Goal: Transaction & Acquisition: Purchase product/service

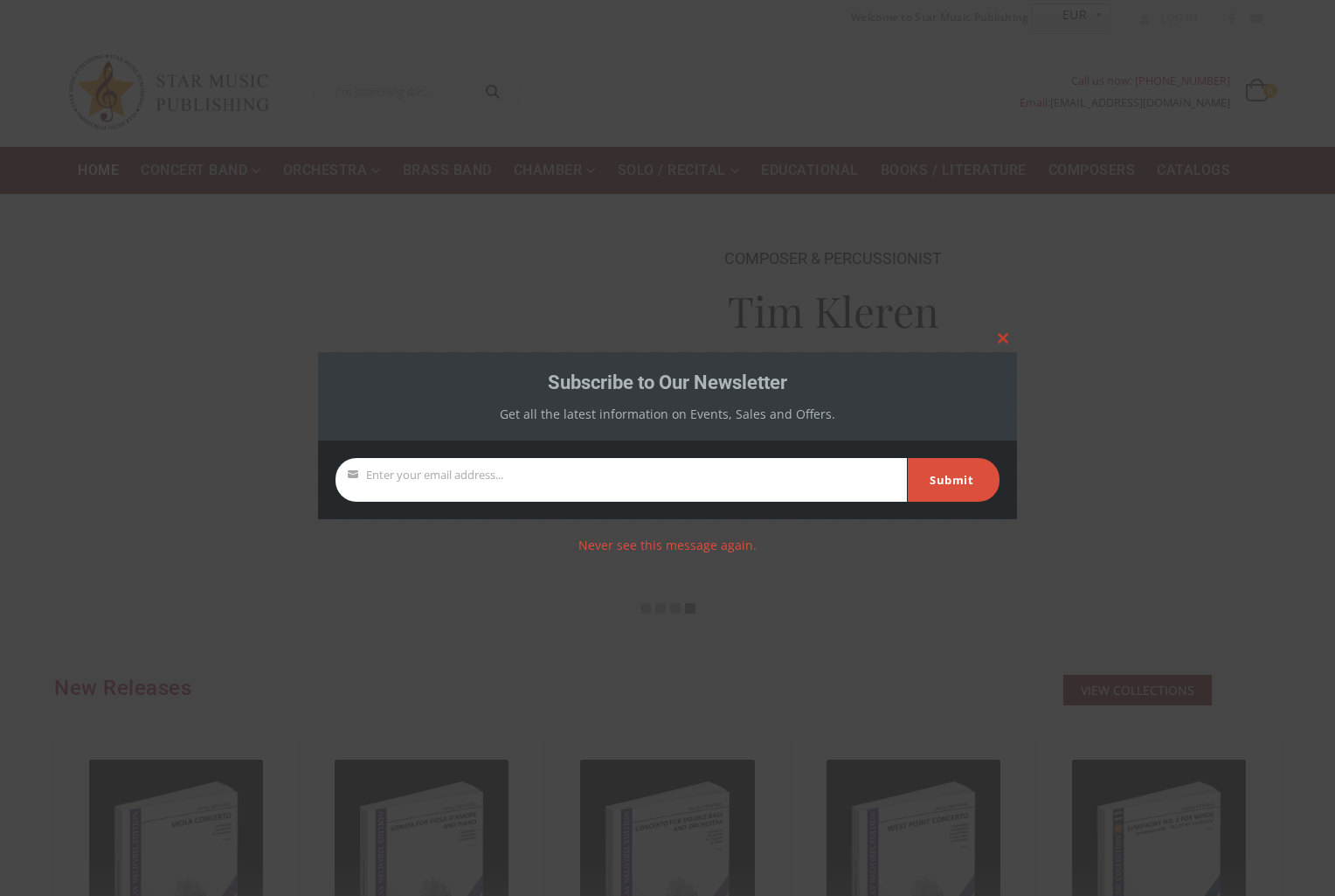
click at [687, 180] on div at bounding box center [667, 448] width 1335 height 896
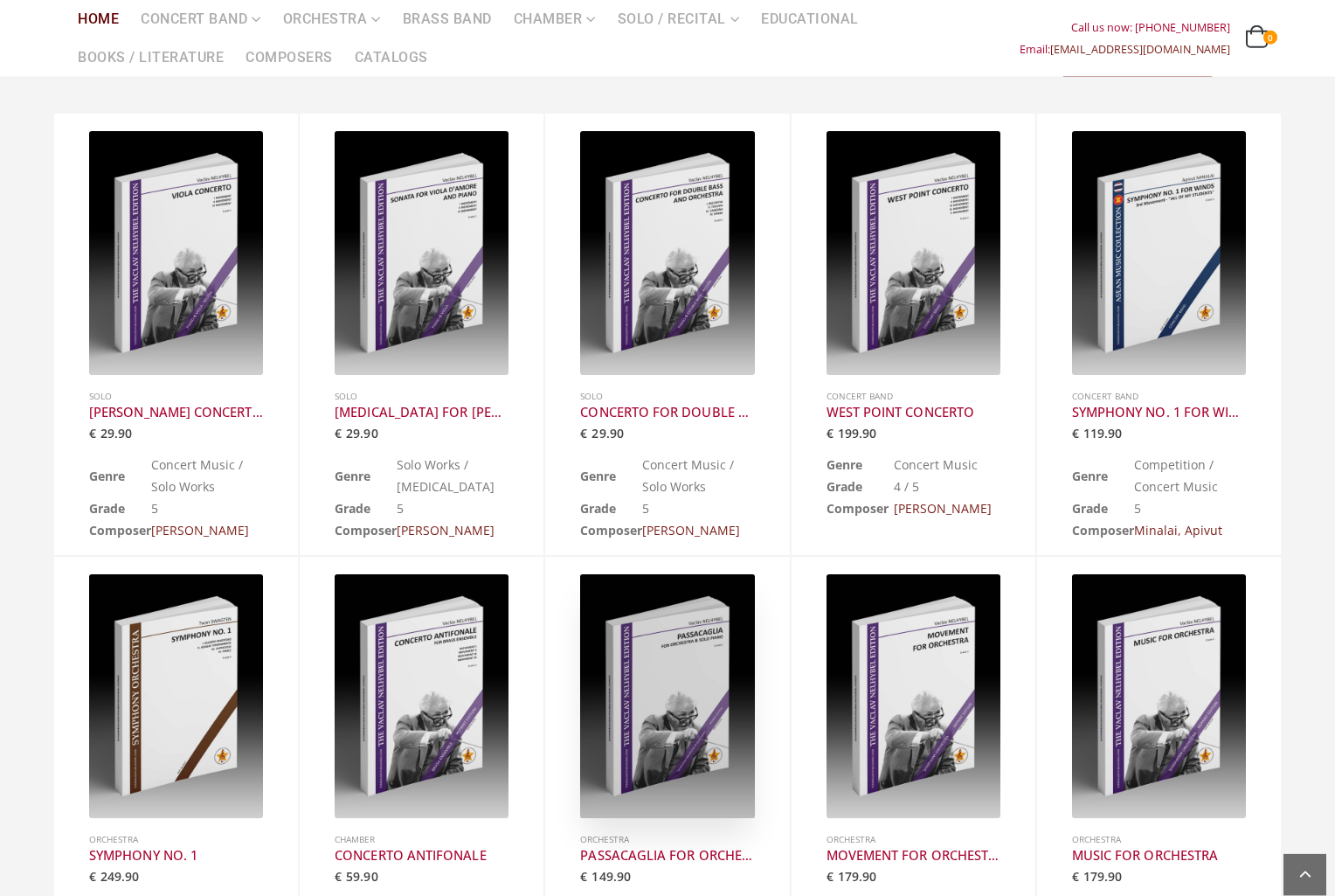
scroll to position [498, 0]
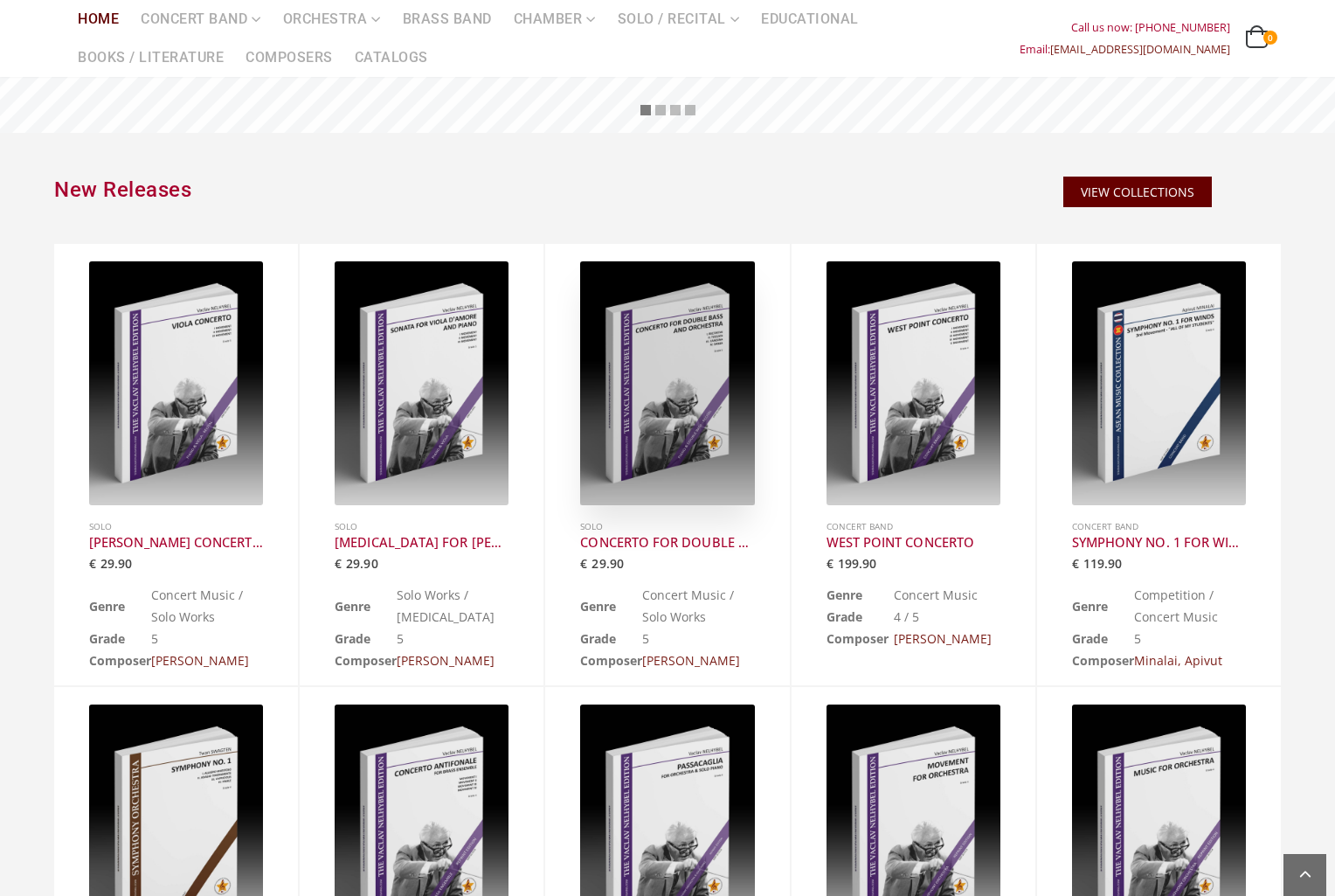
click at [647, 385] on div at bounding box center [667, 383] width 174 height 244
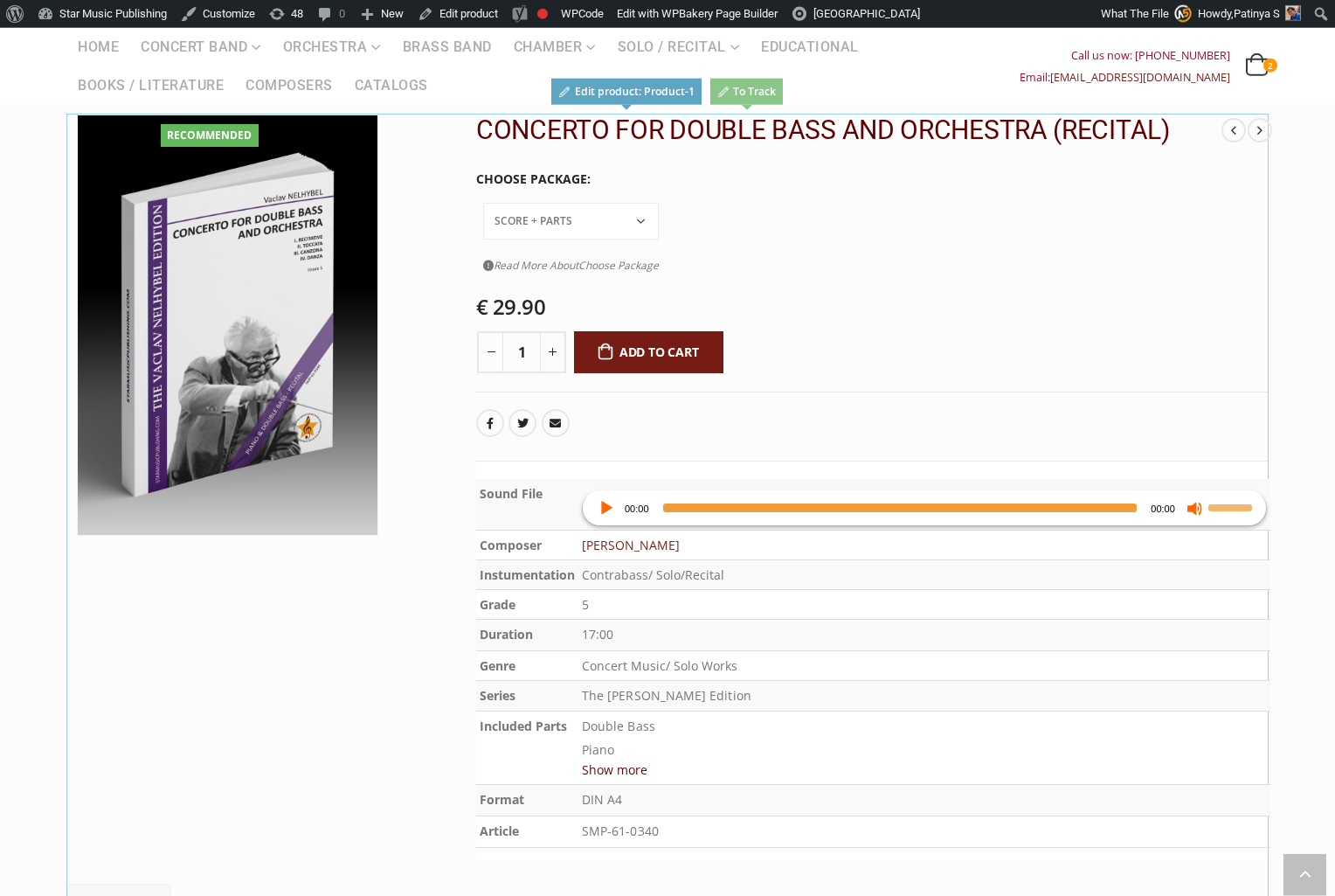
scroll to position [199, 0]
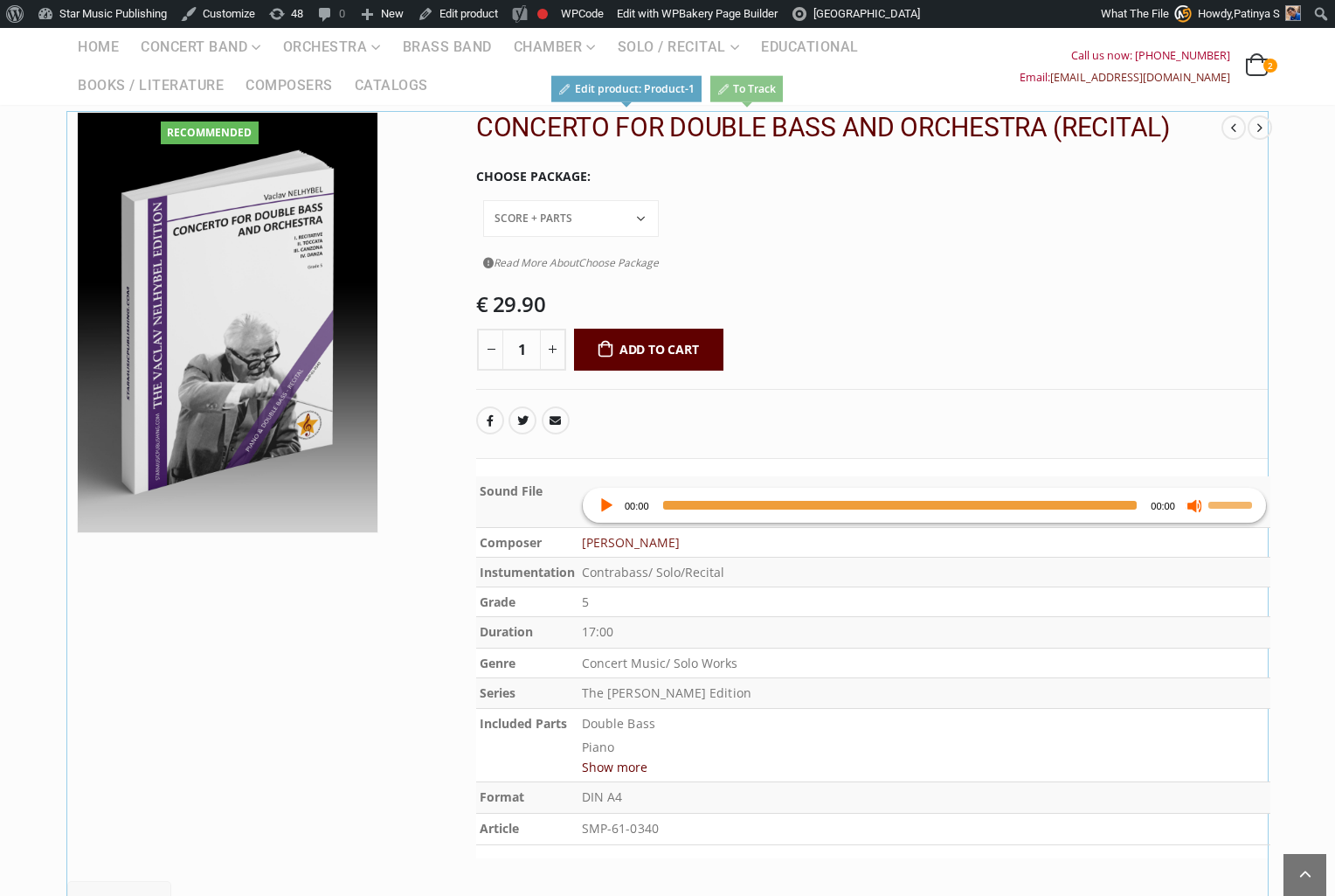
click at [671, 329] on button "Add to cart" at bounding box center [648, 349] width 149 height 42
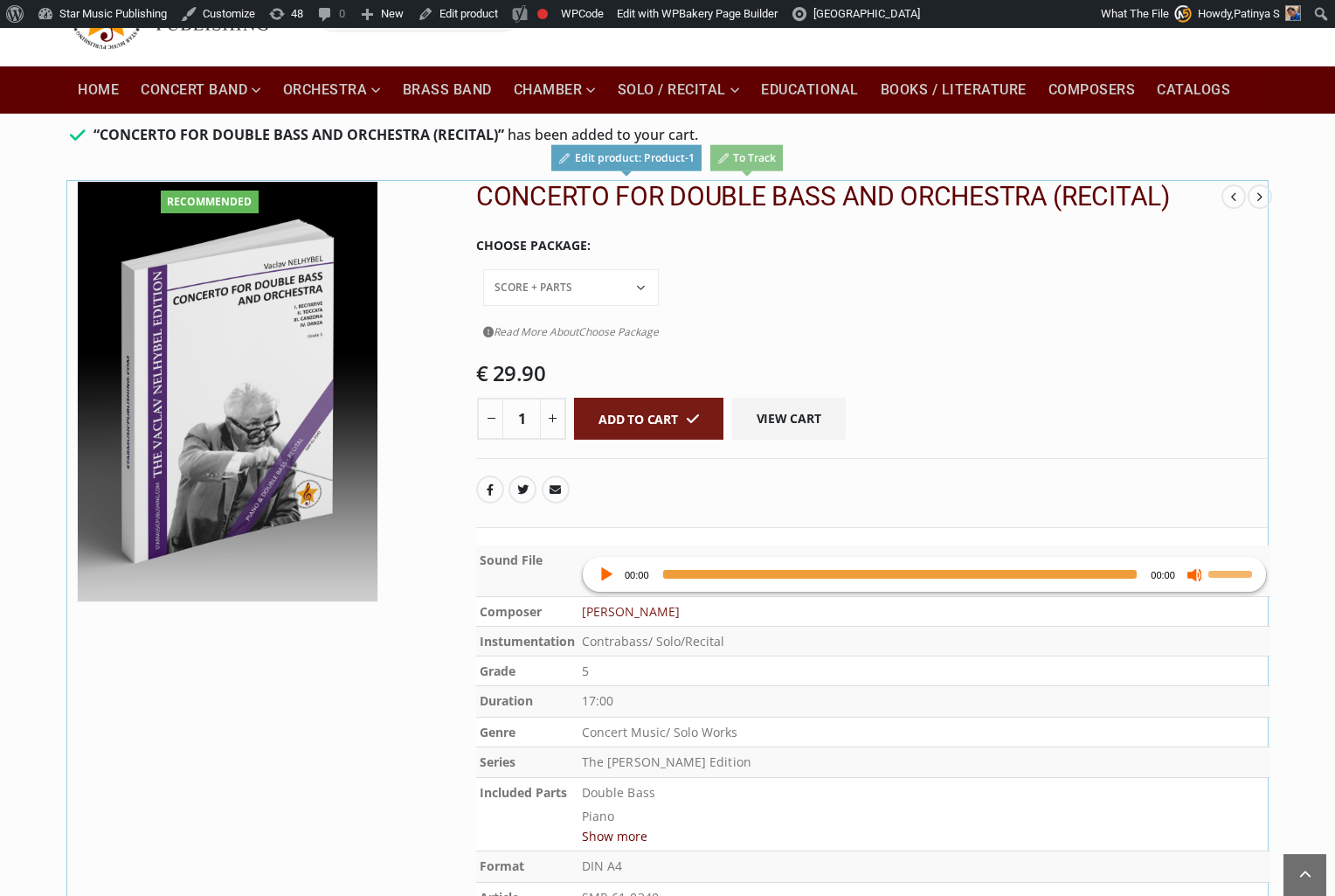
scroll to position [100, 0]
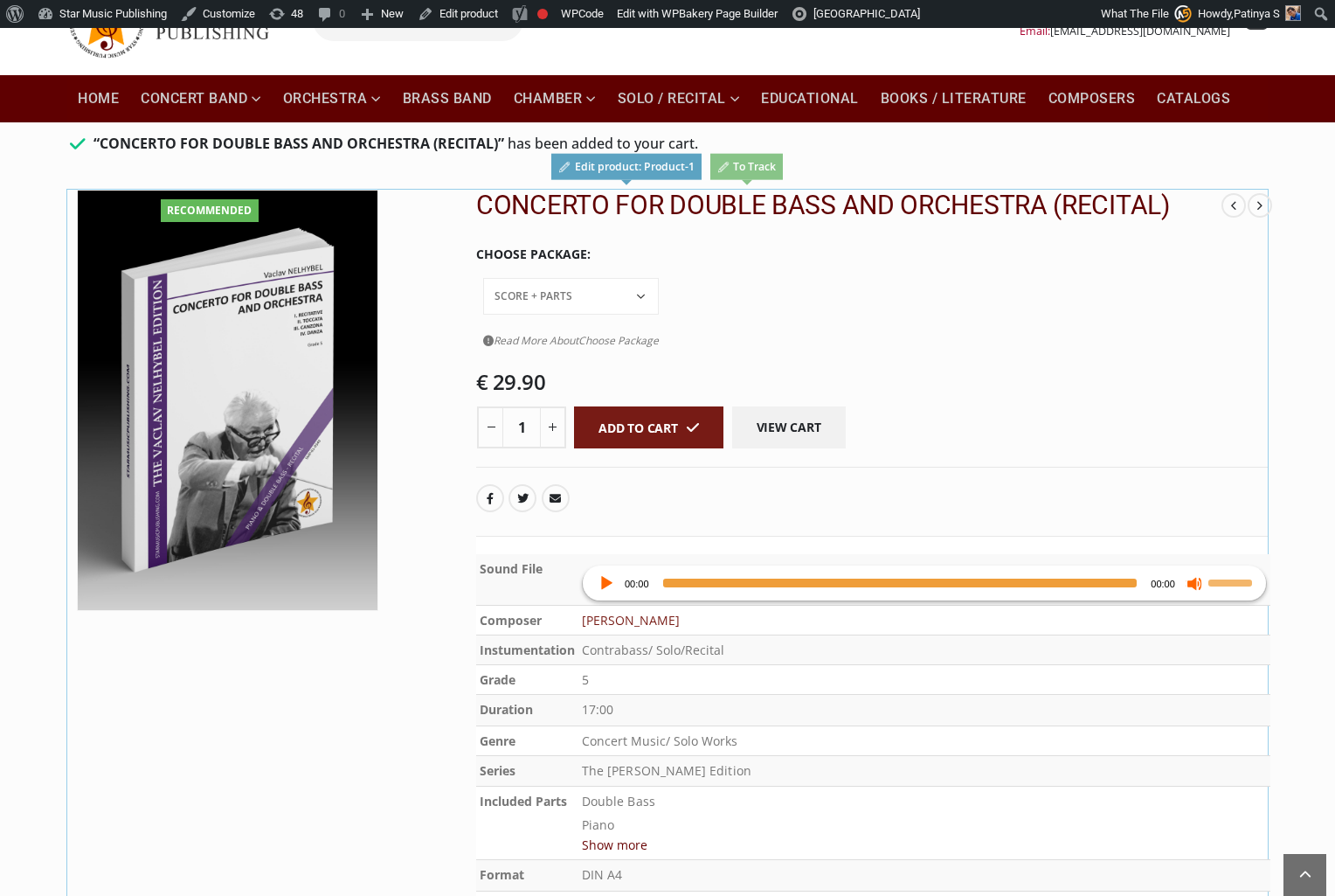
click at [806, 406] on link "View cart" at bounding box center [789, 427] width 114 height 42
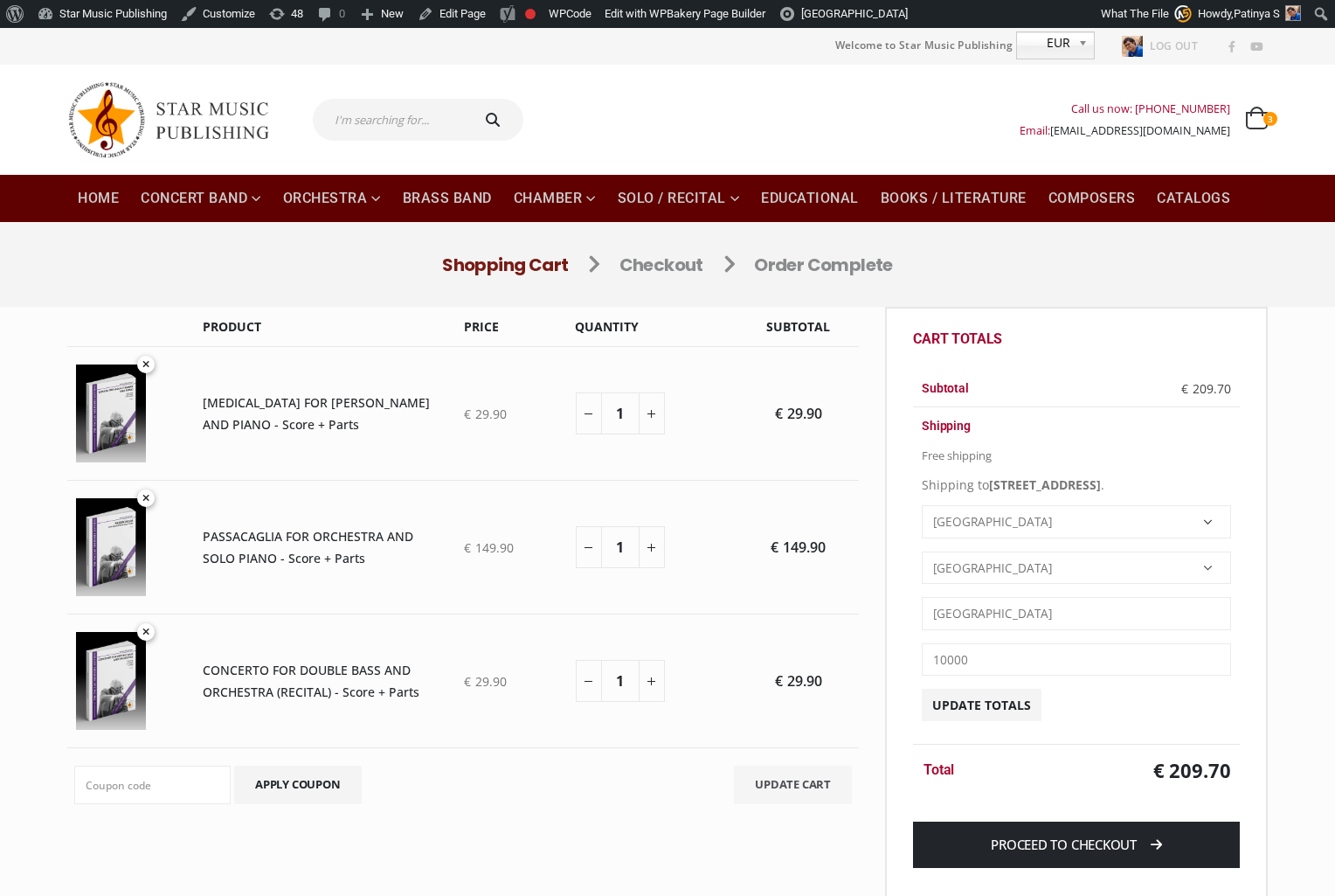
select select "TH-10"
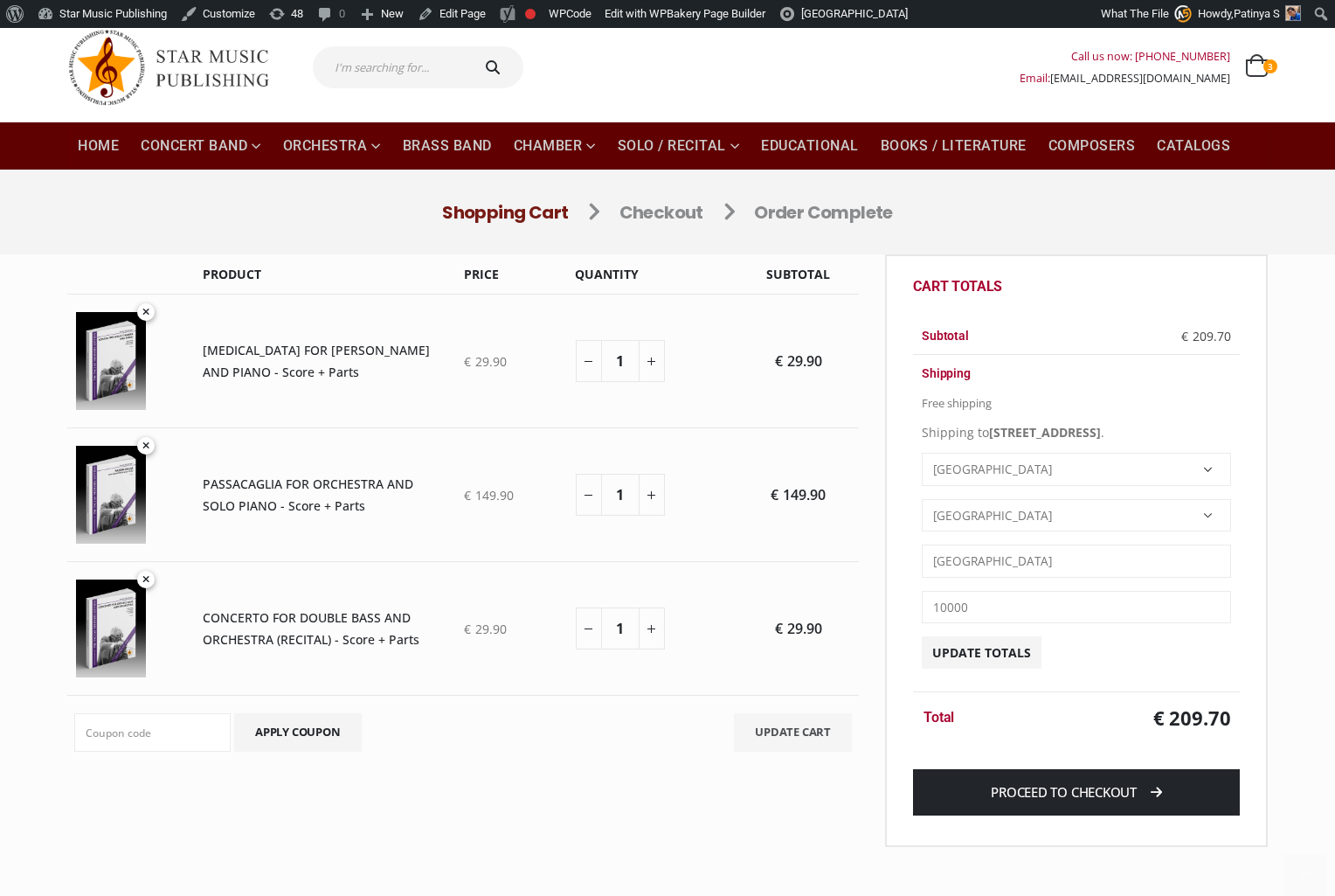
scroll to position [100, 0]
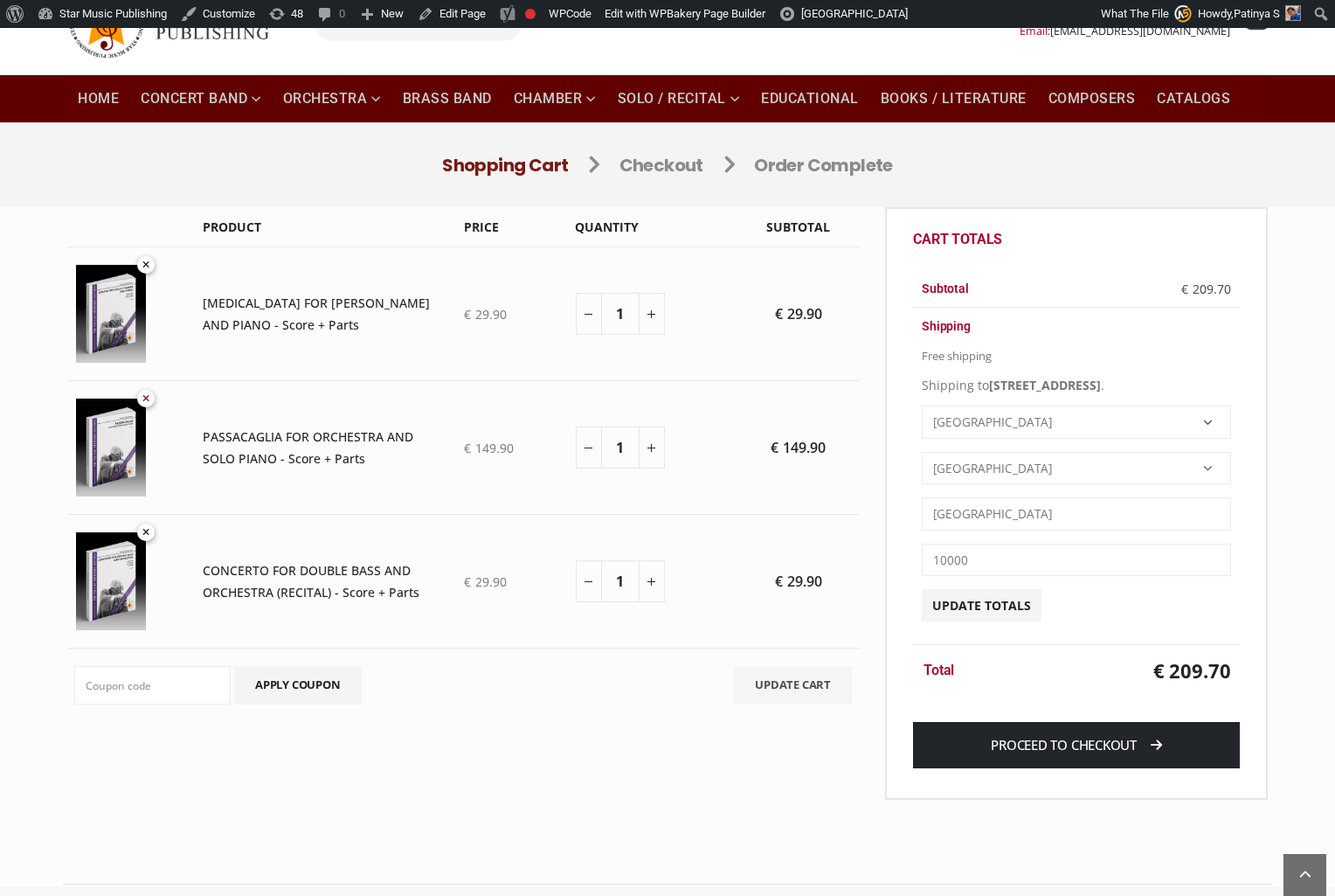
click at [143, 397] on link "Remove PASSACAGLIA FOR ORCHESTRA AND SOLO PIANO - Score + Parts from cart" at bounding box center [145, 398] width 18 height 18
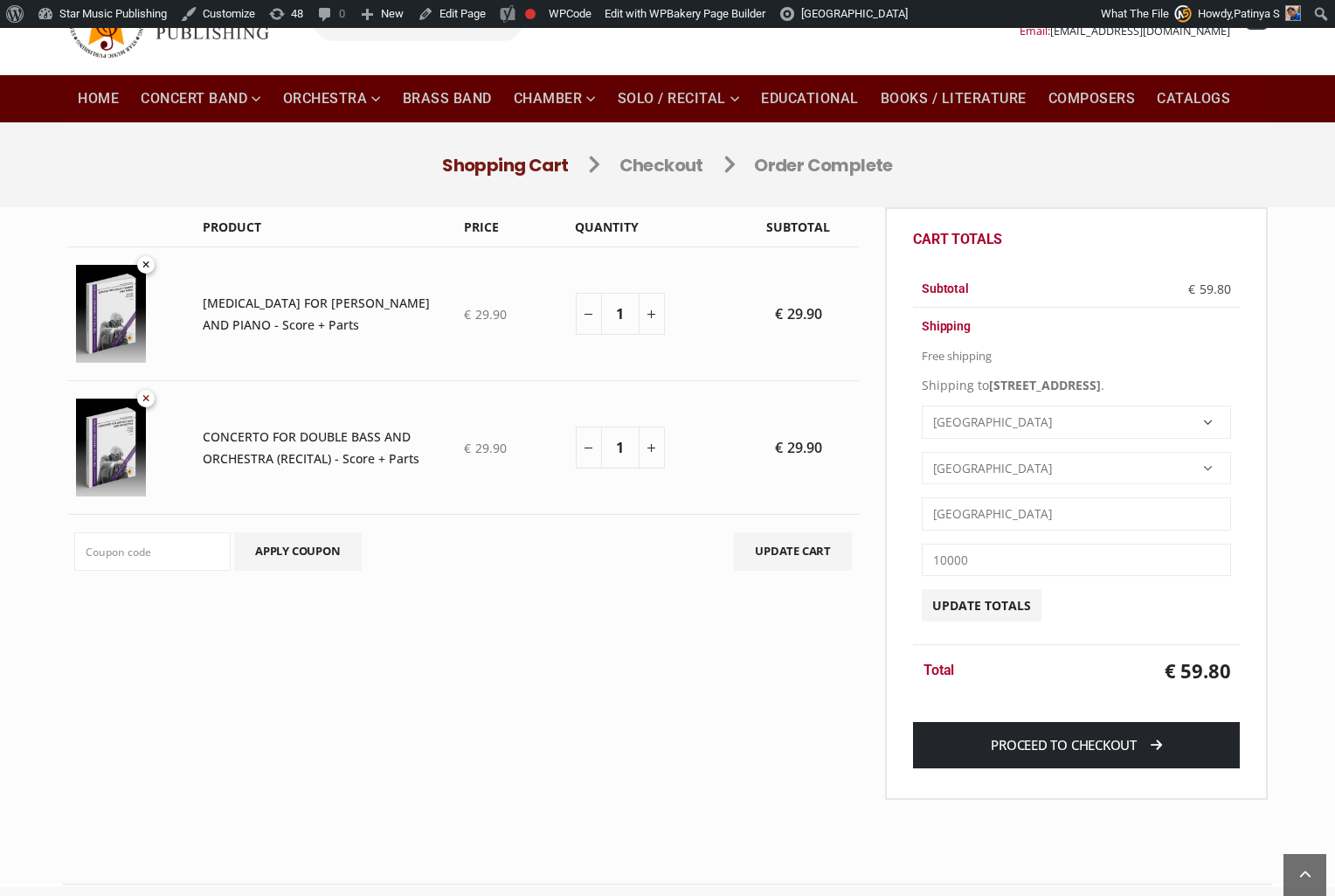
click at [143, 396] on link "Remove CONCERTO FOR DOUBLE BASS AND ORCHESTRA (RECITAL) - Score + Parts from ca…" at bounding box center [145, 398] width 18 height 18
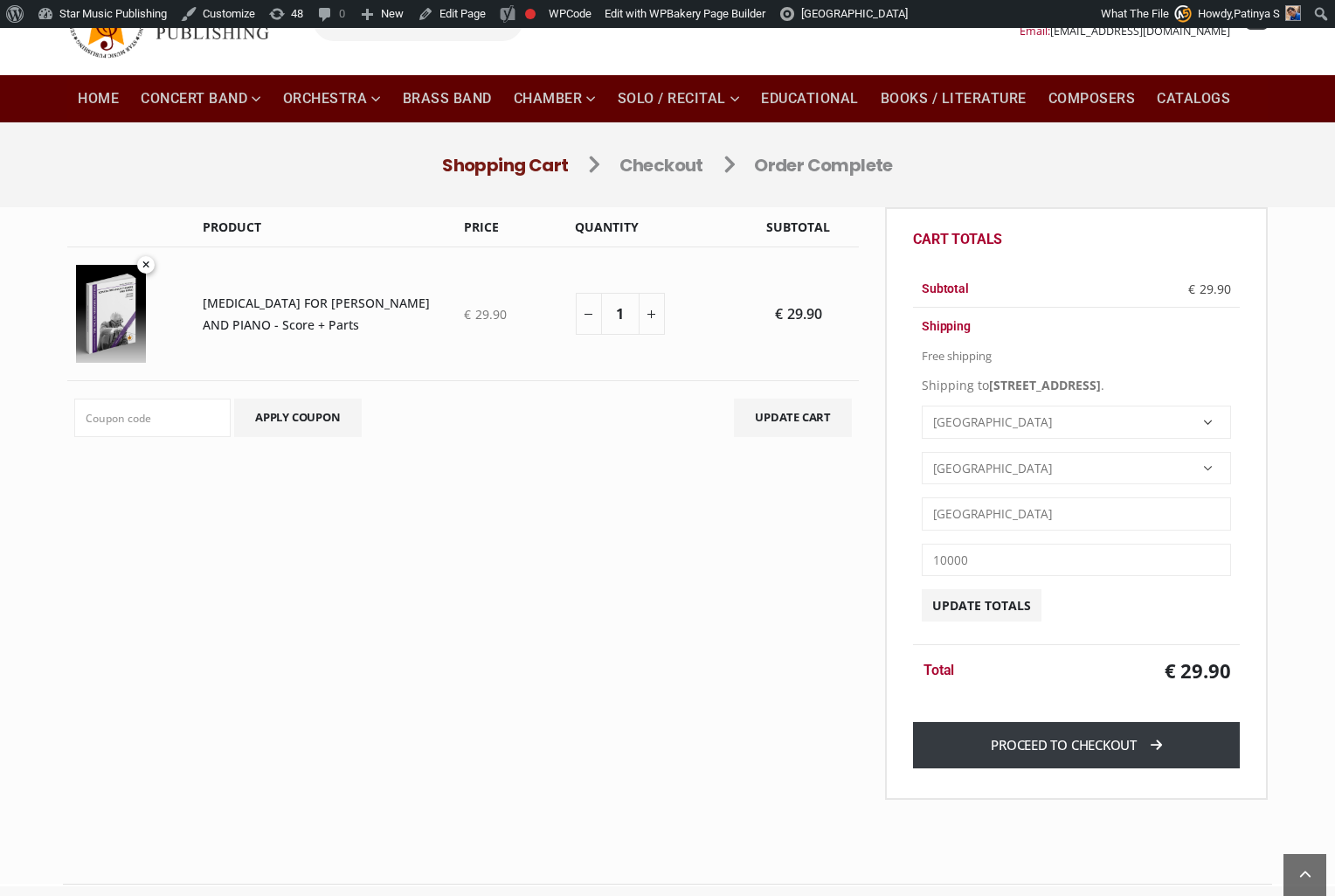
click at [1020, 768] on link "Proceed to checkout" at bounding box center [1076, 745] width 327 height 47
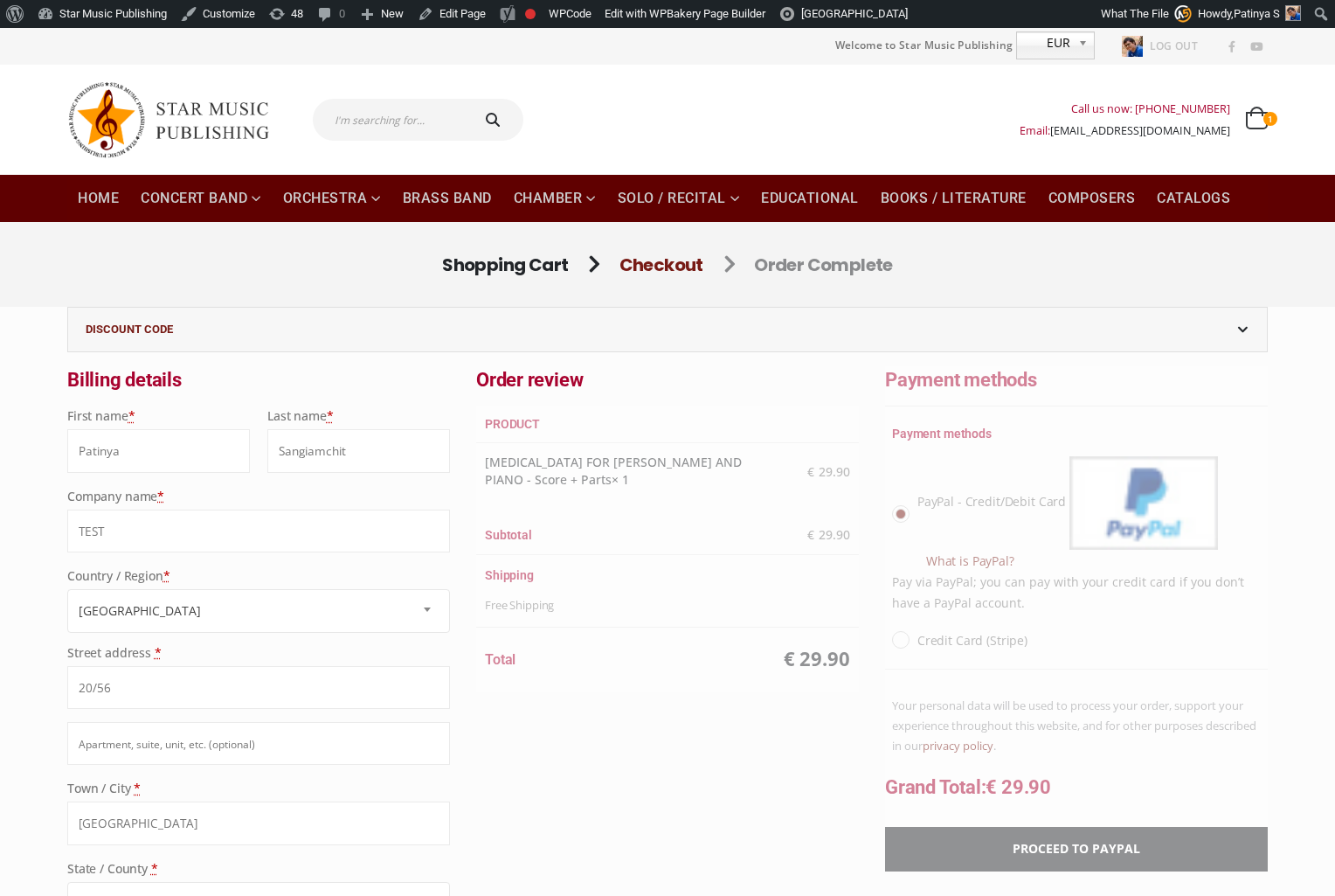
select select "TH-10"
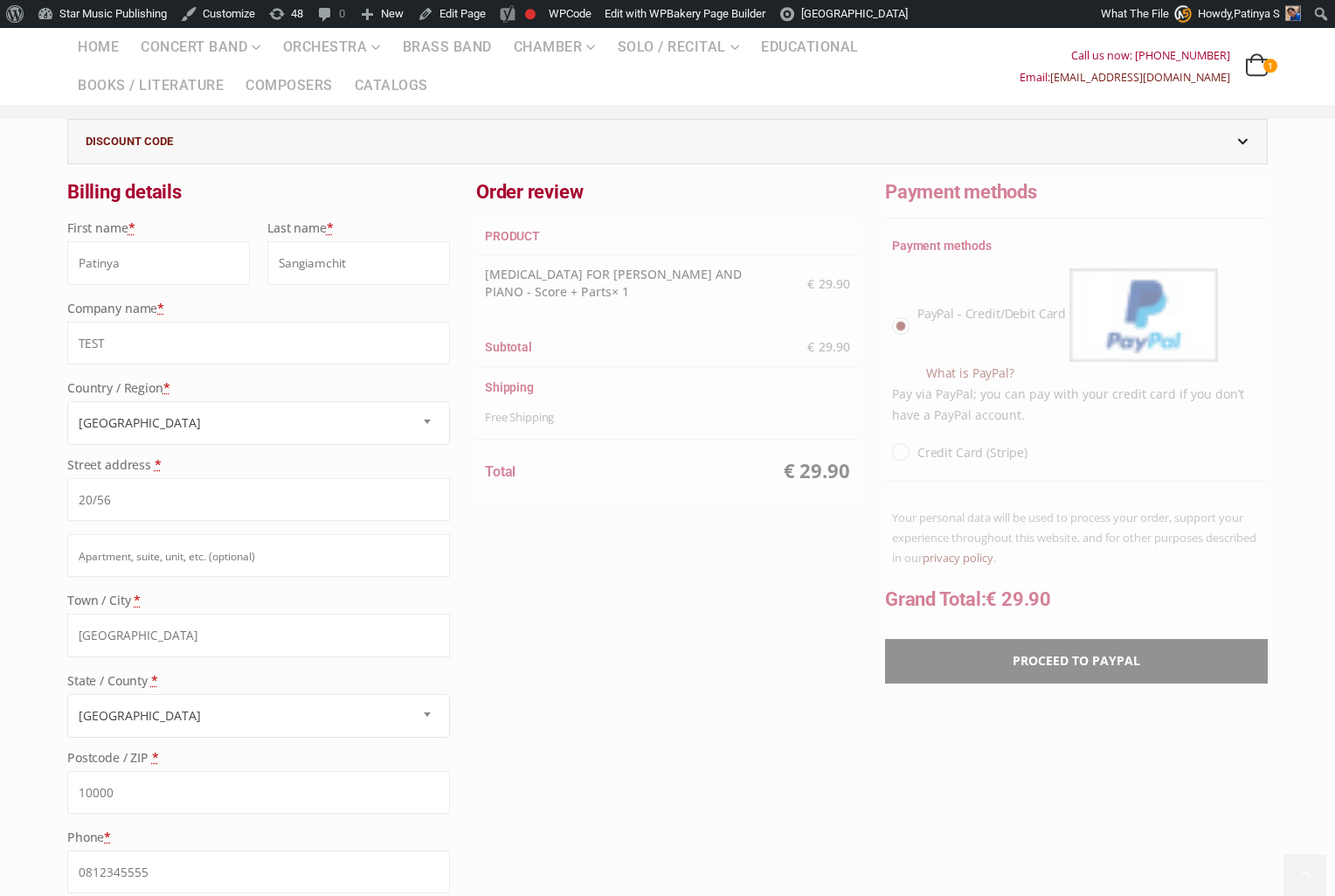
scroll to position [199, 0]
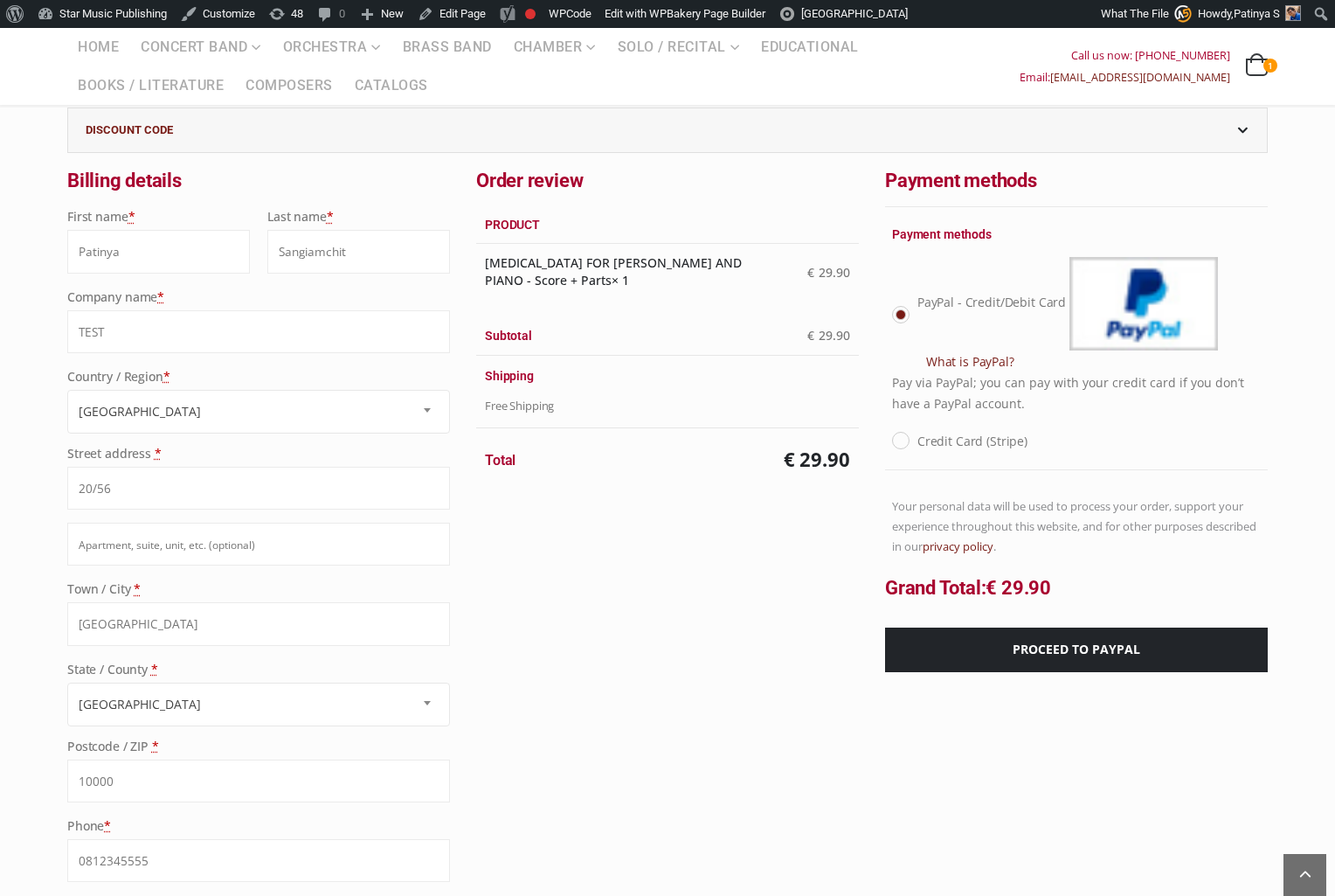
click at [918, 442] on label "Credit Card (Stripe)" at bounding box center [973, 441] width 110 height 21
click at [918, 441] on input "Credit Card (Stripe)" at bounding box center [923, 436] width 11 height 11
radio input "true"
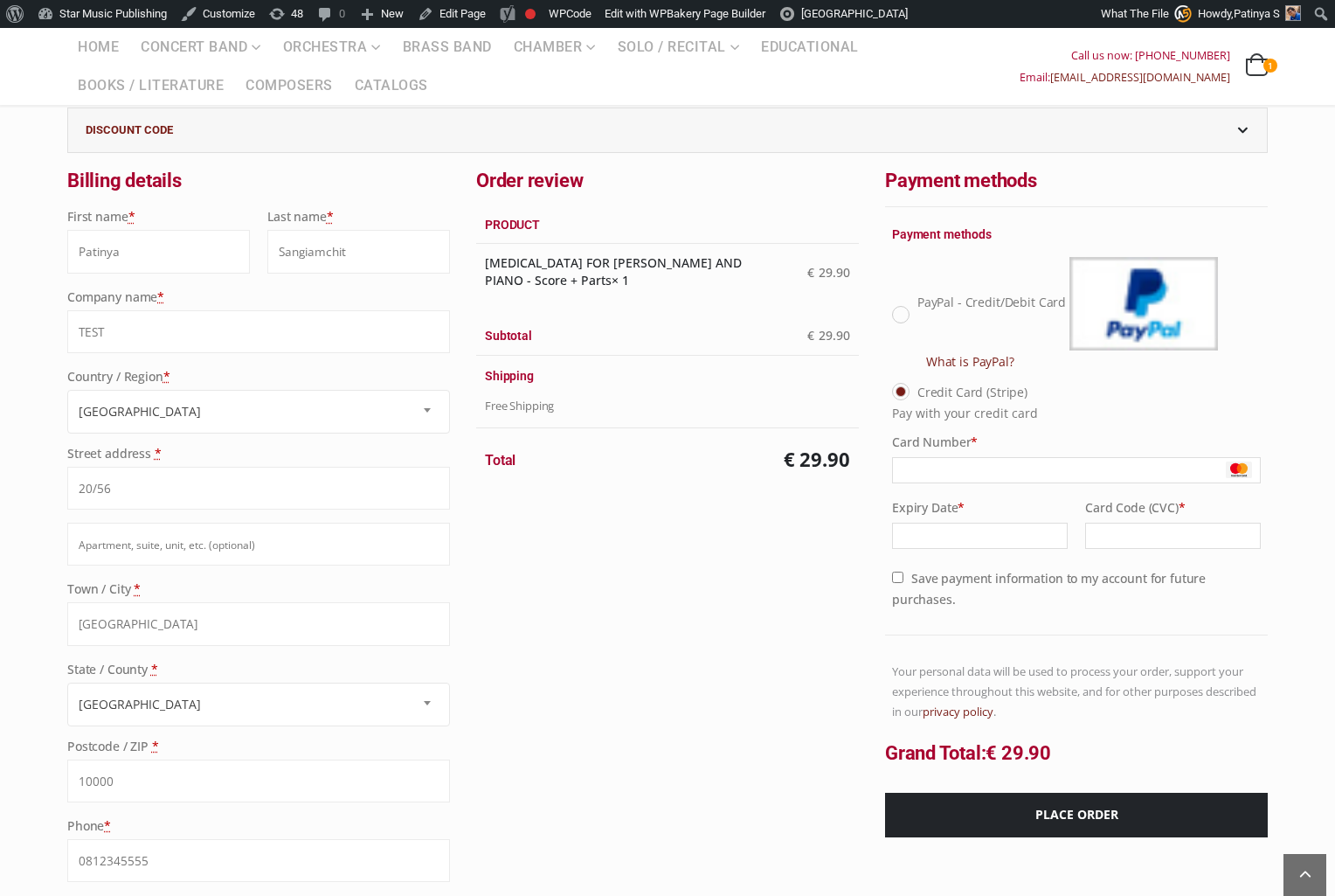
click at [777, 673] on div "Order review Product [MEDICAL_DATA] FOR [PERSON_NAME] AND PIANO - Score + Parts…" at bounding box center [667, 508] width 409 height 683
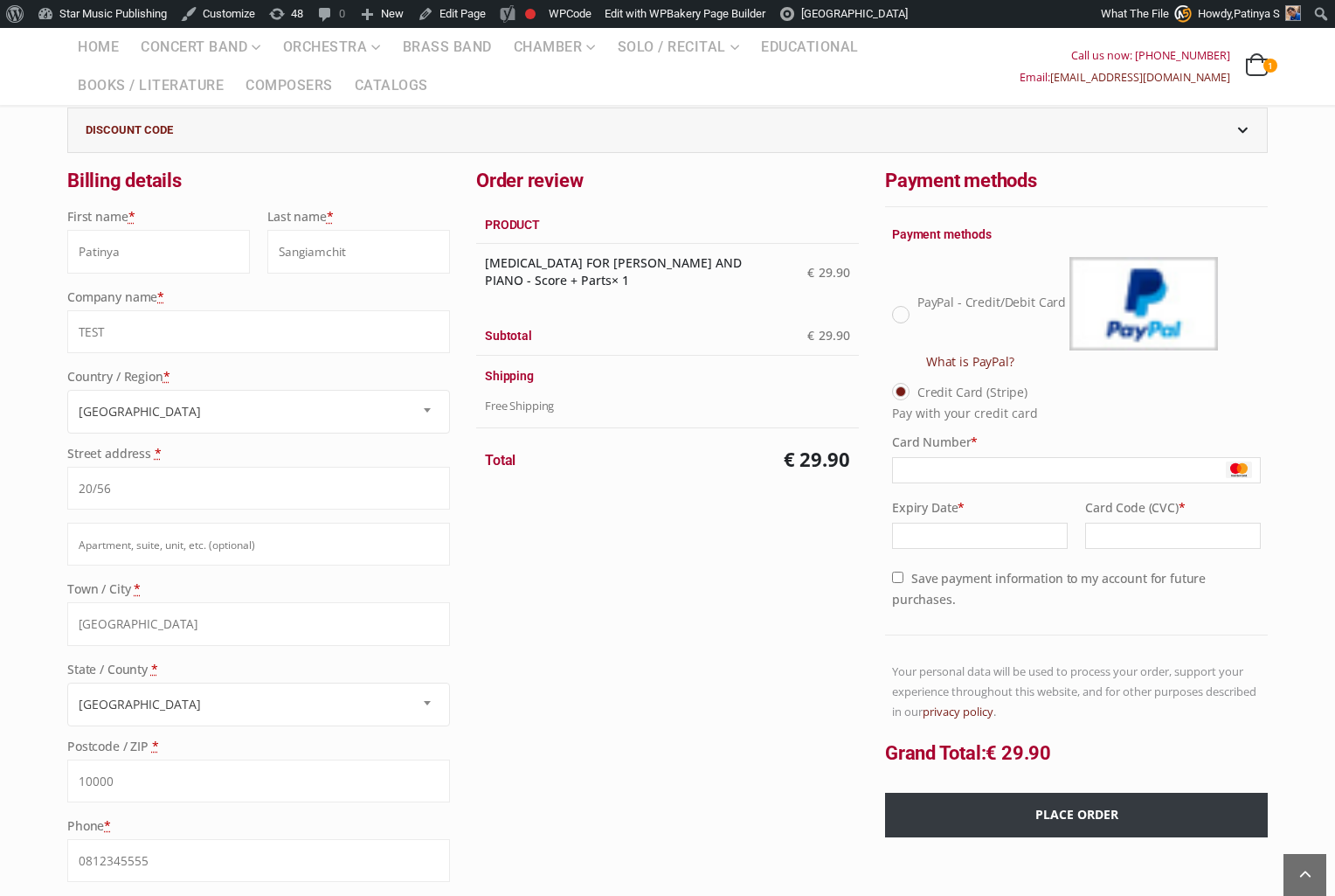
click at [1088, 819] on button "Place order" at bounding box center [1076, 815] width 383 height 45
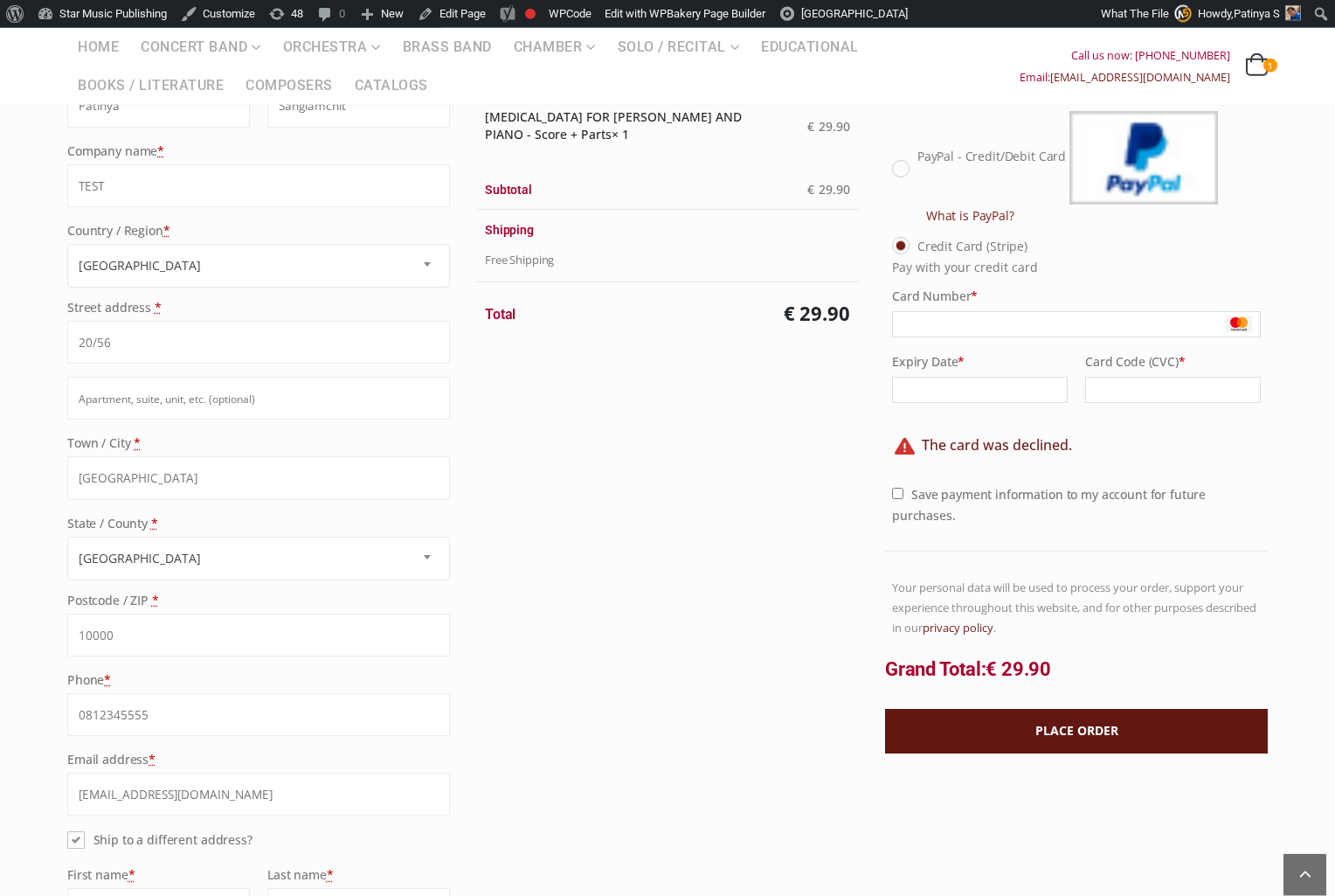
scroll to position [293, 0]
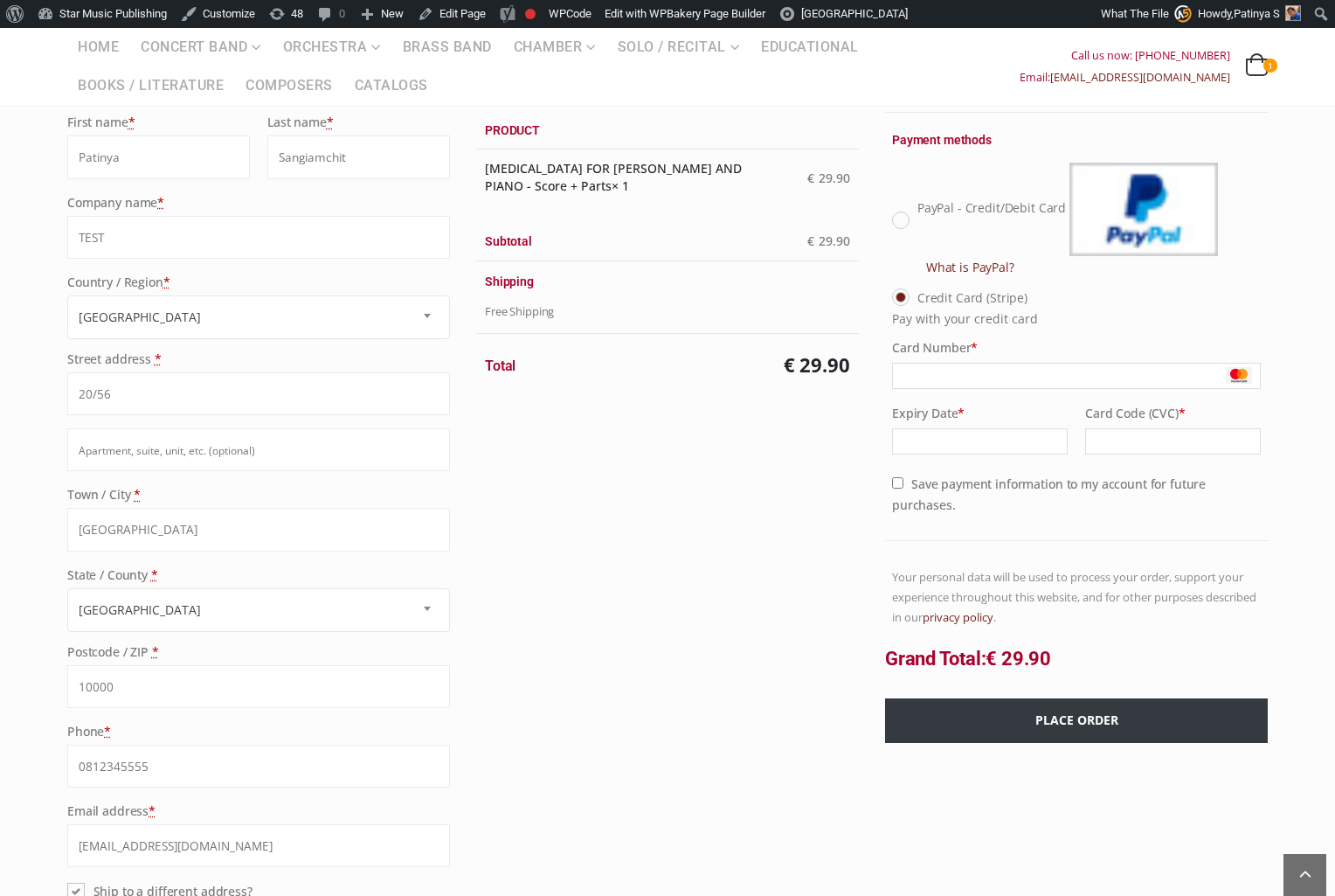
click at [1072, 711] on button "Place order" at bounding box center [1076, 721] width 383 height 45
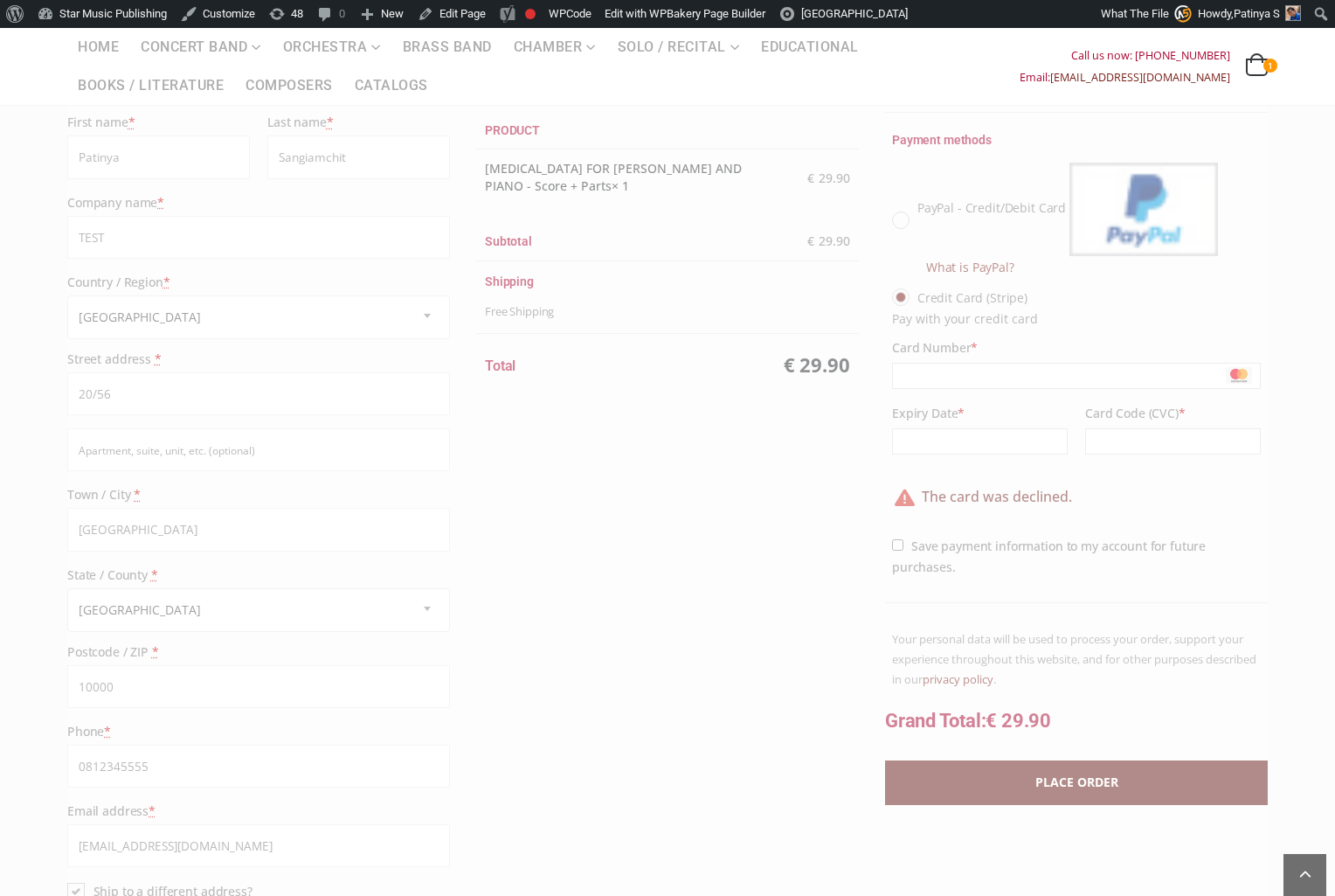
scroll to position [592, 0]
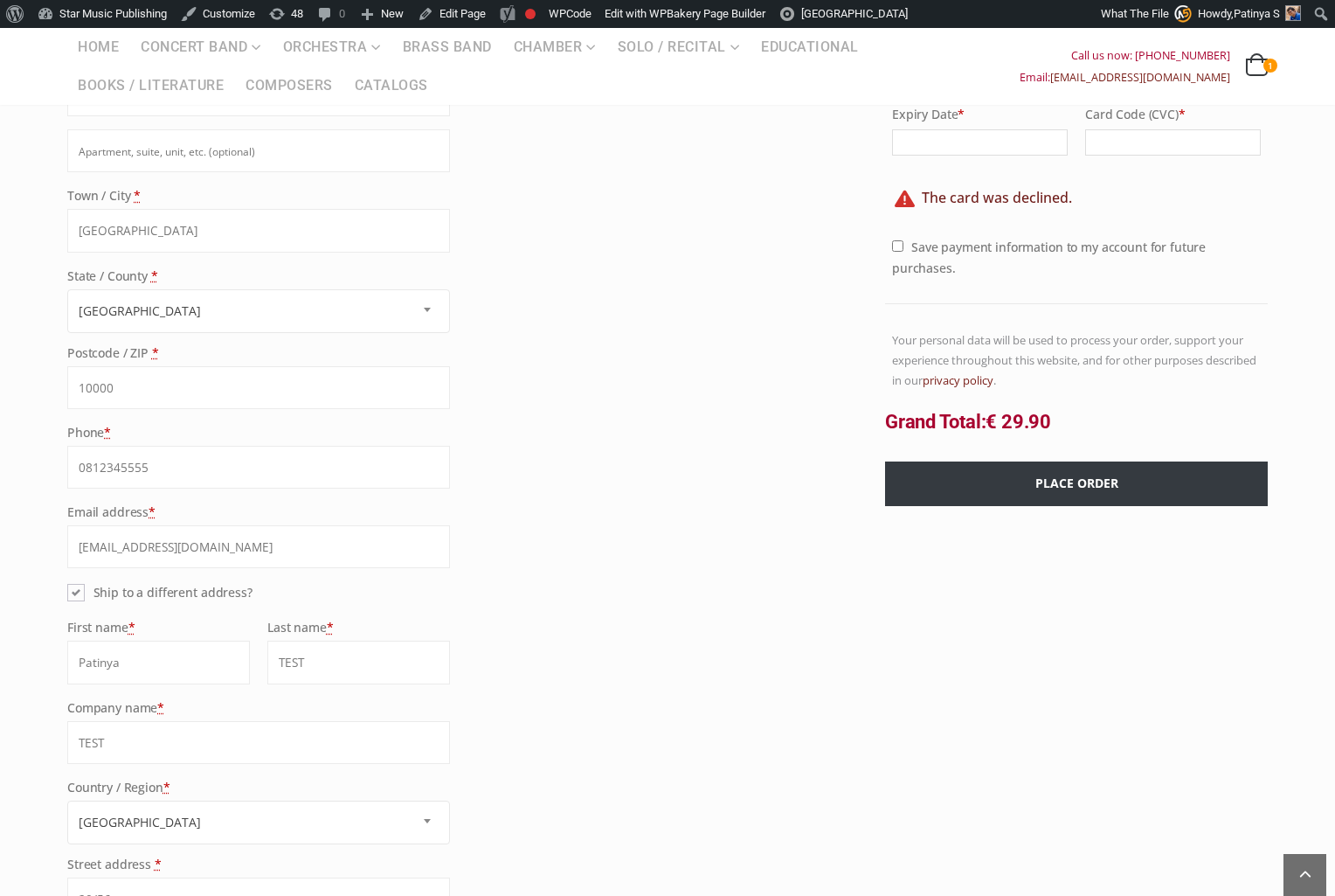
click at [1050, 488] on button "Place order" at bounding box center [1076, 483] width 383 height 45
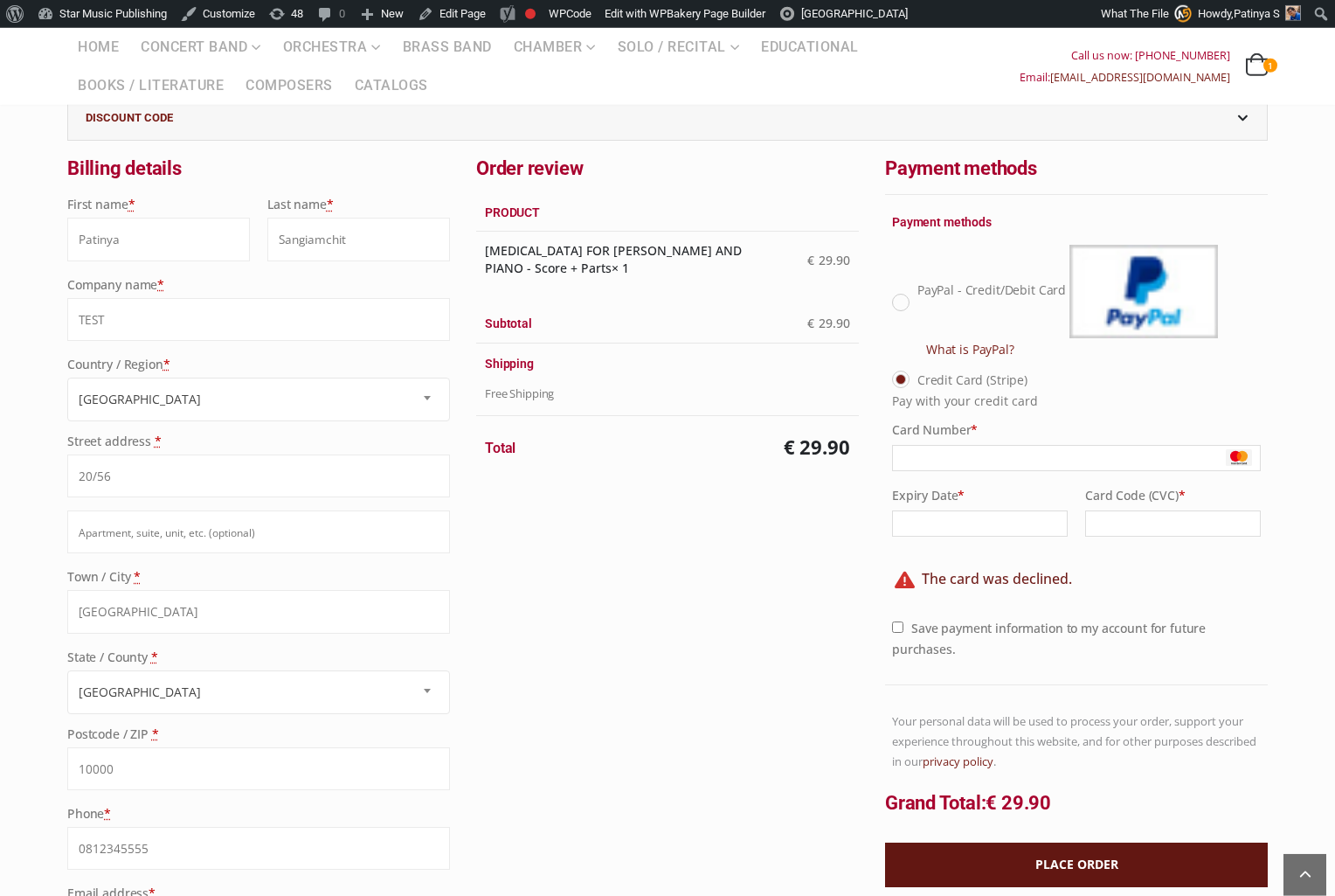
scroll to position [194, 0]
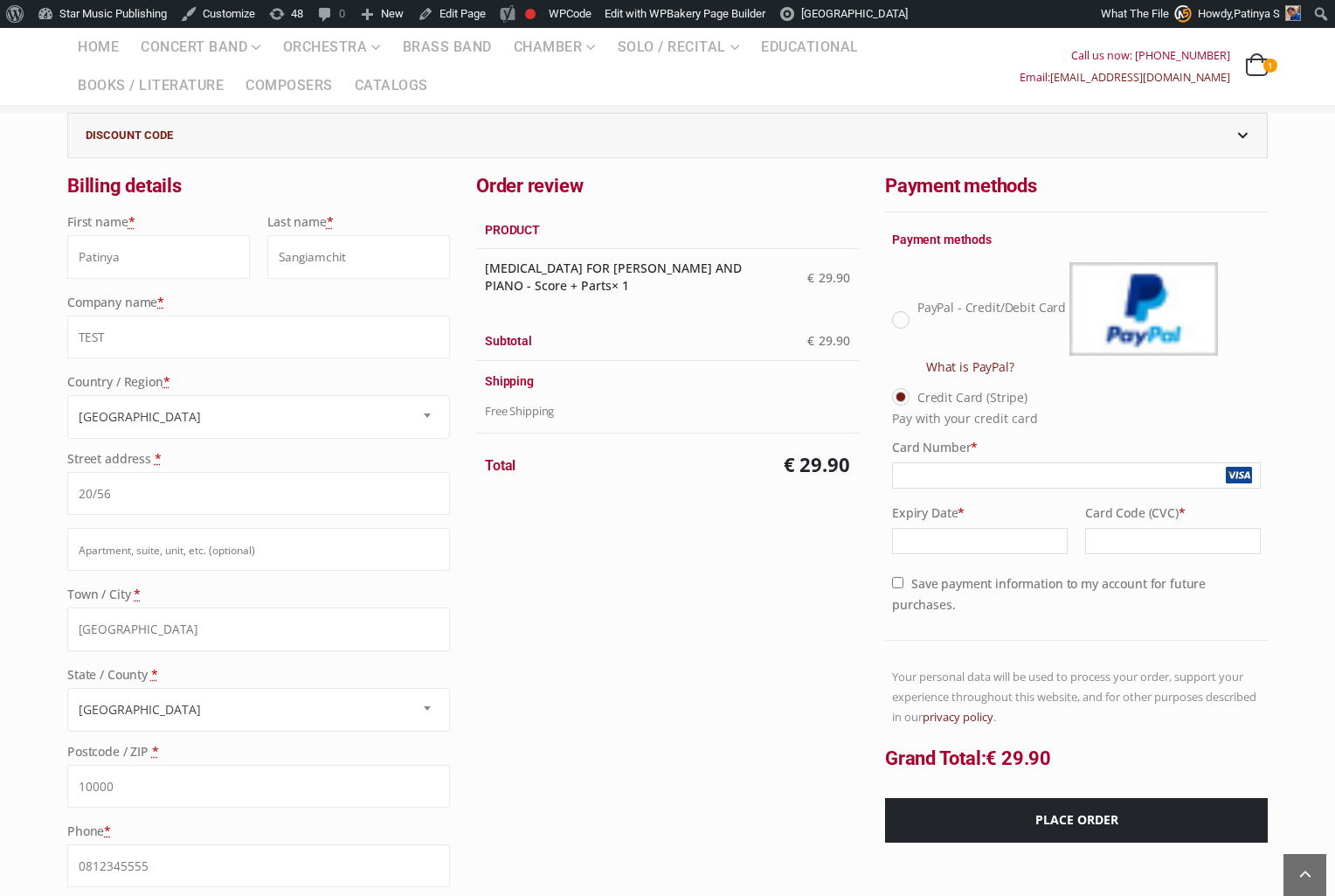
click at [770, 595] on div "Order review Product SONATA FOR VIOLA D'AMORE AND PIANO - Score + Parts × 1 € 2…" at bounding box center [667, 513] width 409 height 683
click at [979, 819] on button "Place order" at bounding box center [1076, 820] width 383 height 45
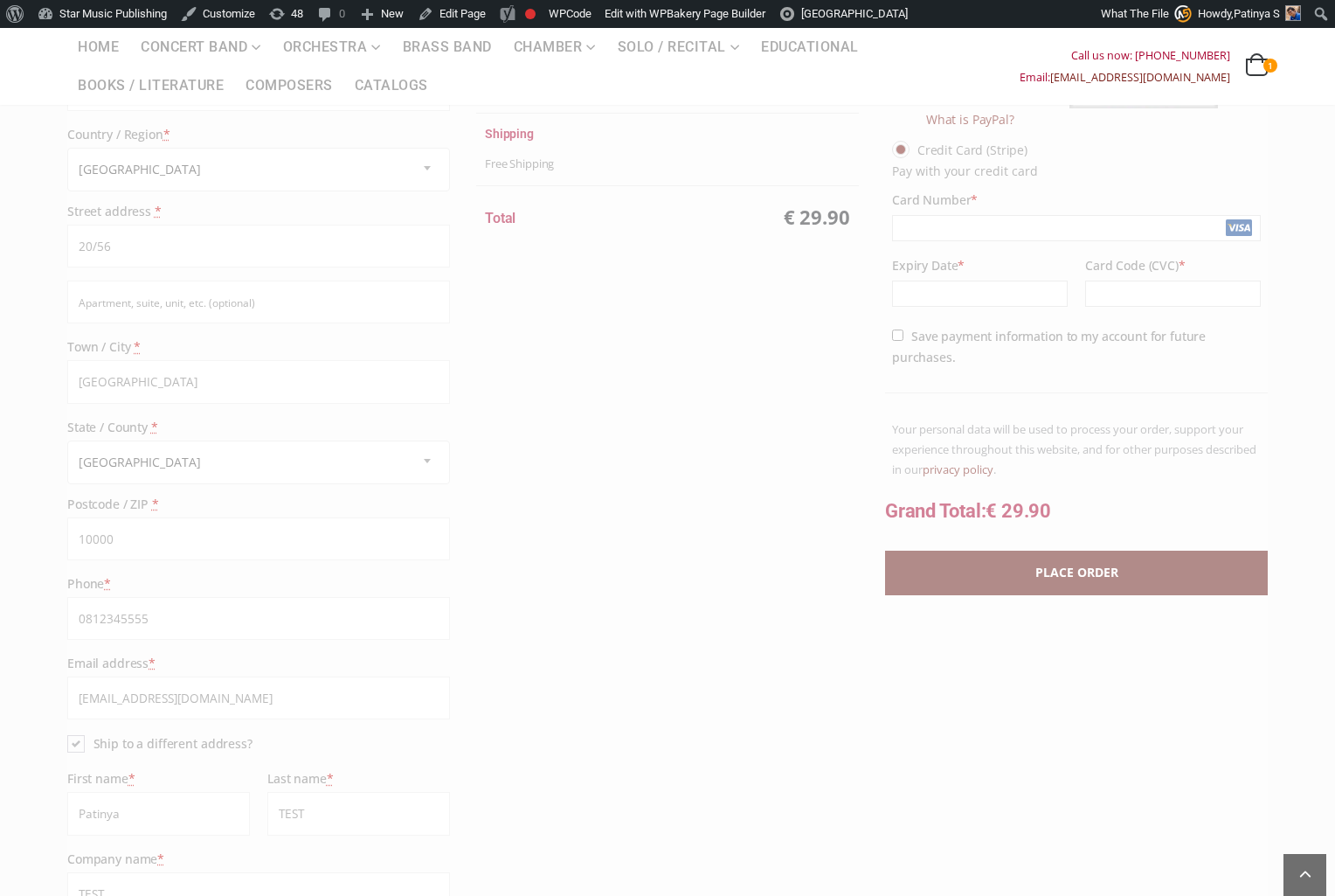
scroll to position [592, 0]
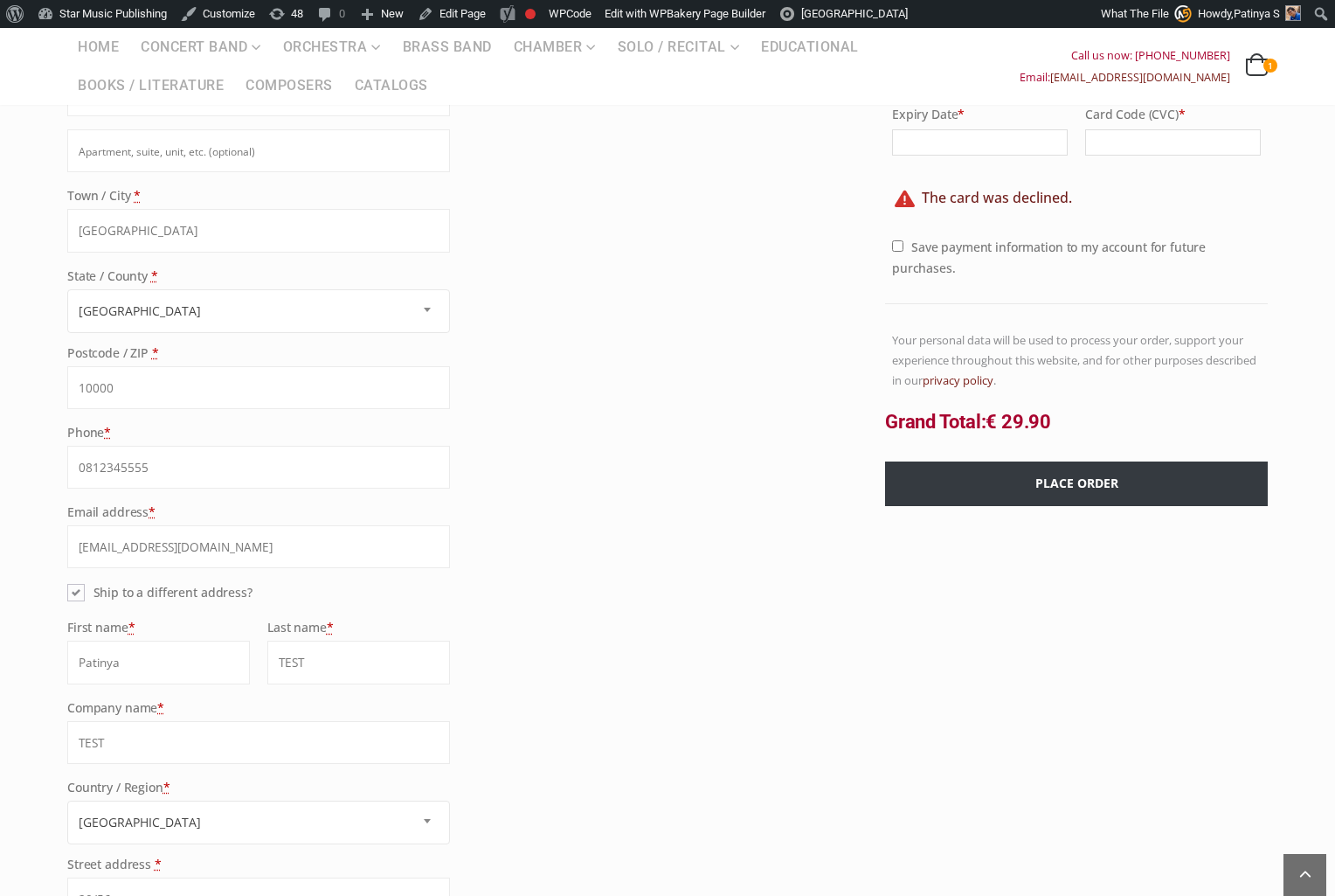
click at [1083, 484] on button "Place order" at bounding box center [1076, 483] width 383 height 45
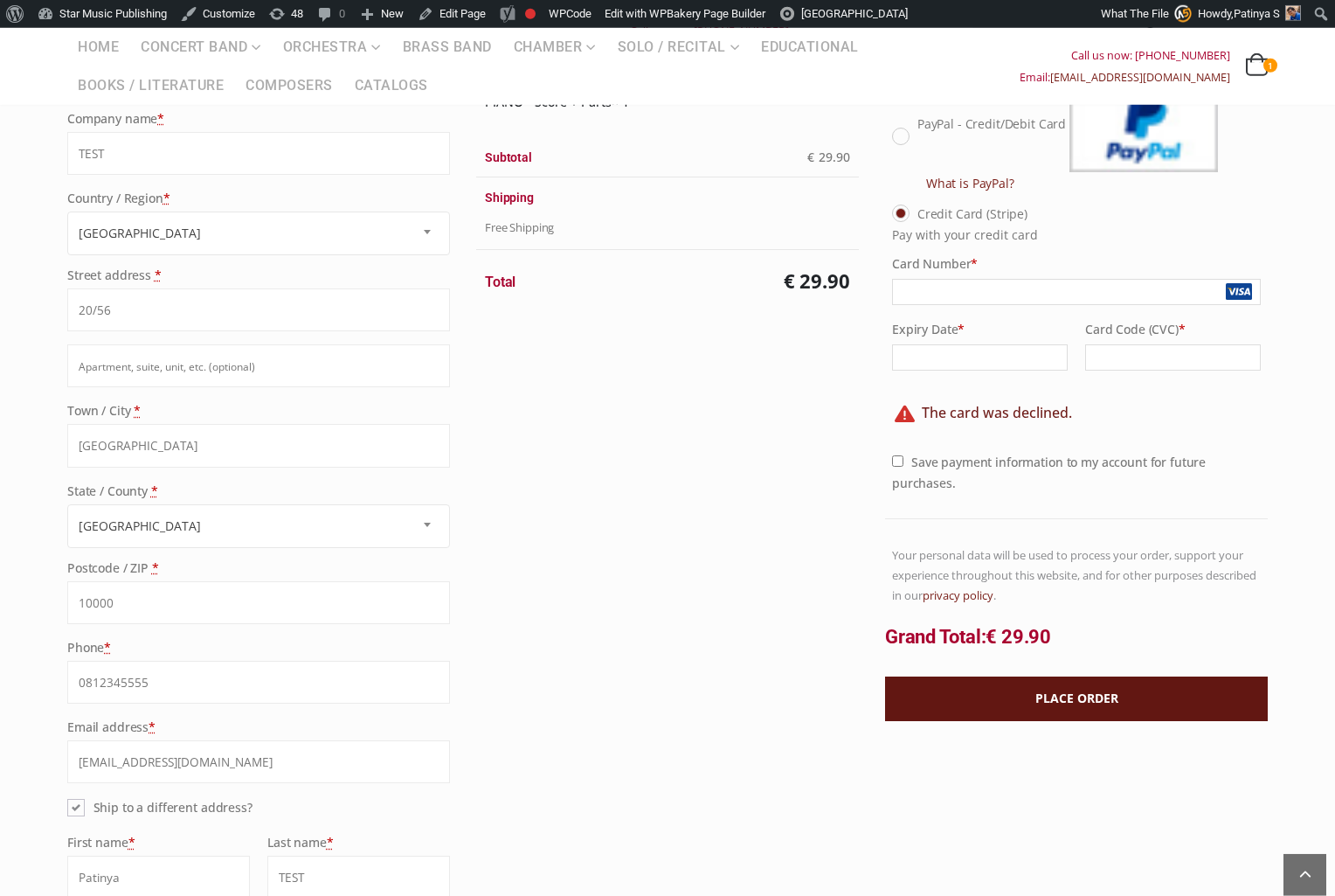
scroll to position [293, 0]
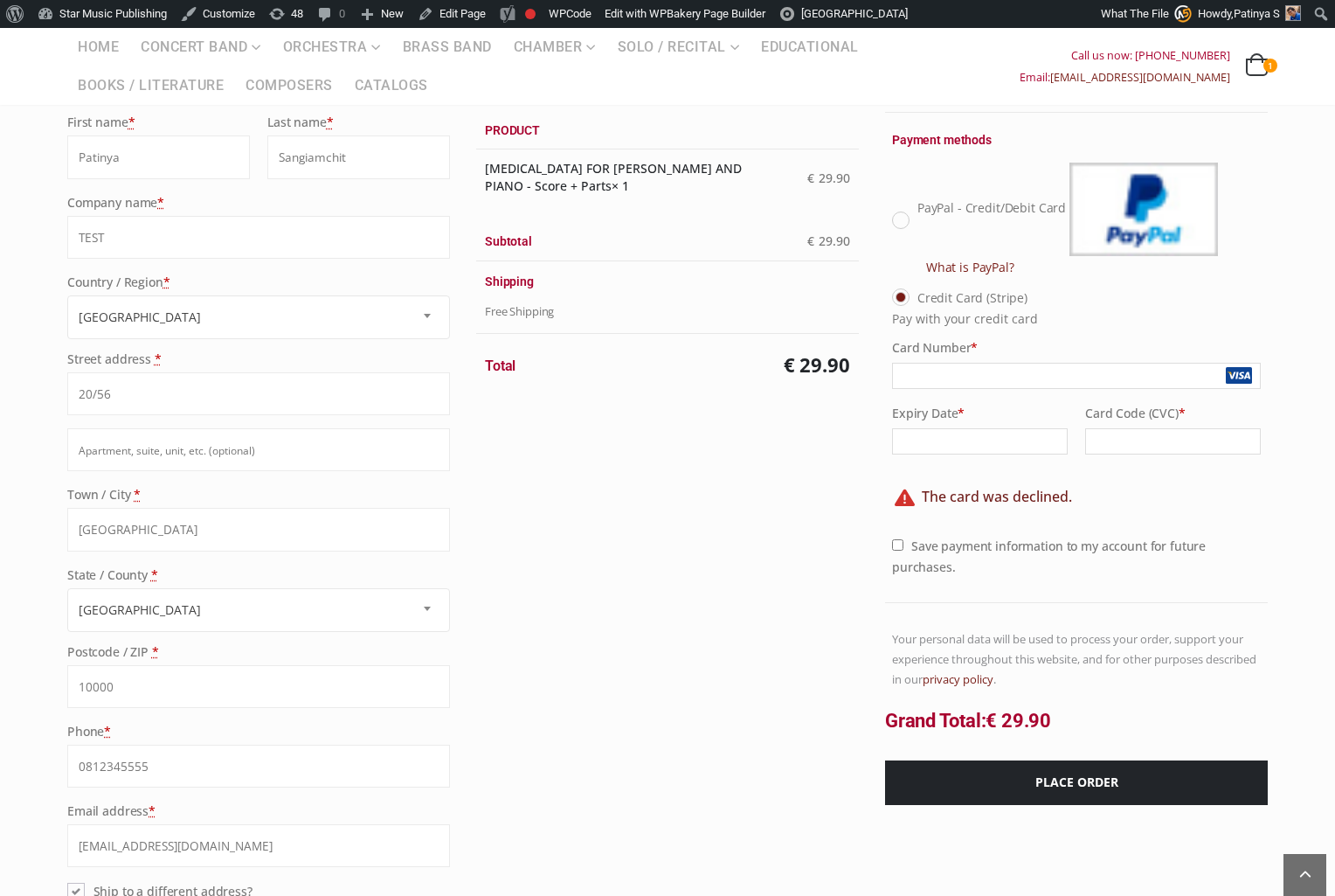
click at [1061, 368] on div at bounding box center [1077, 375] width 369 height 26
click at [1060, 369] on div at bounding box center [1077, 375] width 369 height 26
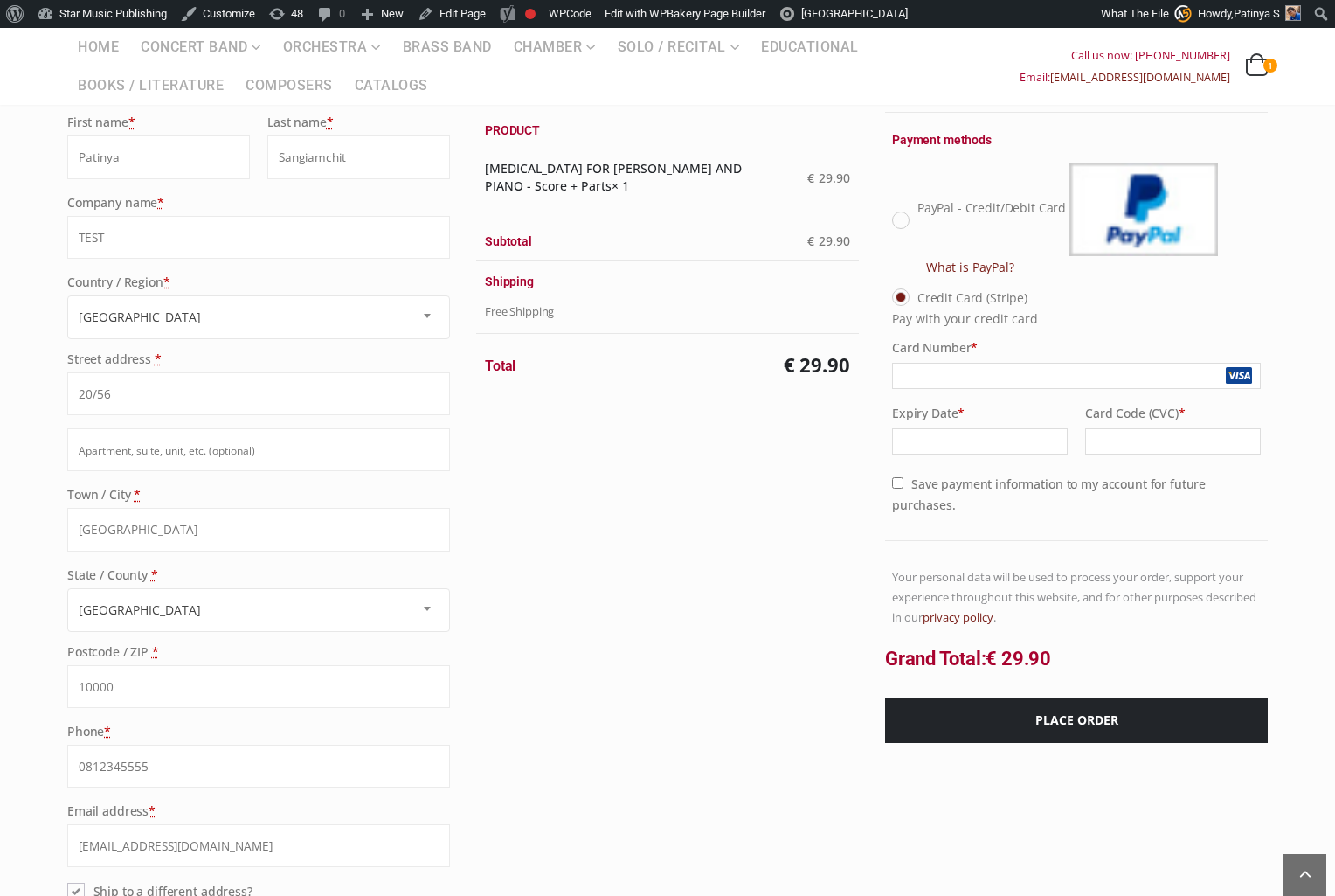
click at [1090, 530] on li "Credit Card (Stripe) Pay with your credit card Card Number * Expiry Date * Card…" at bounding box center [1077, 409] width 369 height 245
click at [1099, 712] on button "Place order" at bounding box center [1076, 721] width 383 height 45
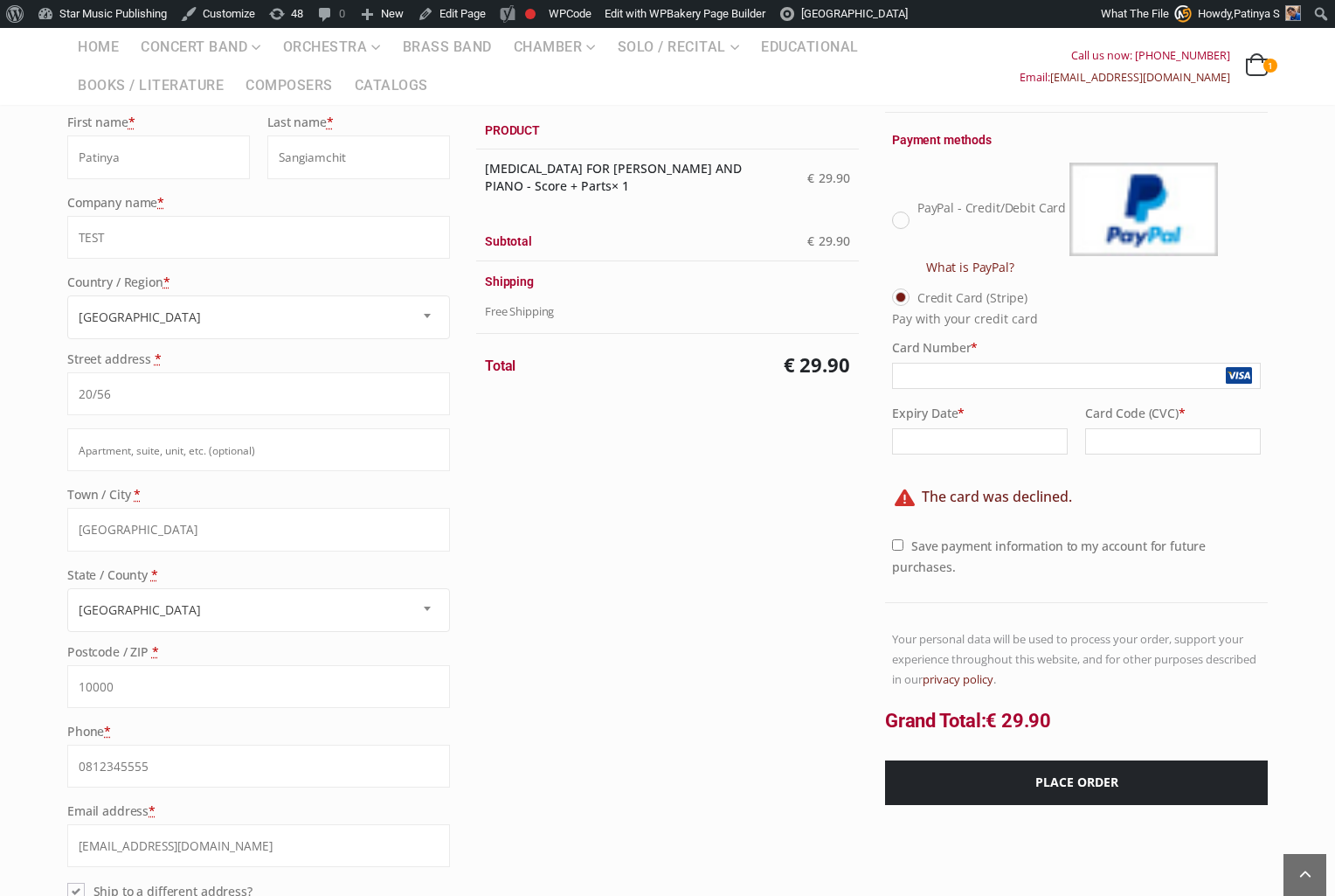
click at [548, 510] on div "Order review Product [MEDICAL_DATA] FOR [PERSON_NAME] AND PIANO - Score + Parts…" at bounding box center [667, 445] width 409 height 745
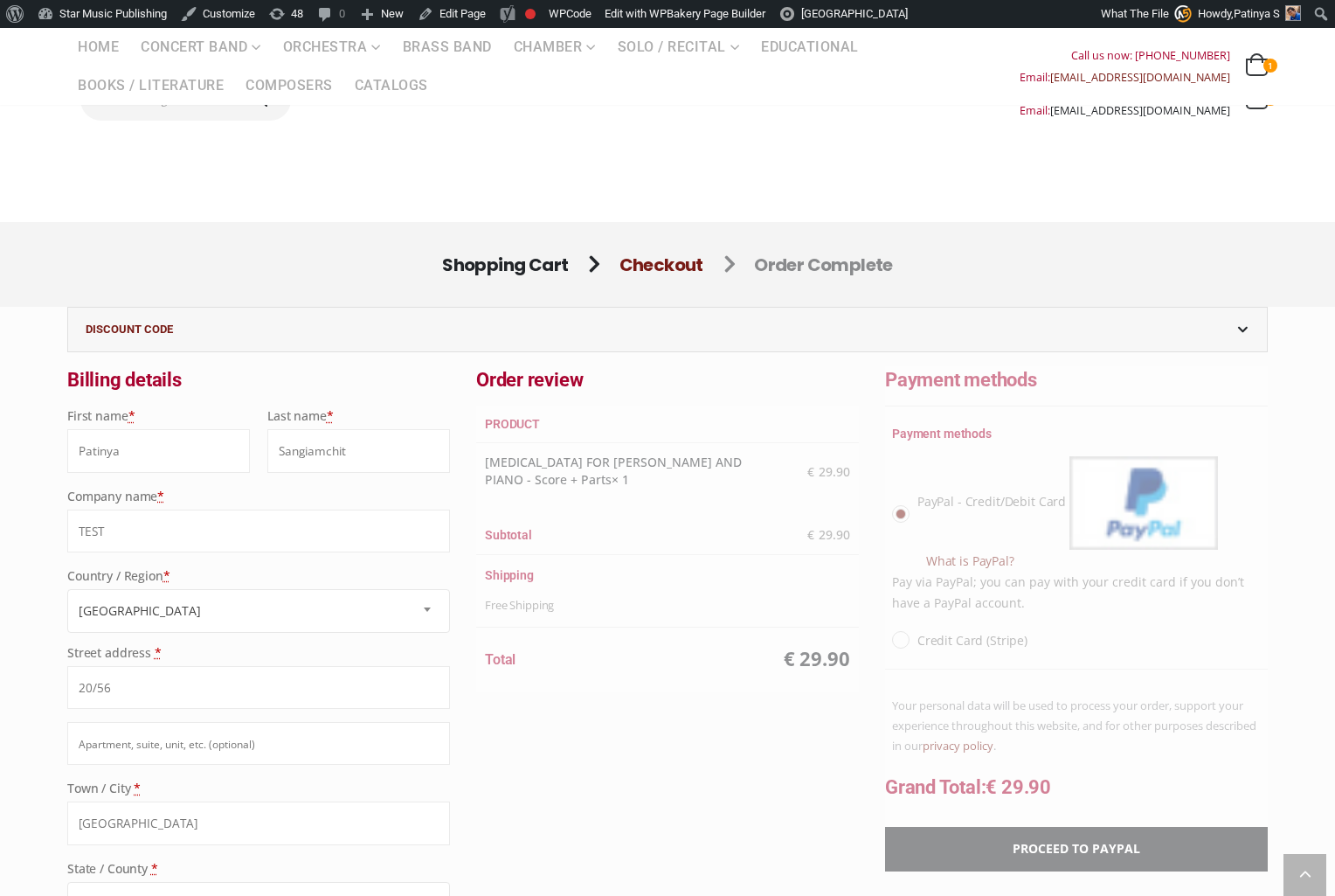
select select "TH-10"
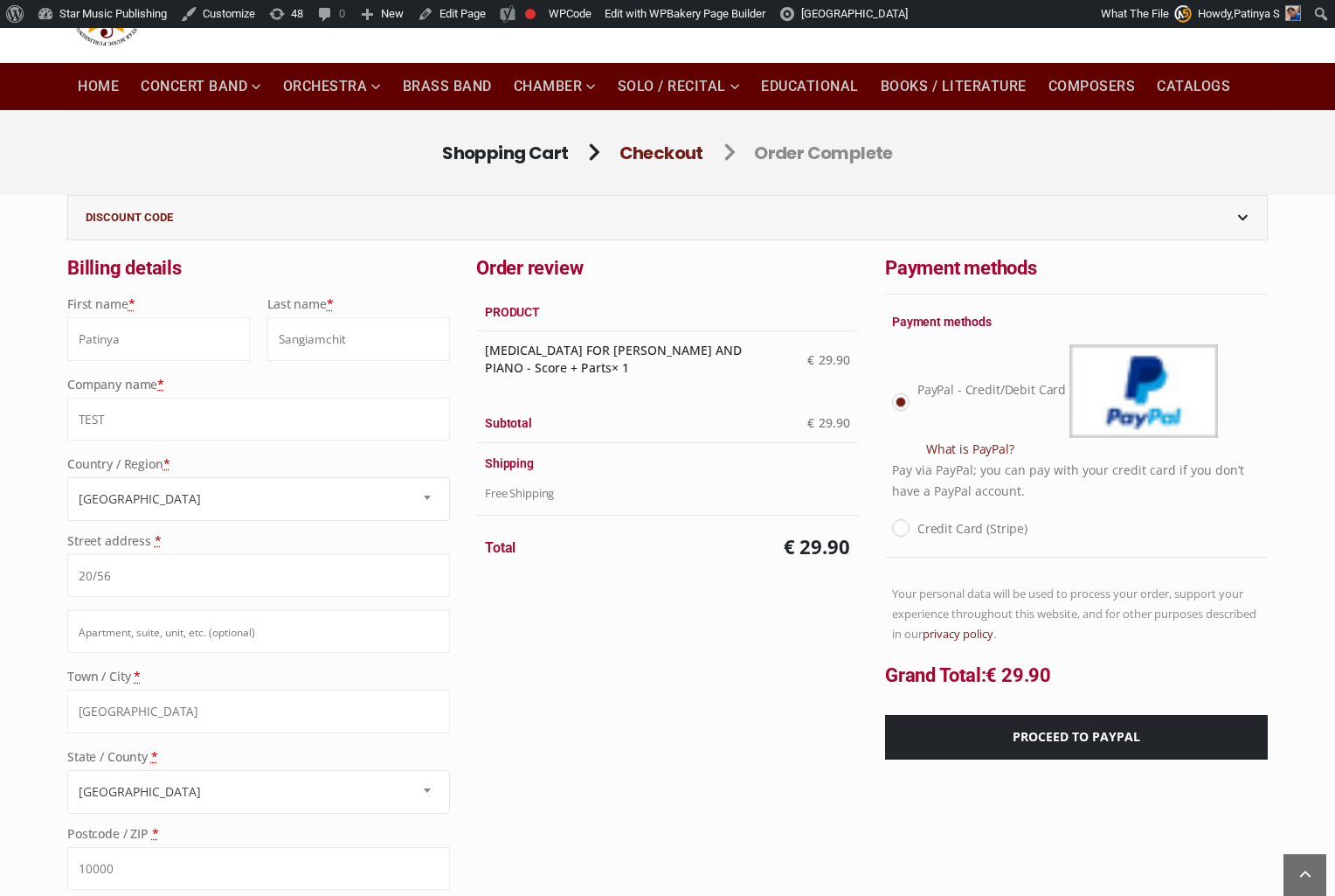
scroll to position [94, 0]
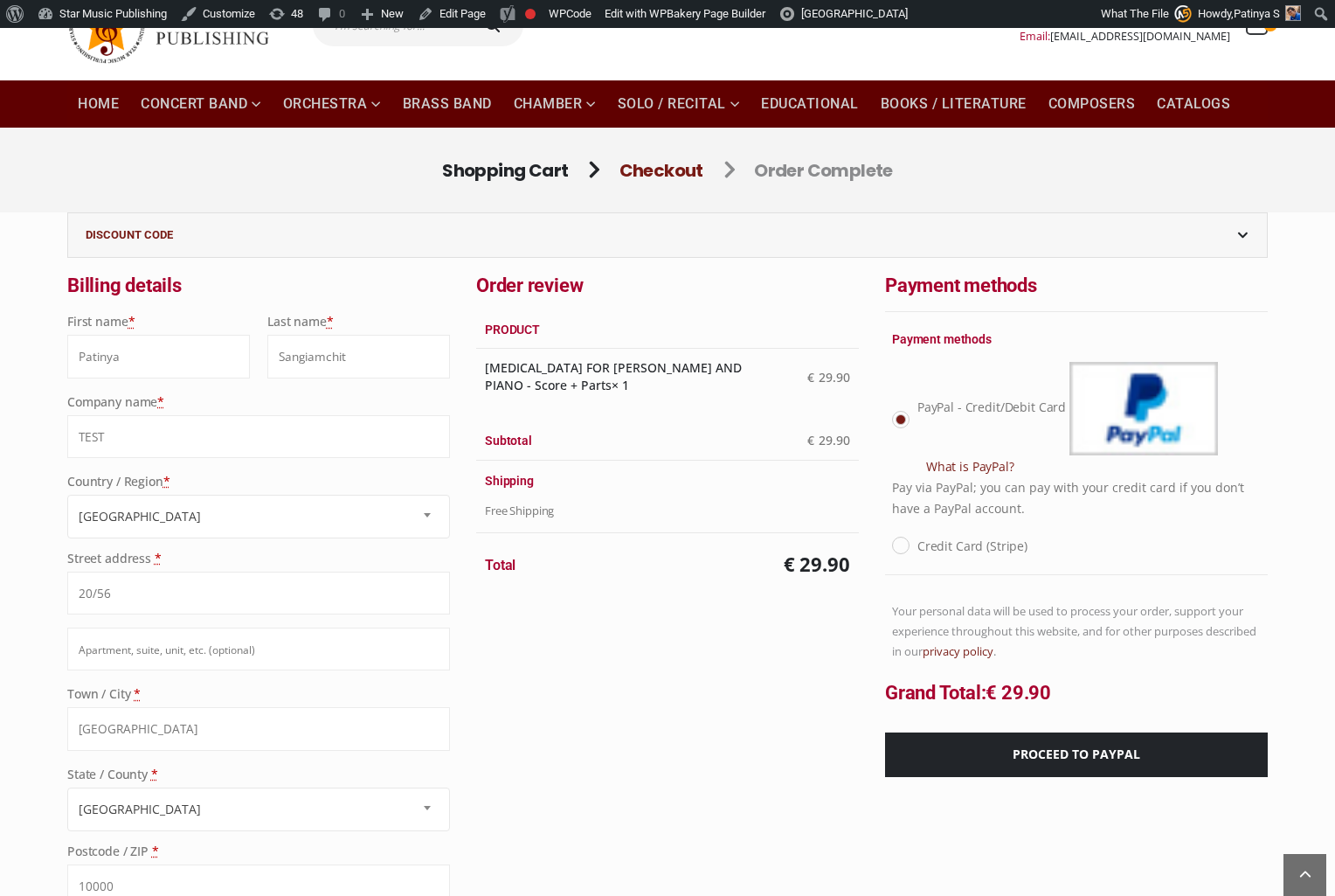
click at [918, 543] on label "Credit Card (Stripe)" at bounding box center [973, 545] width 110 height 21
click at [918, 543] on input "Credit Card (Stripe)" at bounding box center [923, 540] width 11 height 11
radio input "true"
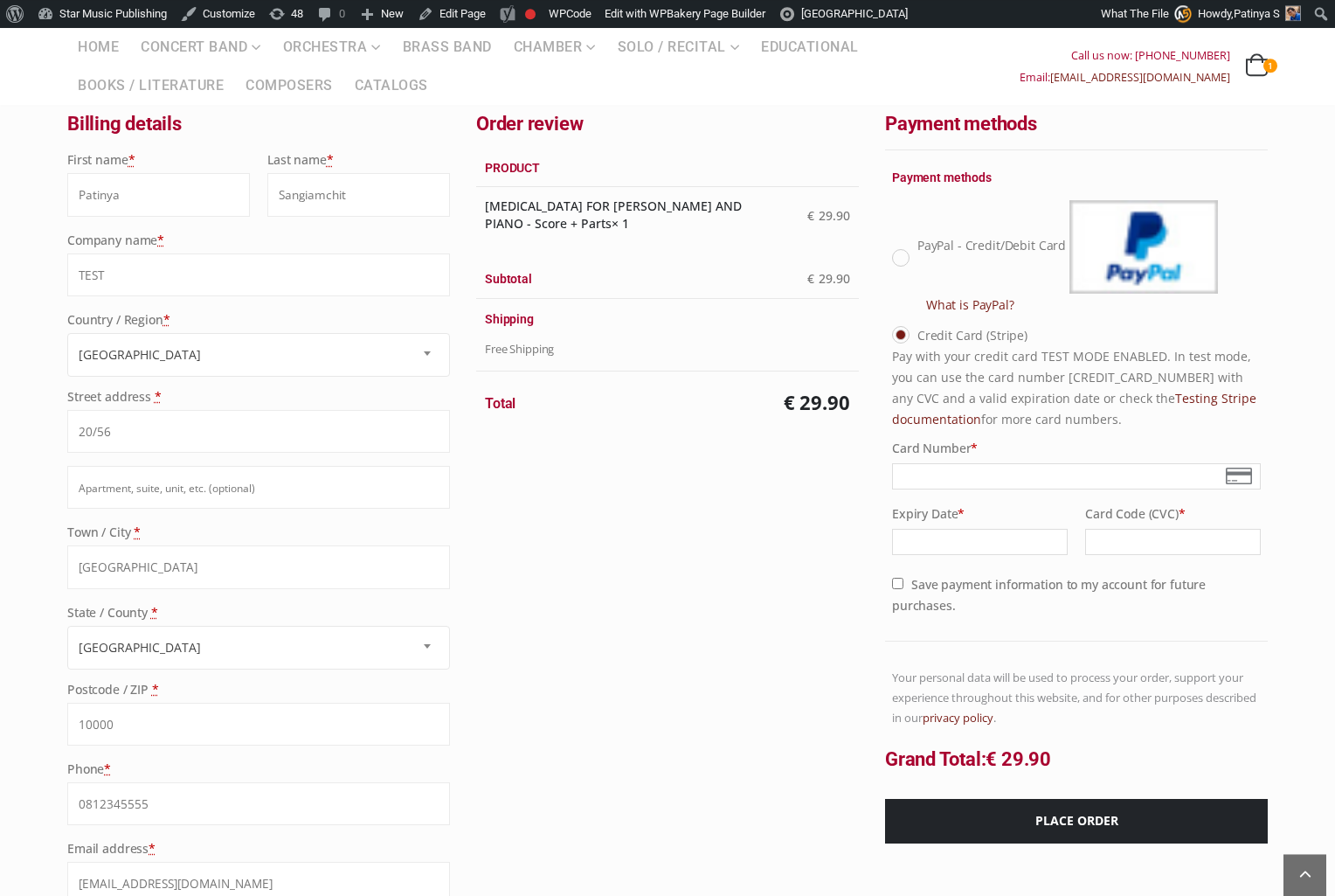
scroll to position [293, 0]
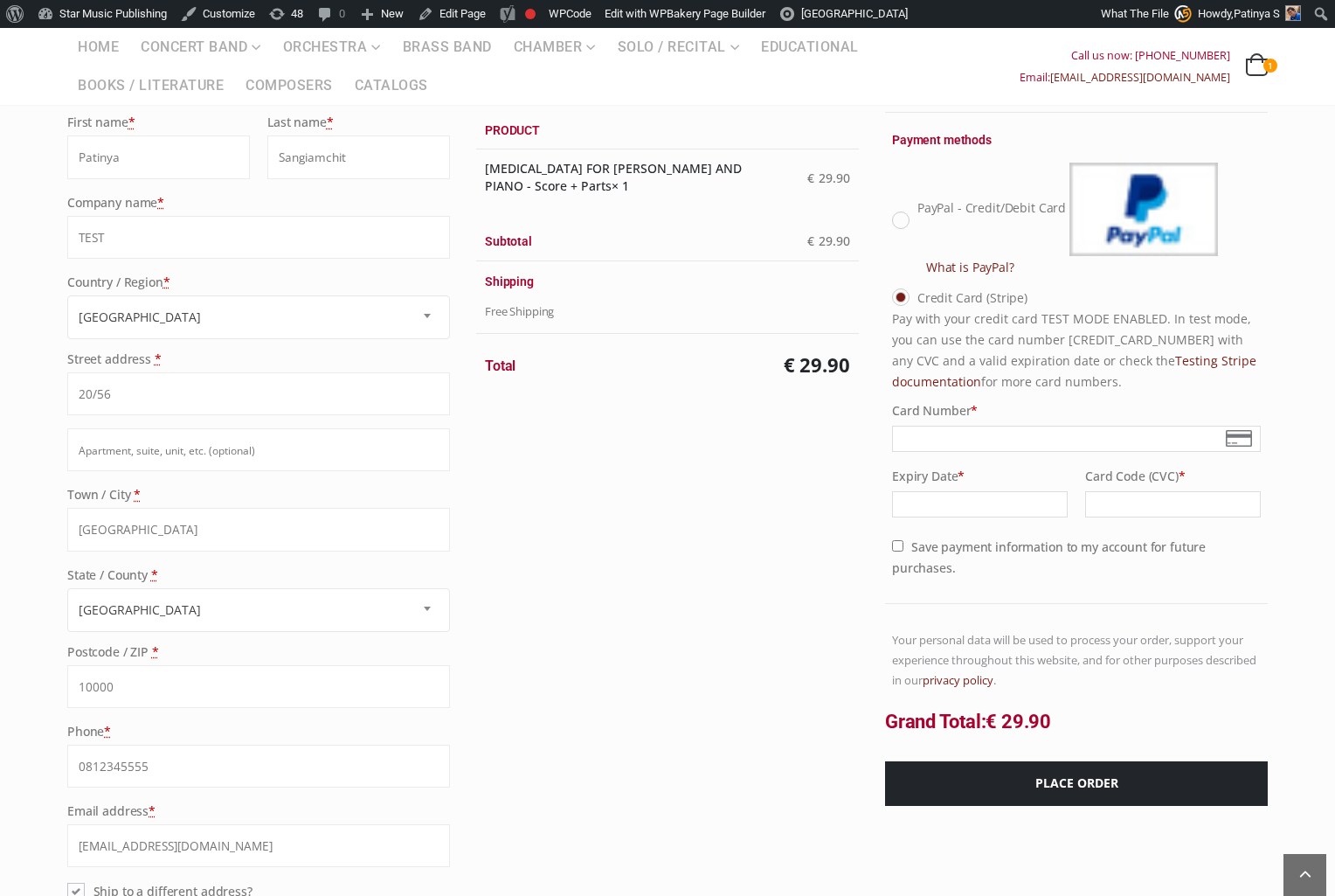
click at [1088, 343] on p "Pay with your credit card TEST MODE ENABLED. In test mode, you can use the card…" at bounding box center [1077, 350] width 369 height 84
copy p "[CREDIT_CARD_NUMBER]"
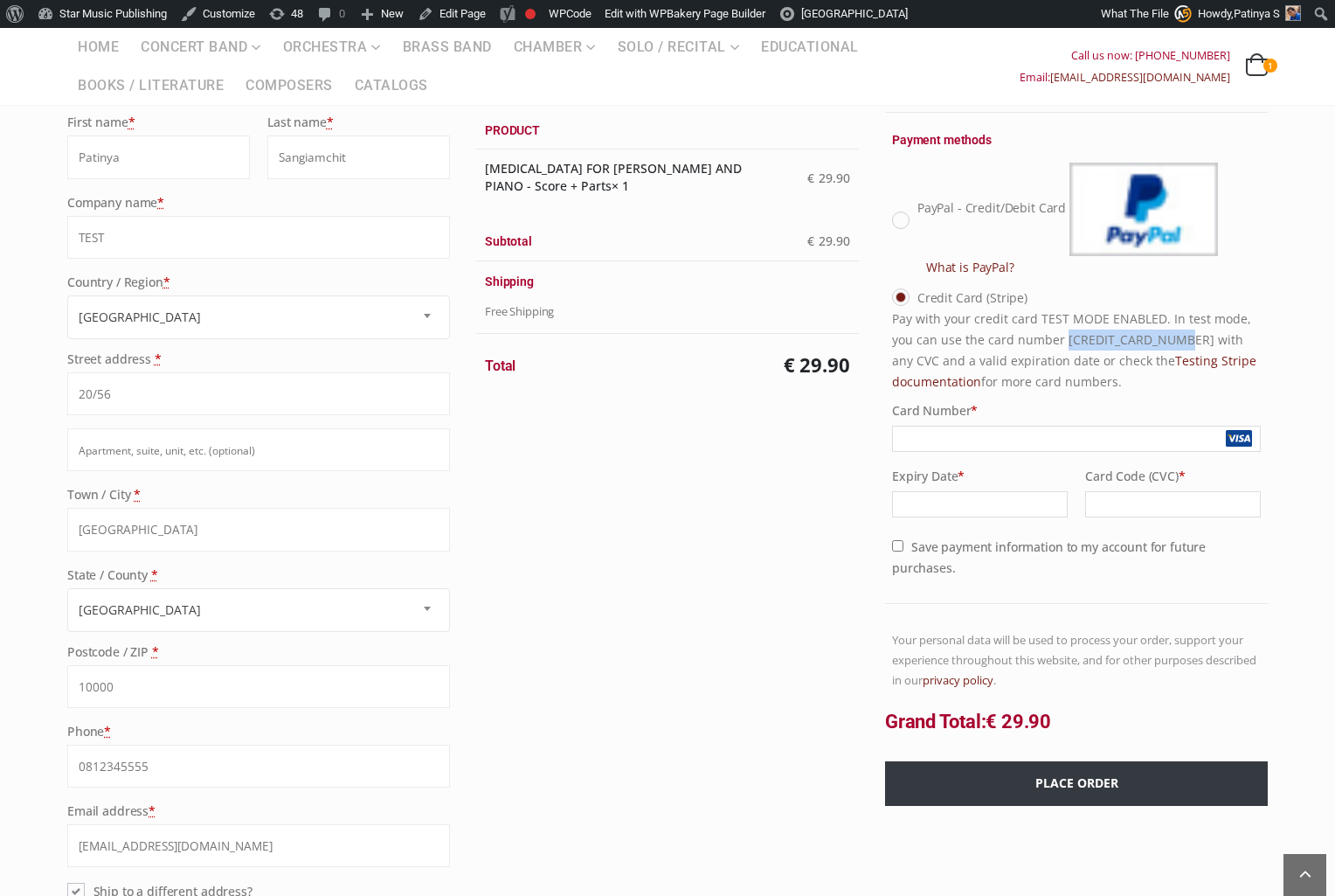
click at [1064, 781] on button "Place order" at bounding box center [1076, 783] width 383 height 45
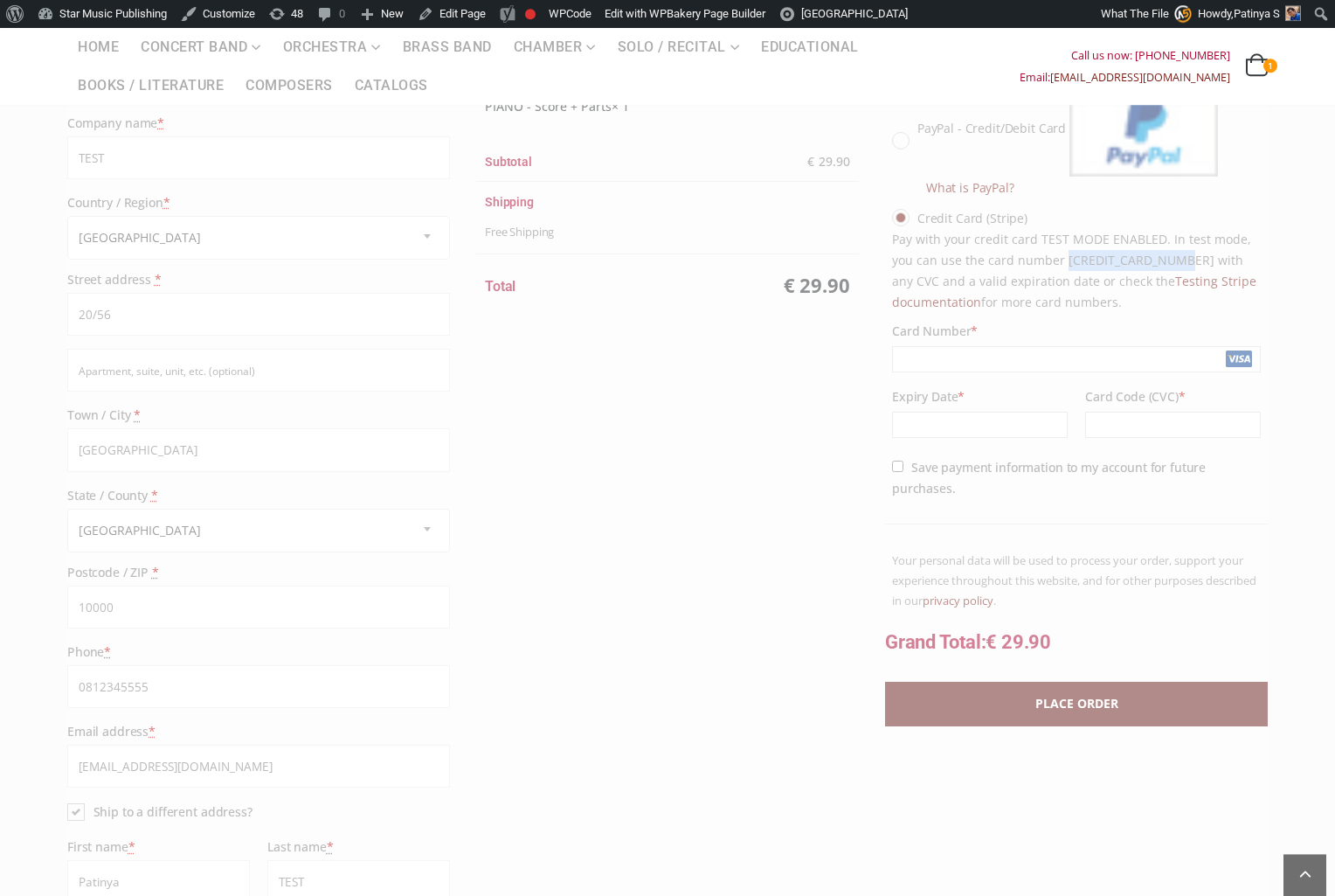
scroll to position [393, 0]
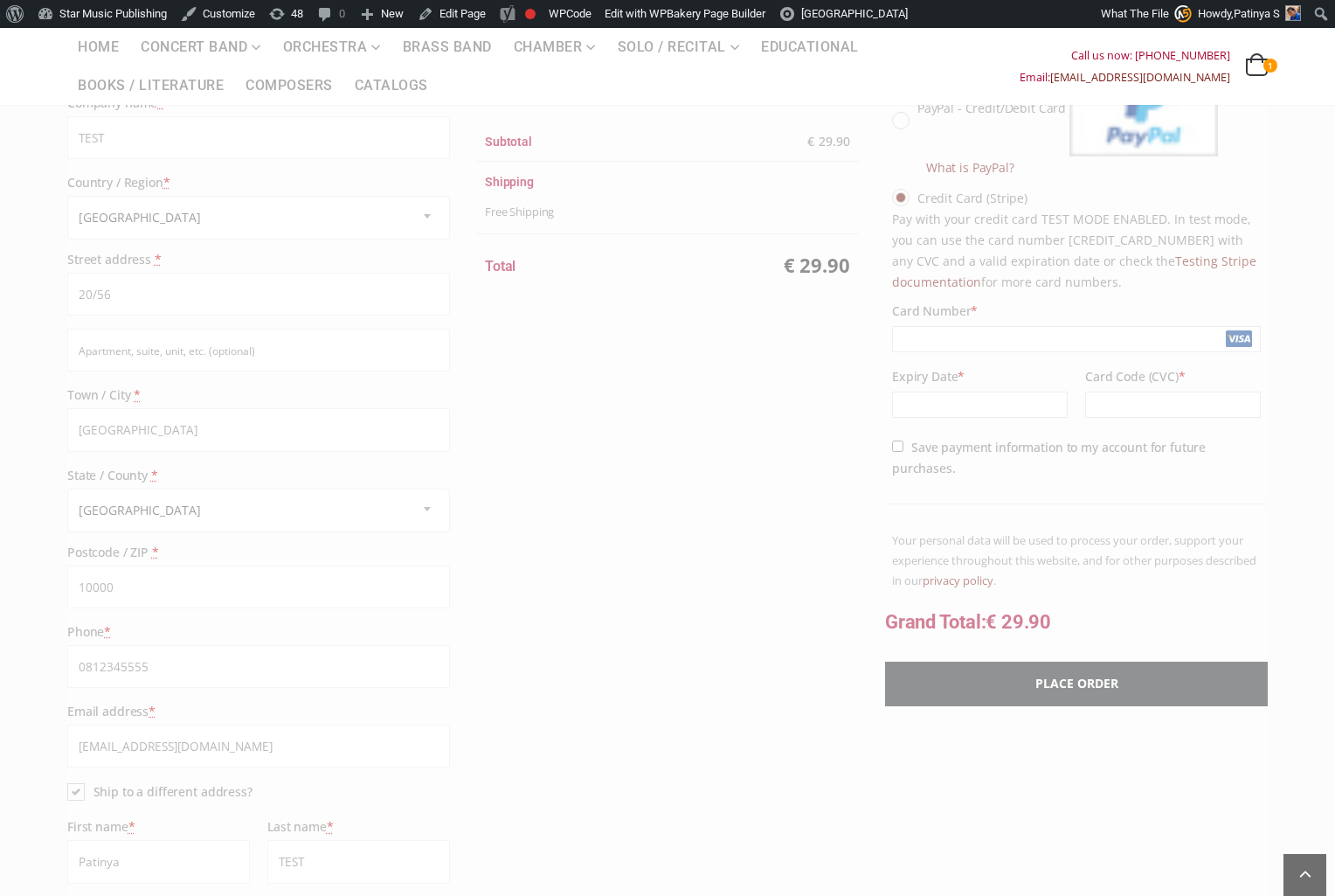
click at [789, 507] on div at bounding box center [667, 776] width 1201 height 1606
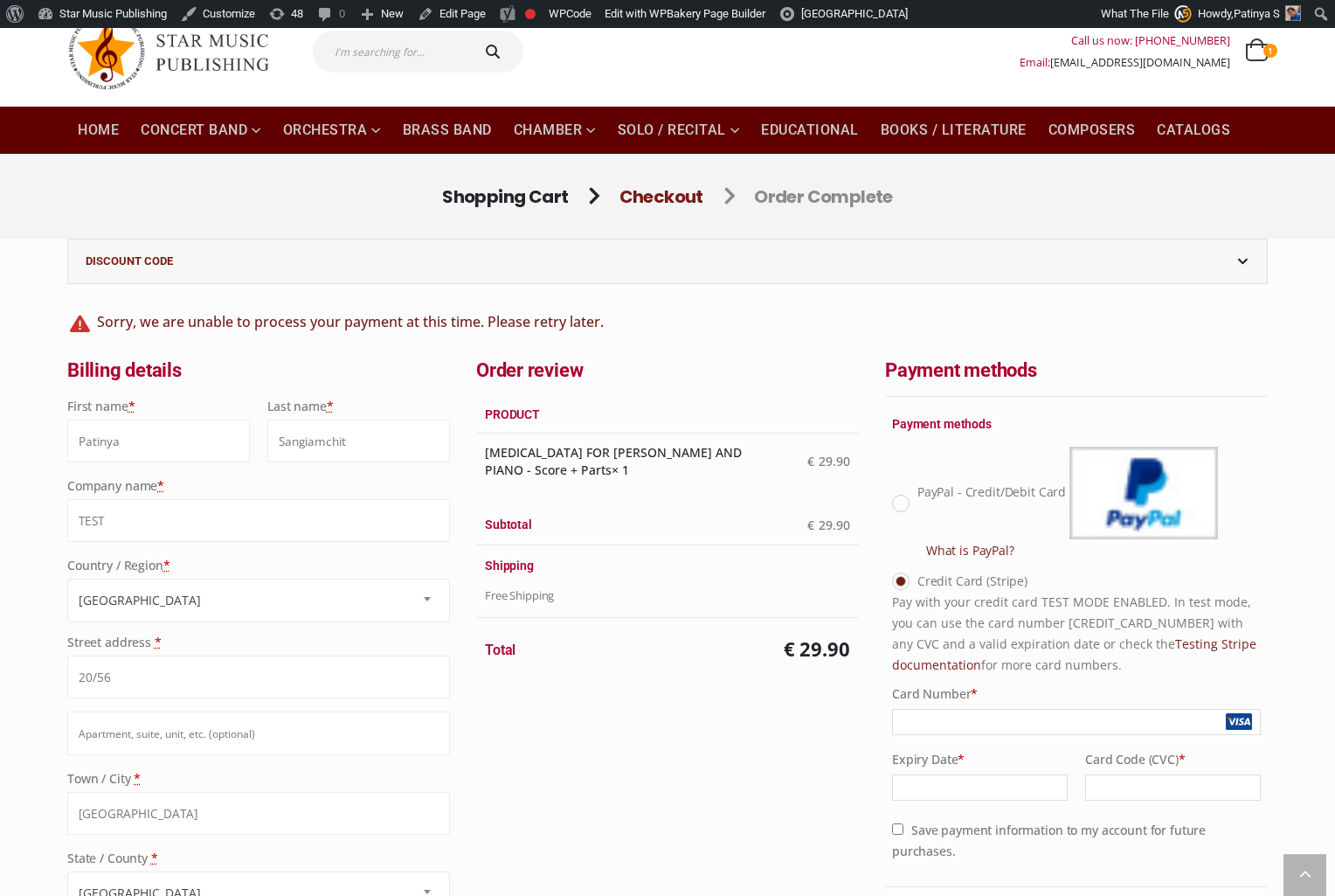
scroll to position [0, 0]
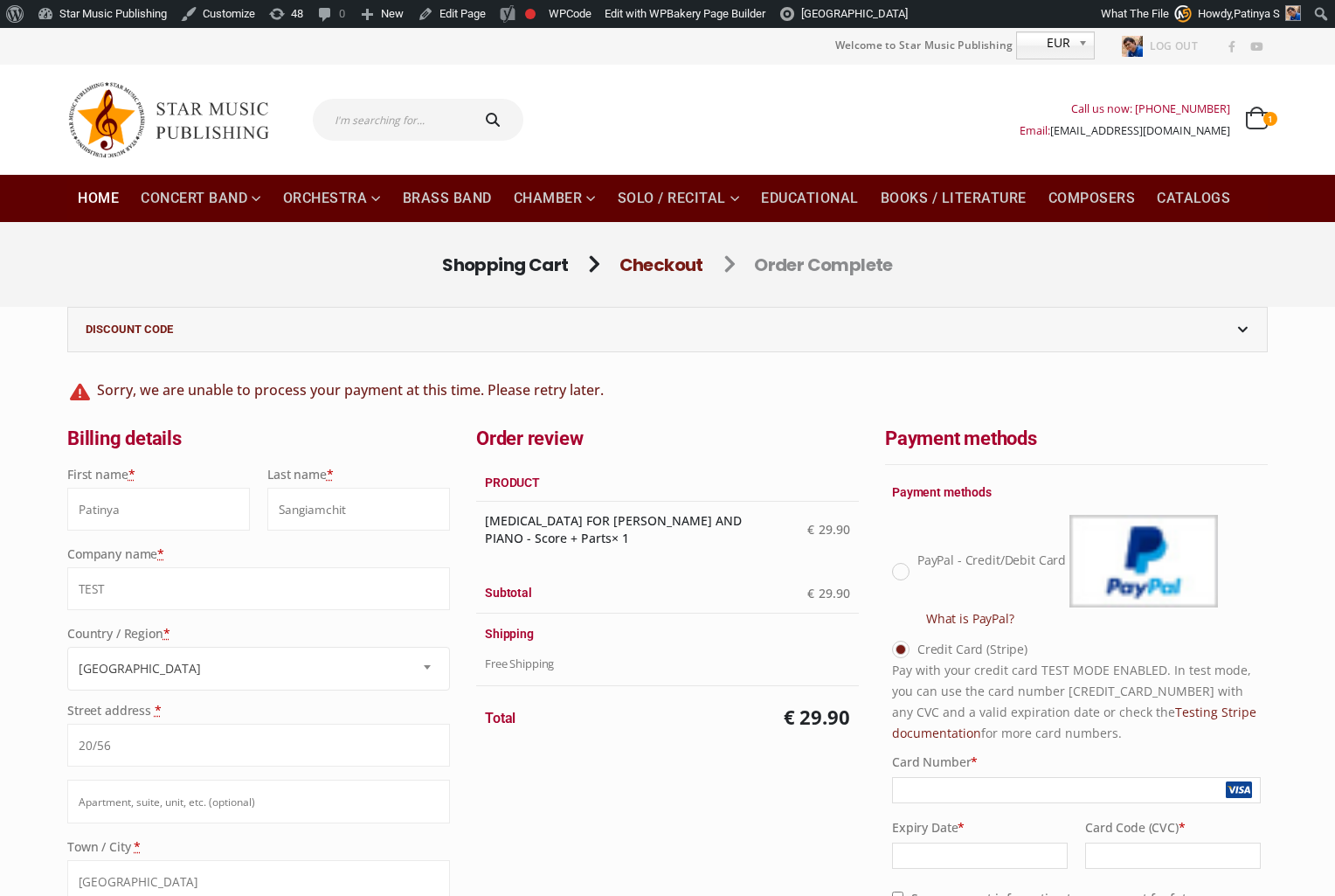
click at [100, 199] on link "Home" at bounding box center [98, 198] width 62 height 48
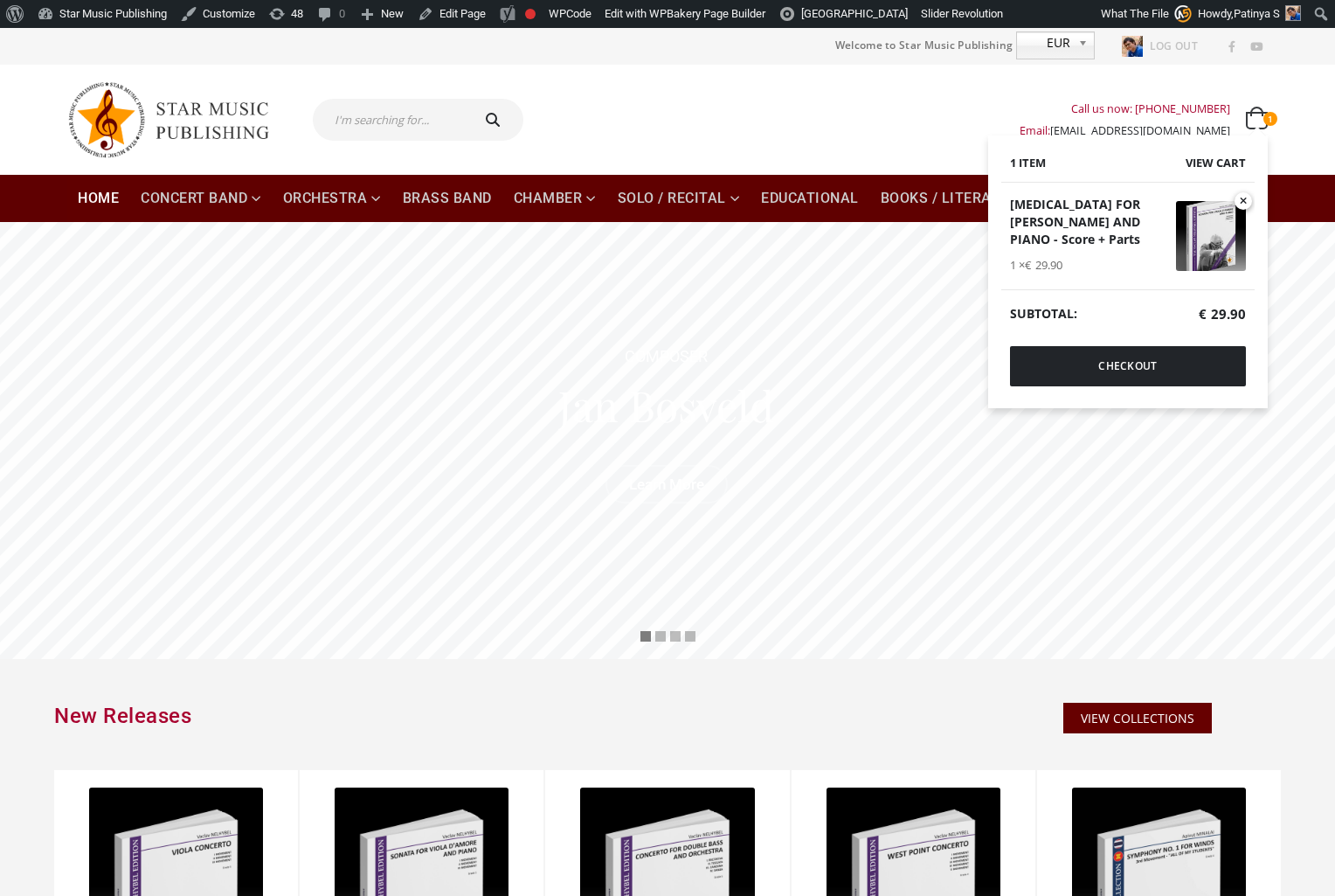
click at [1275, 115] on span "1" at bounding box center [1271, 118] width 14 height 14
click at [1145, 370] on link "Checkout" at bounding box center [1127, 365] width 236 height 40
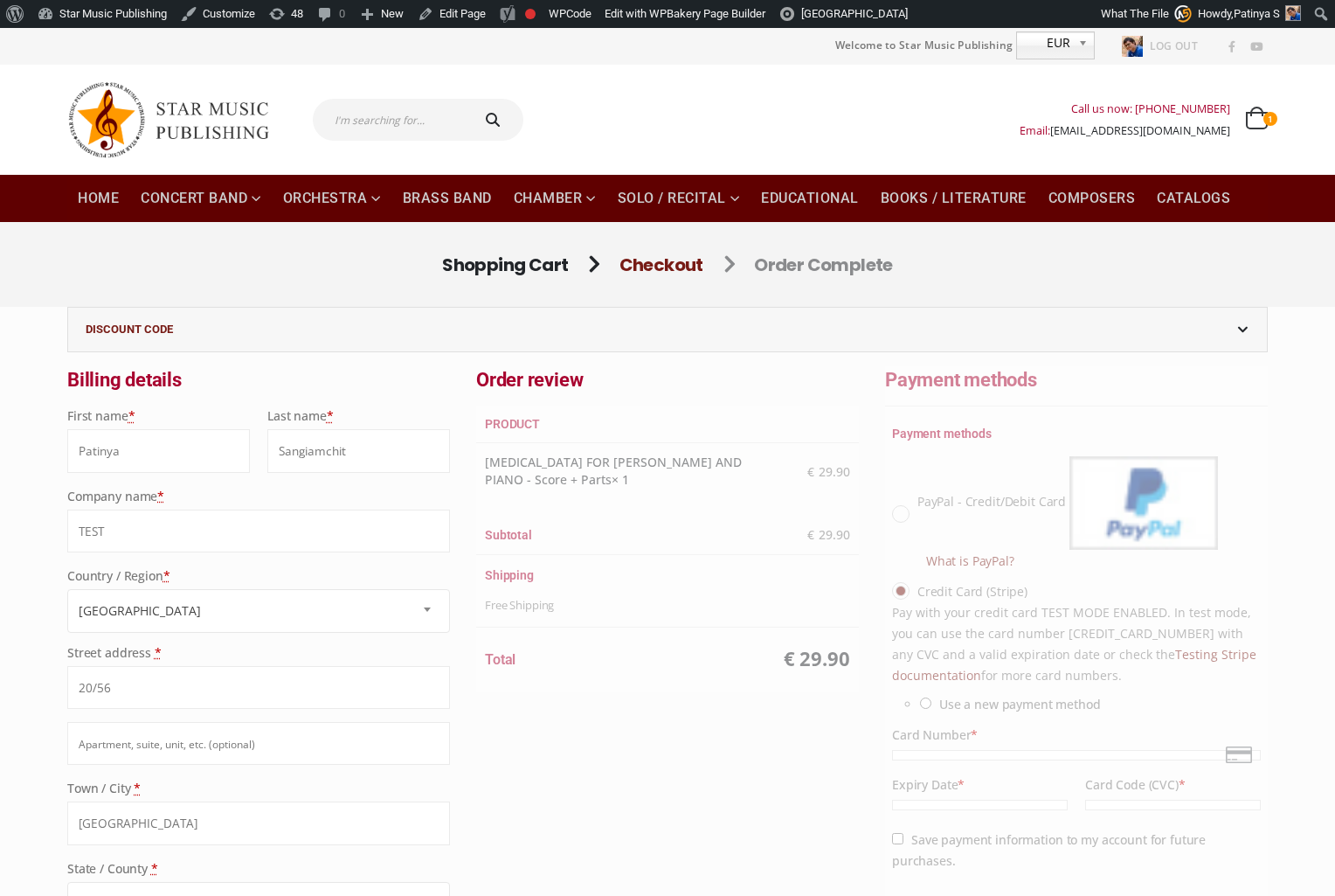
select select "TH-10"
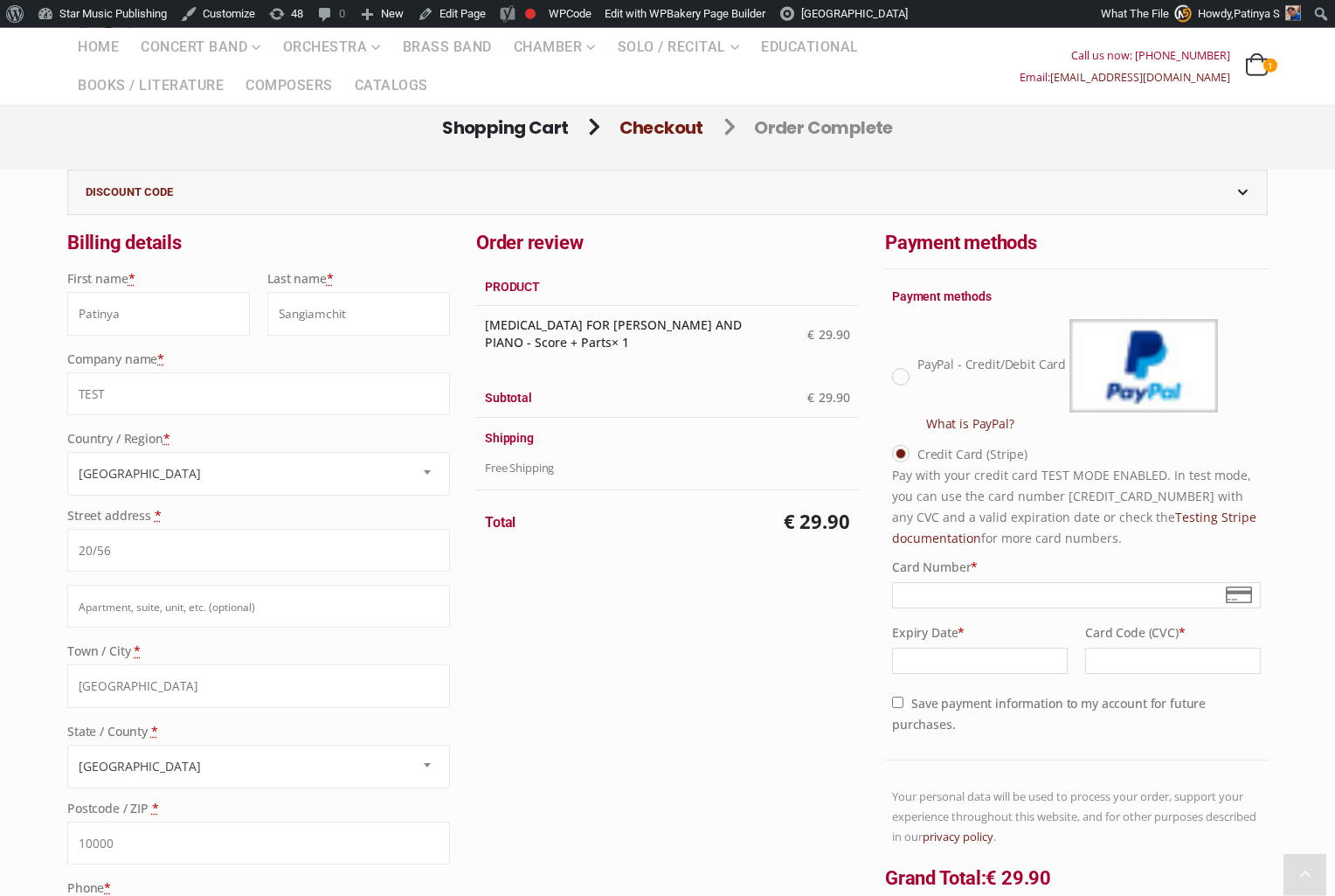
scroll to position [199, 0]
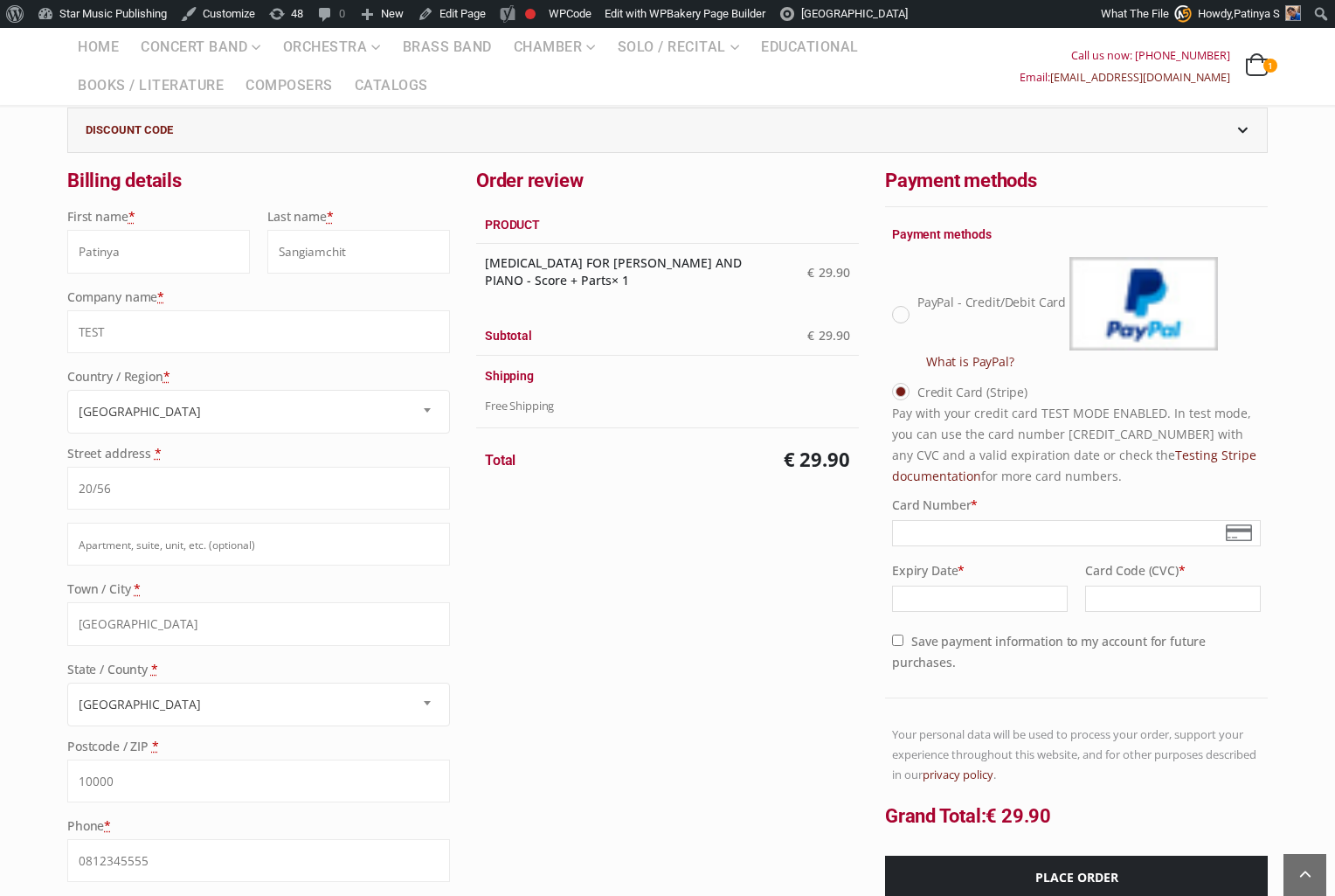
click at [1120, 434] on p "Pay with your credit card TEST MODE ENABLED. In test mode, you can use the card…" at bounding box center [1077, 444] width 369 height 84
copy p "[CREDIT_CARD_NUMBER]"
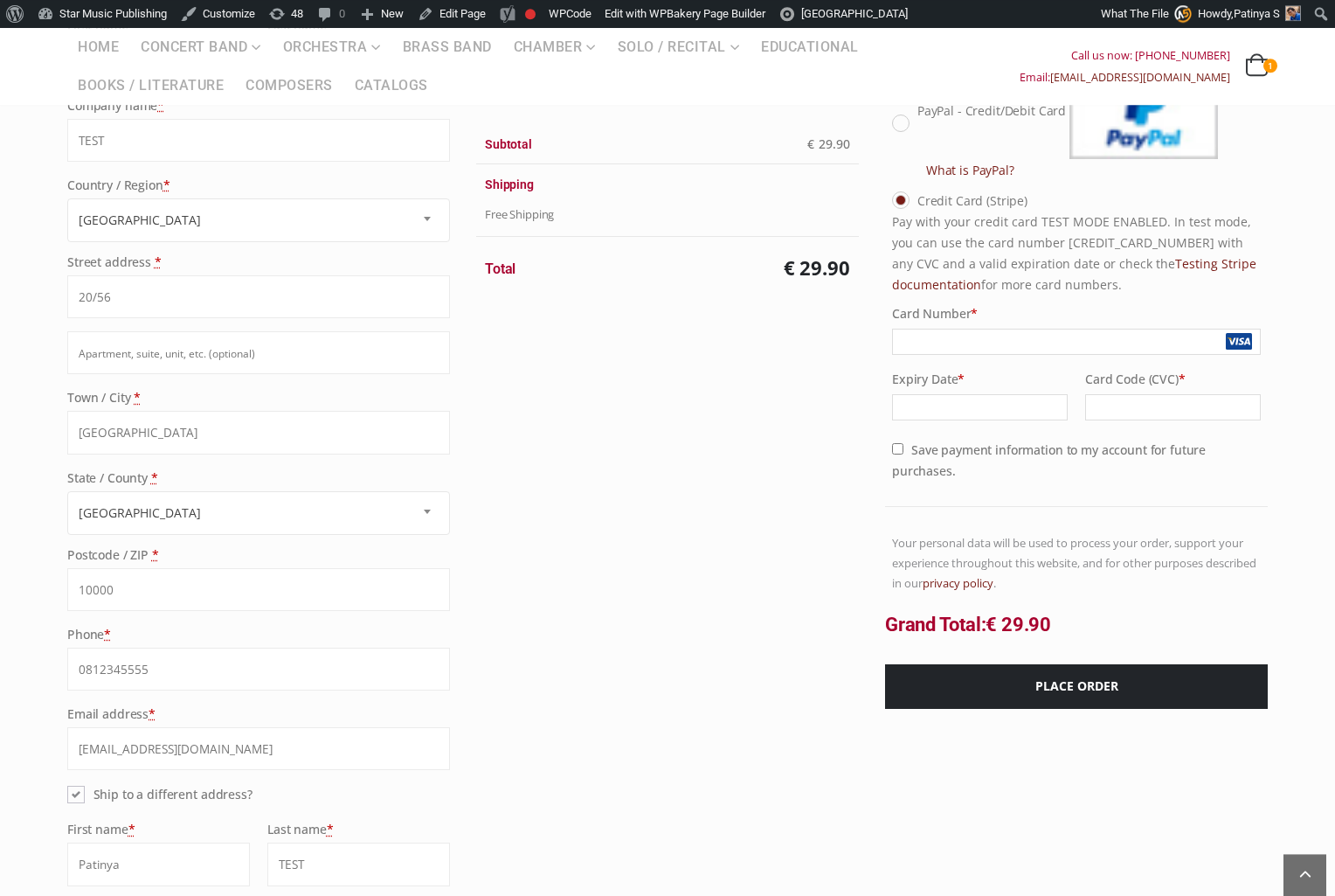
scroll to position [399, 0]
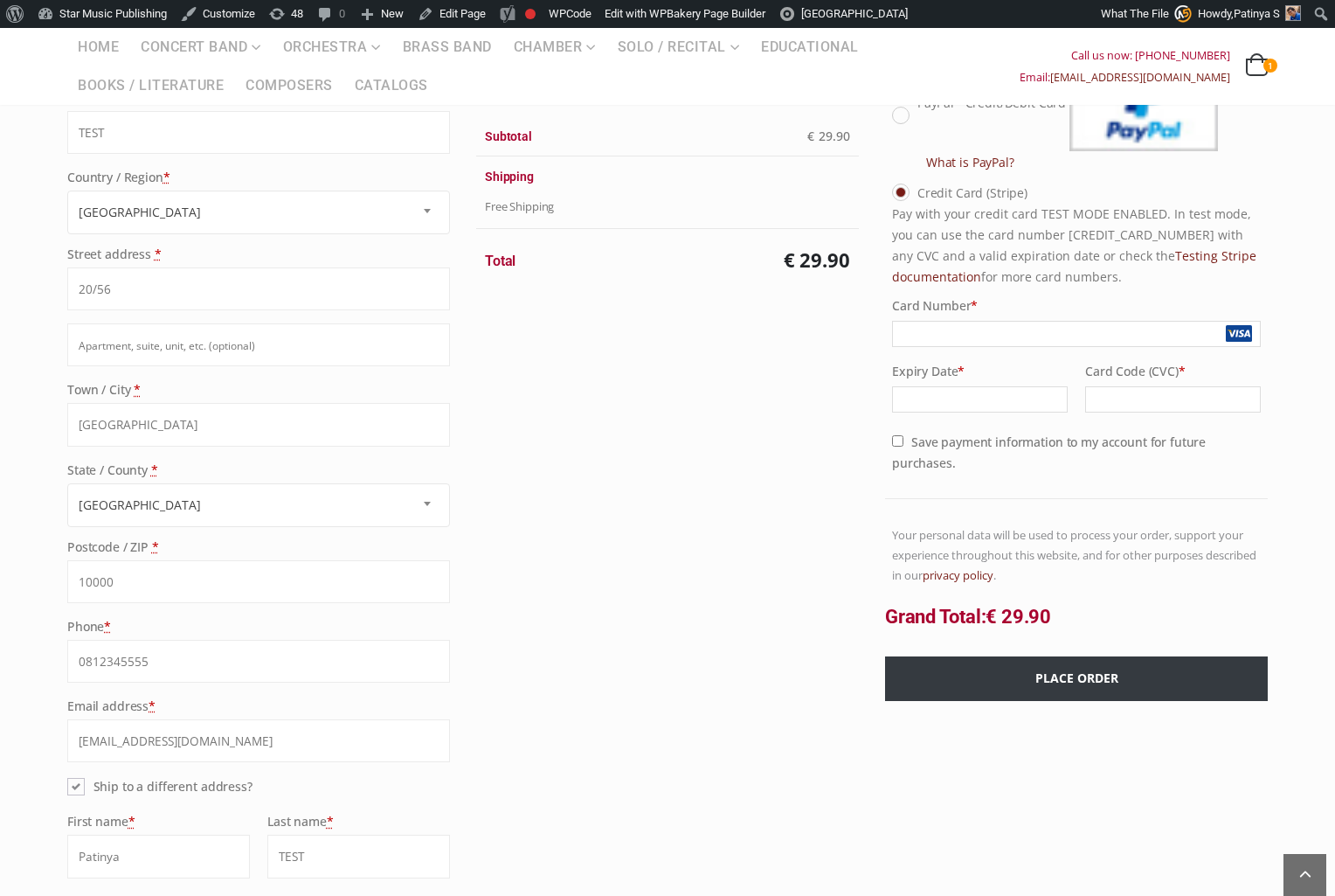
click at [1118, 686] on button "Place order" at bounding box center [1076, 679] width 383 height 45
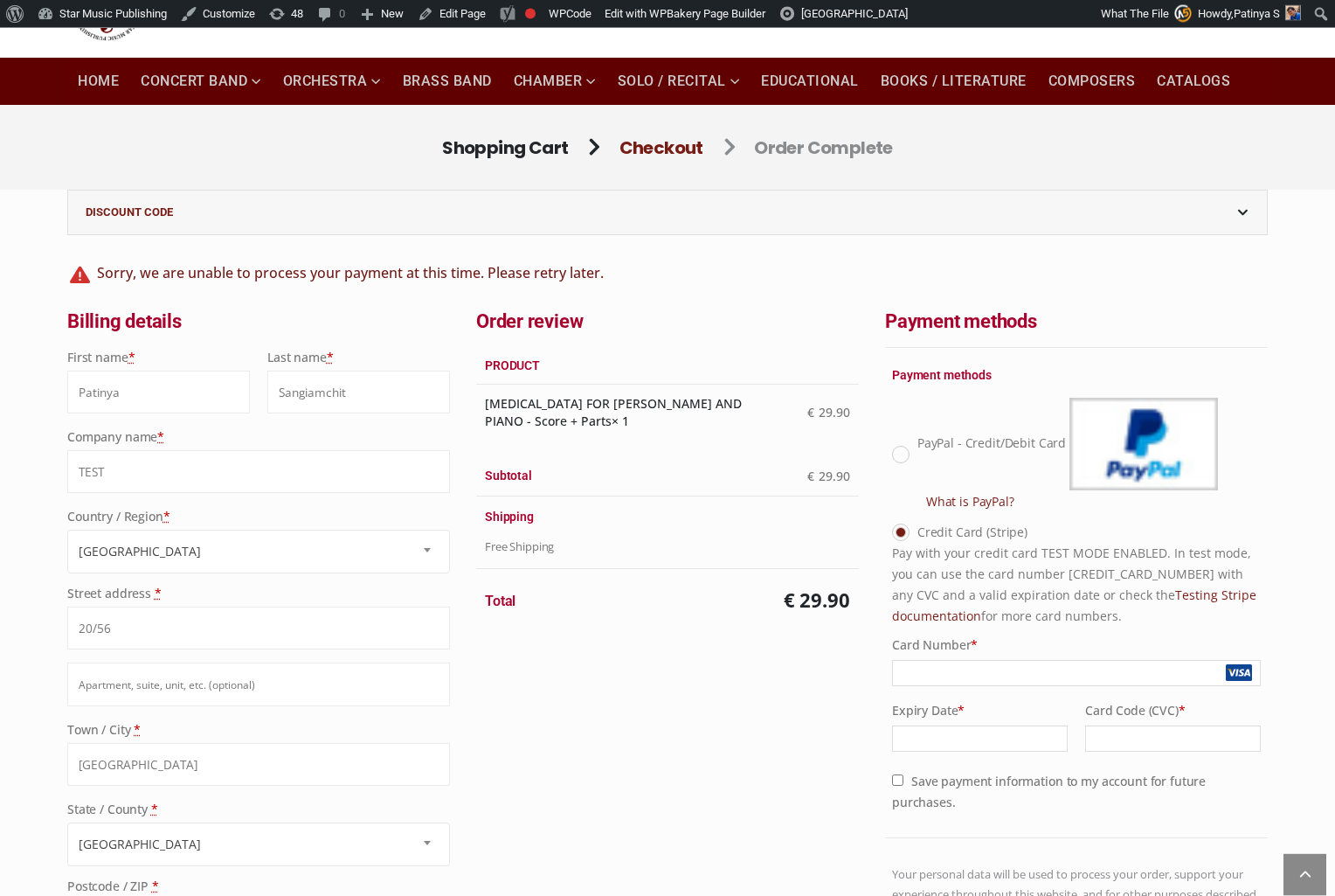
scroll to position [80, 0]
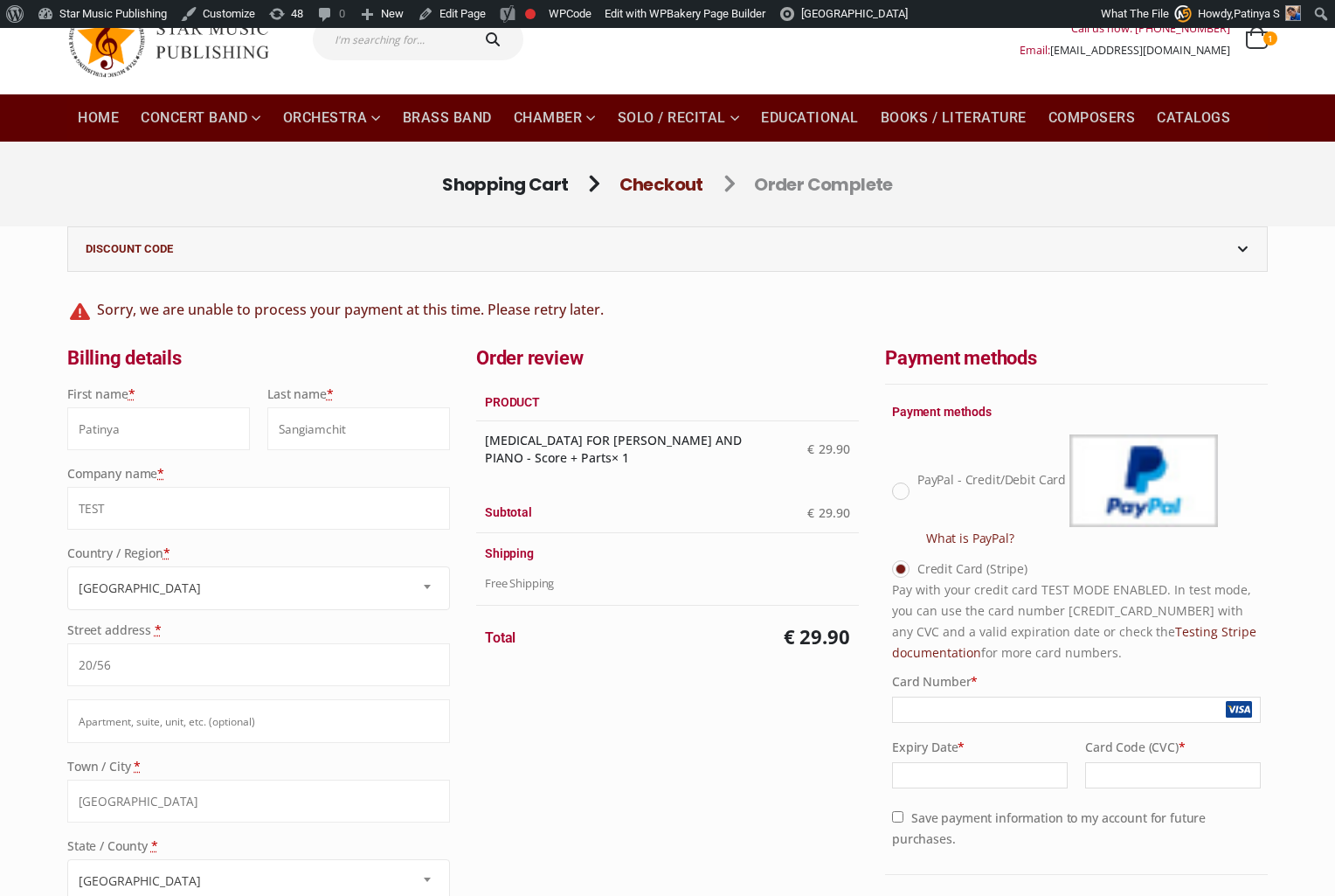
click at [635, 780] on div "Order review Product SONATA FOR VIOLA D'AMORE AND PIANO - Score + Parts × 1 € 2…" at bounding box center [667, 717] width 409 height 745
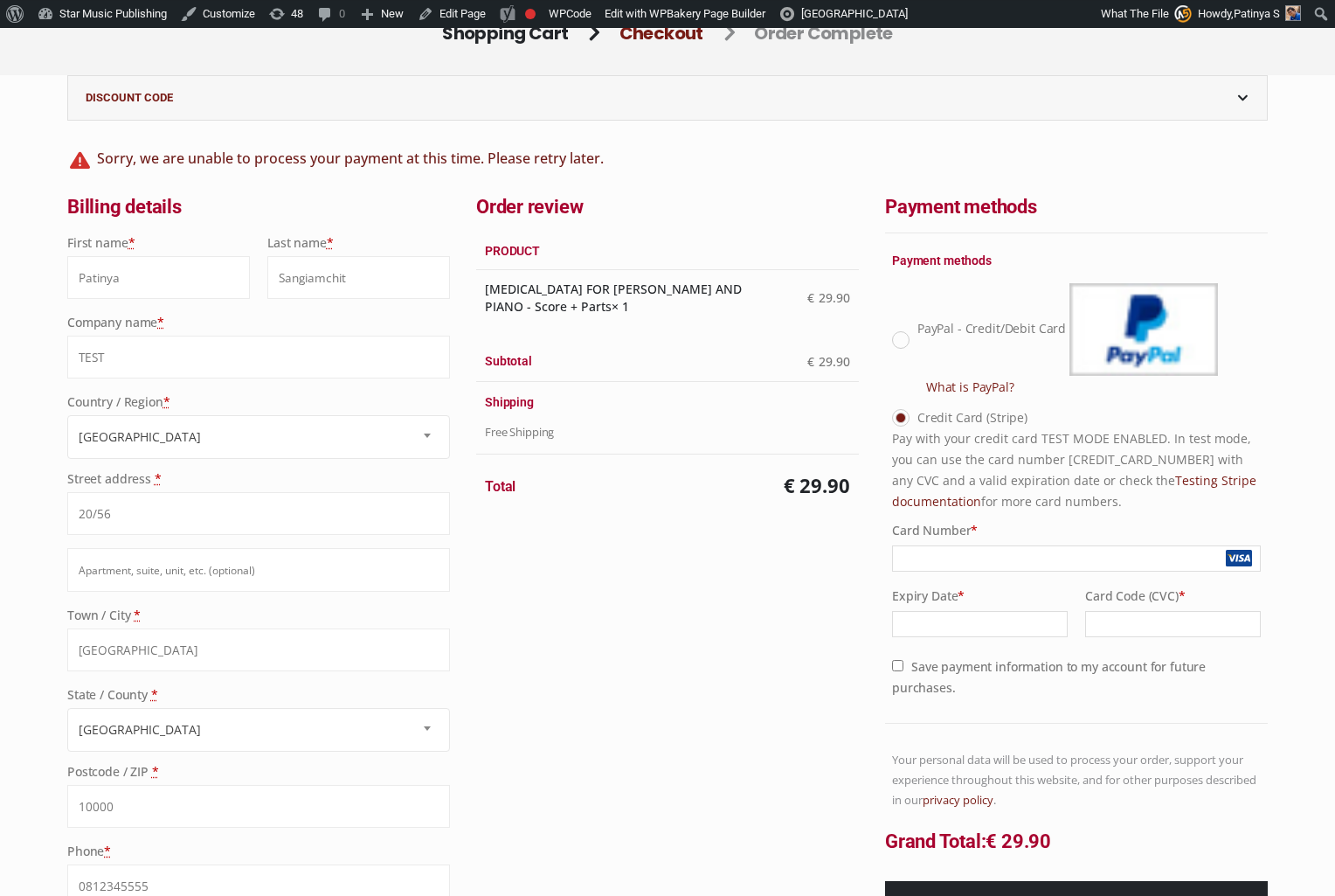
scroll to position [399, 0]
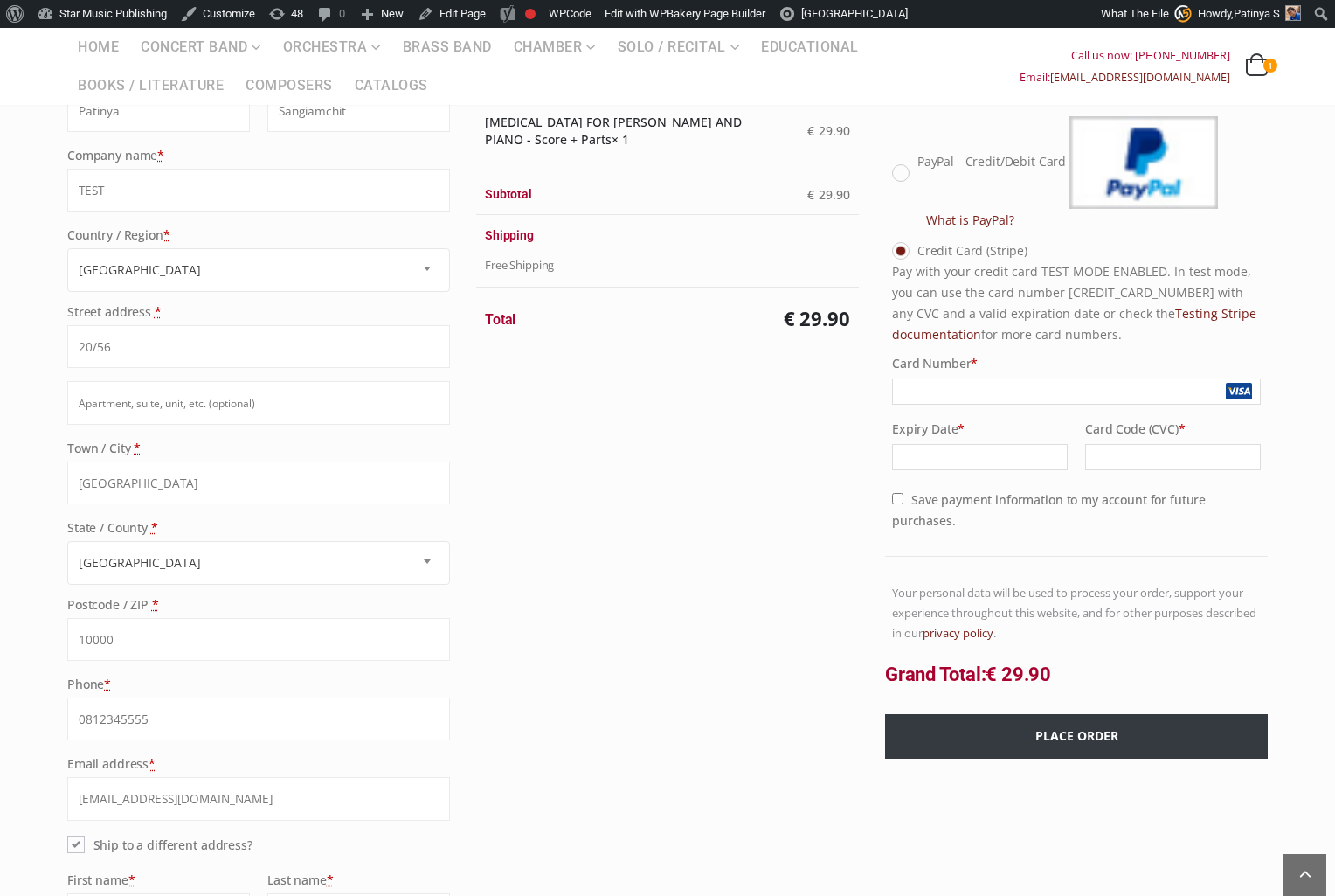
click at [1016, 726] on button "Place order" at bounding box center [1076, 736] width 383 height 45
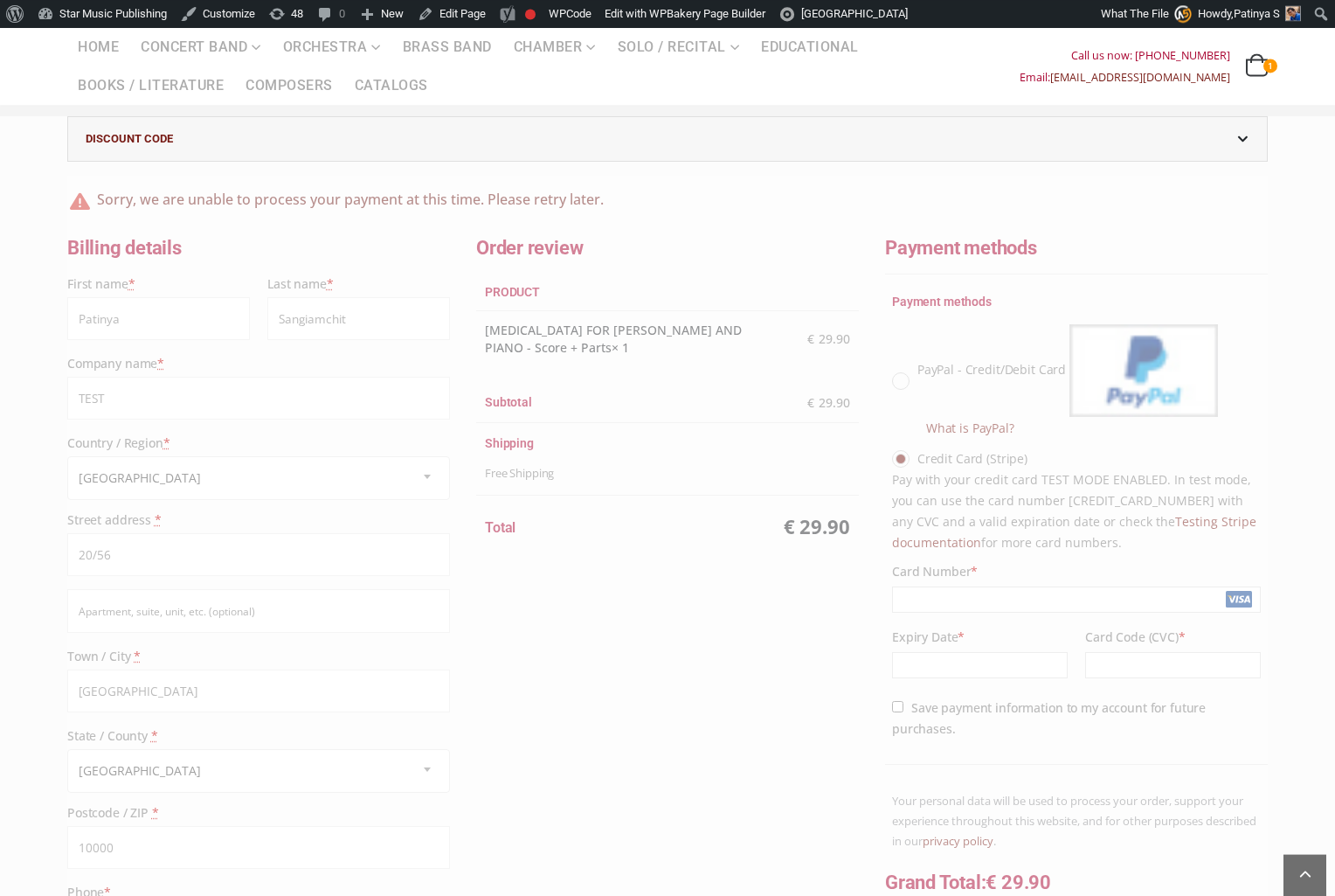
scroll to position [199, 0]
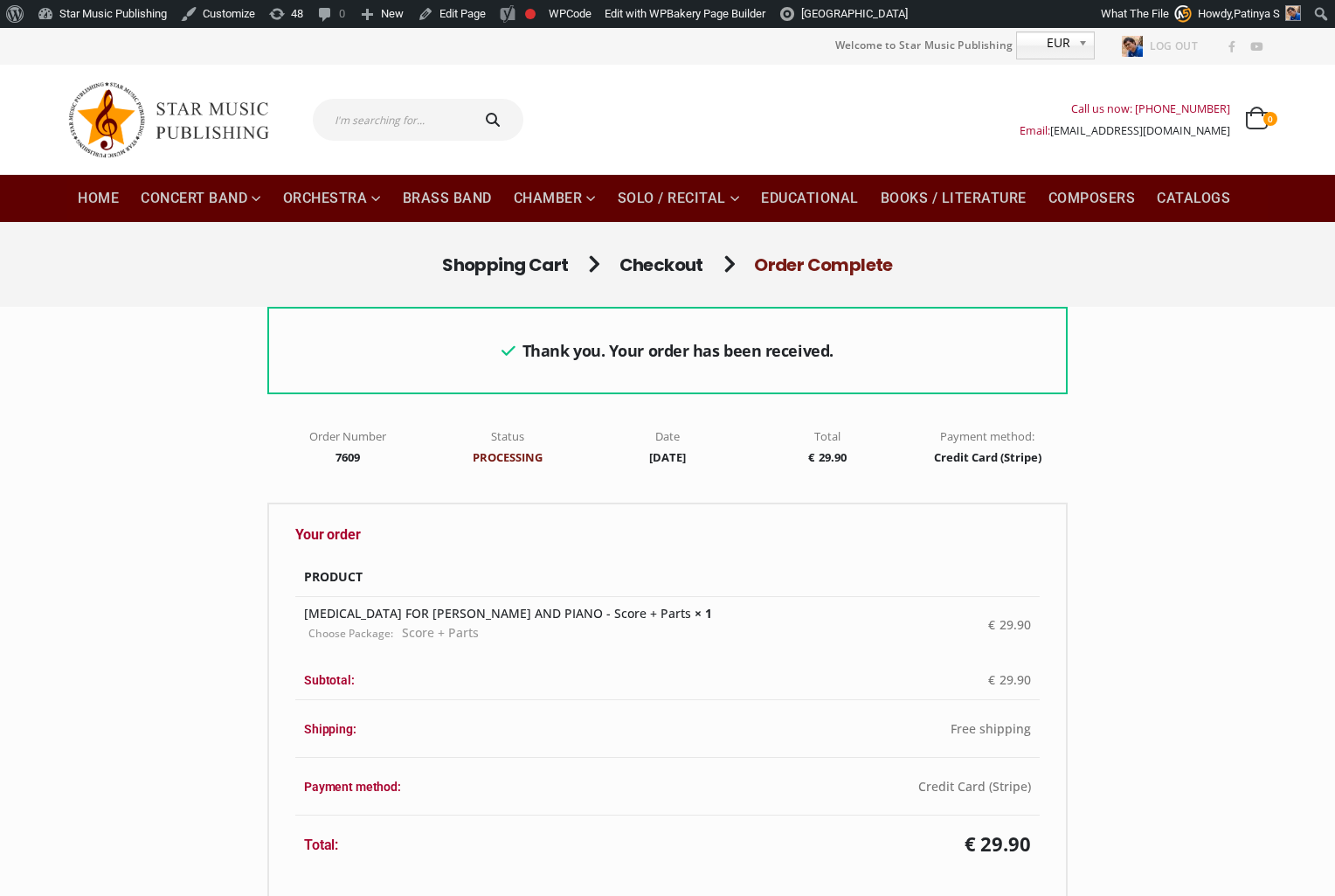
click at [1207, 508] on div "Thank you. Your order has been received. Order Number 7609 Status Processing Da…" at bounding box center [667, 787] width 1201 height 962
click at [1179, 425] on div "Thank you. Your order has been received. Order Number 7609 Status Processing Da…" at bounding box center [667, 787] width 1201 height 962
click at [1183, 554] on div "Thank you. Your order has been received. Order Number 7609 Status Processing Da…" at bounding box center [667, 787] width 1201 height 962
click at [97, 202] on link "Home" at bounding box center [98, 198] width 62 height 48
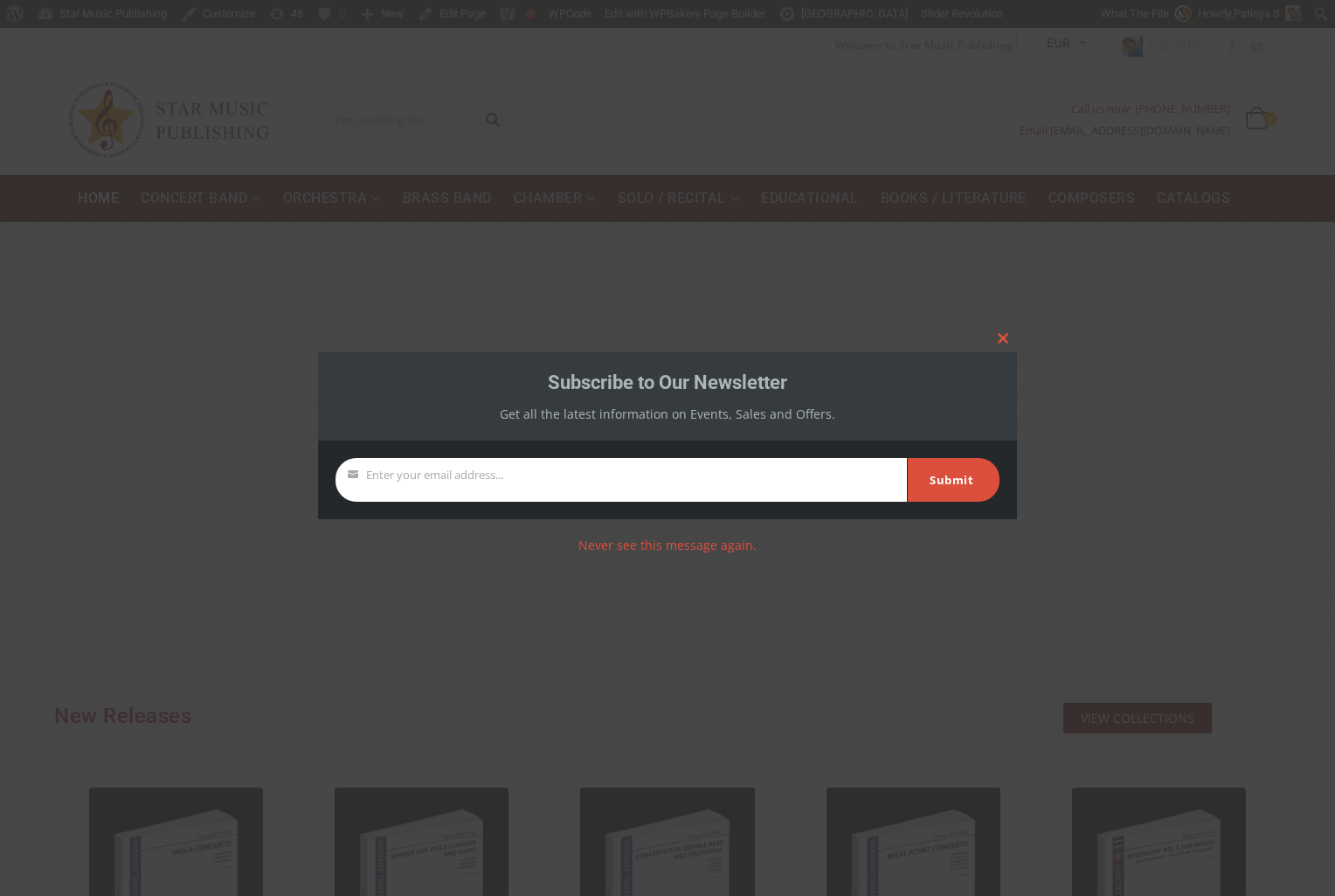
click at [158, 376] on div at bounding box center [667, 448] width 1335 height 896
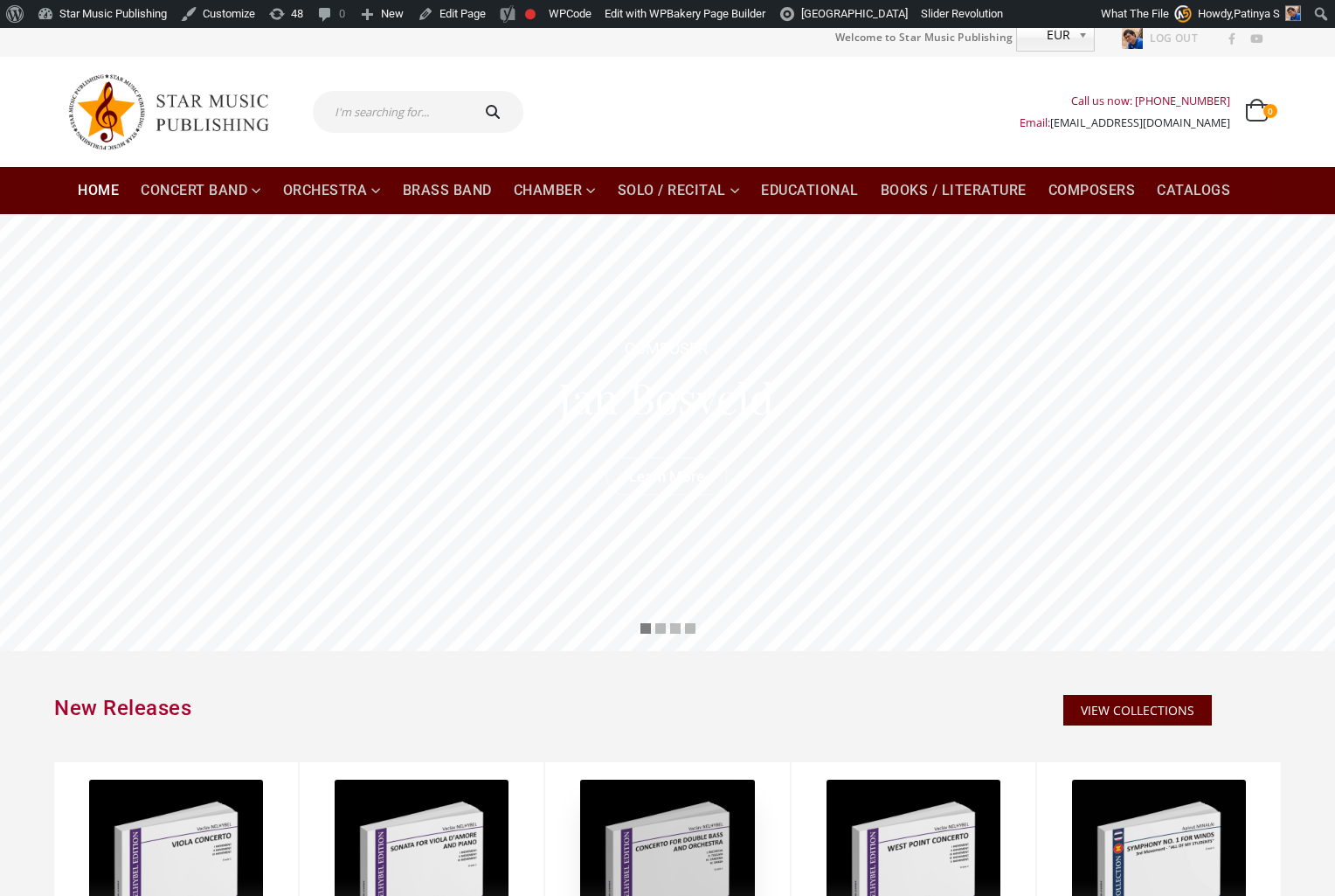
scroll to position [399, 0]
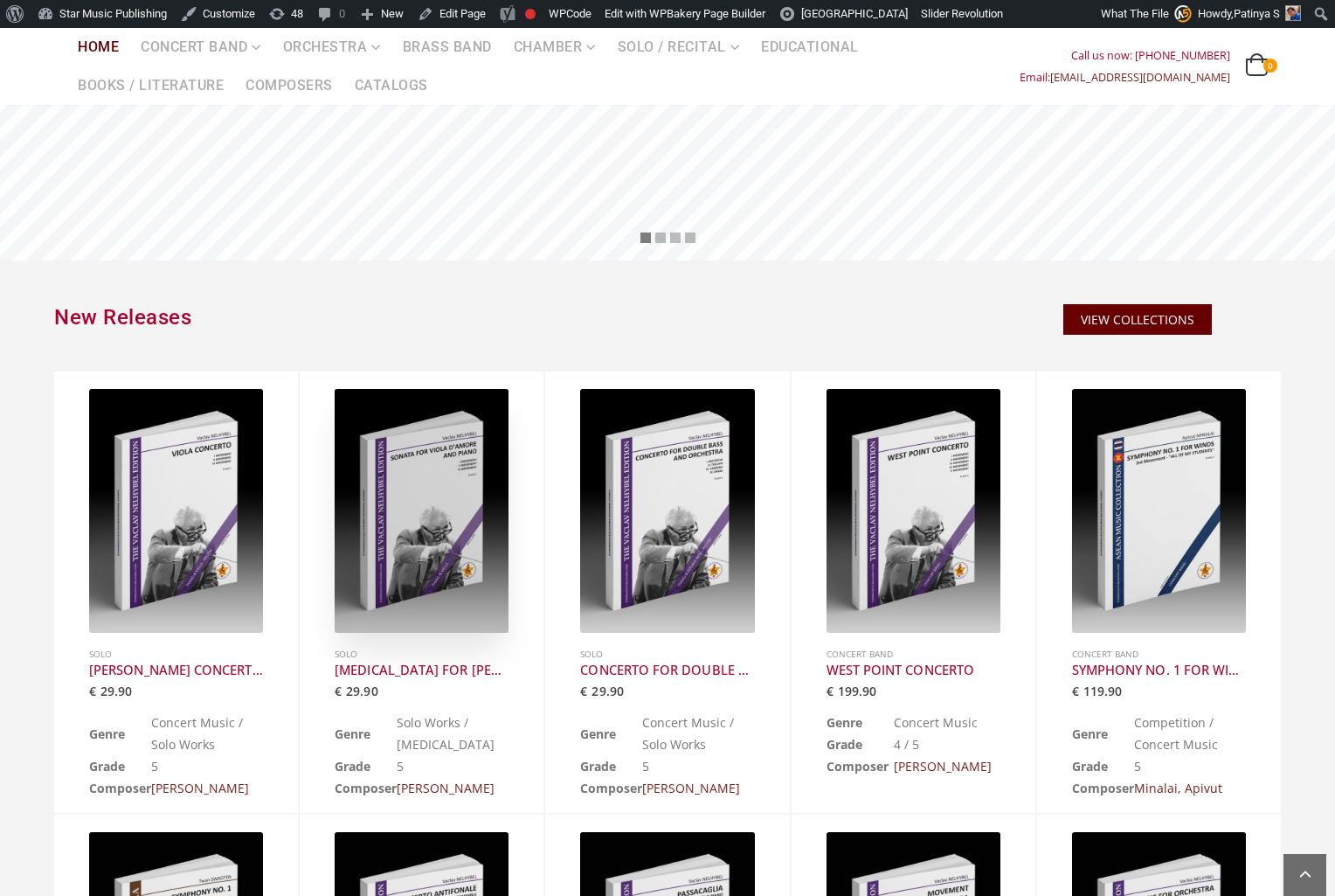
click at [361, 531] on div at bounding box center [421, 510] width 174 height 244
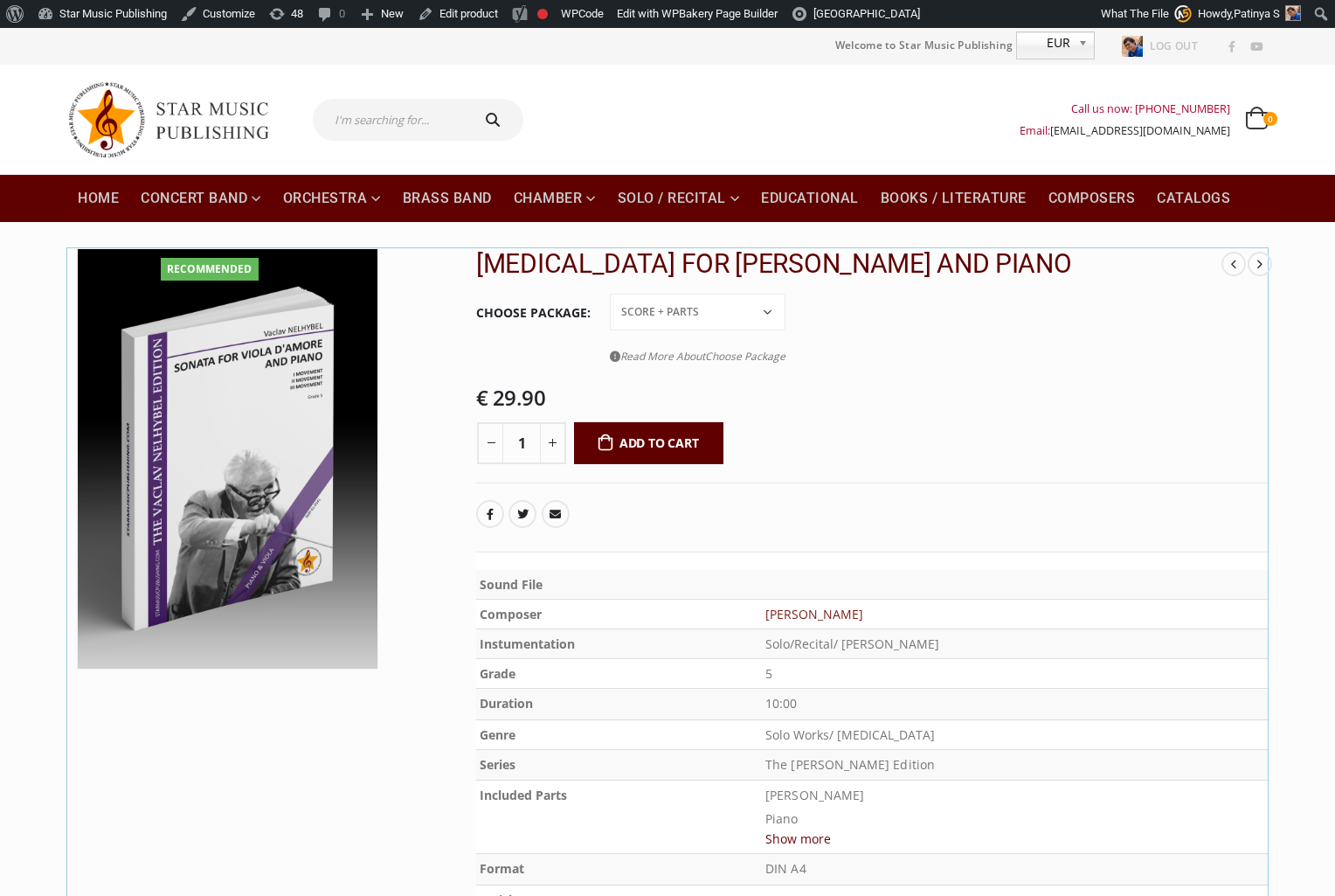
click at [685, 454] on button "Add to cart" at bounding box center [648, 442] width 149 height 42
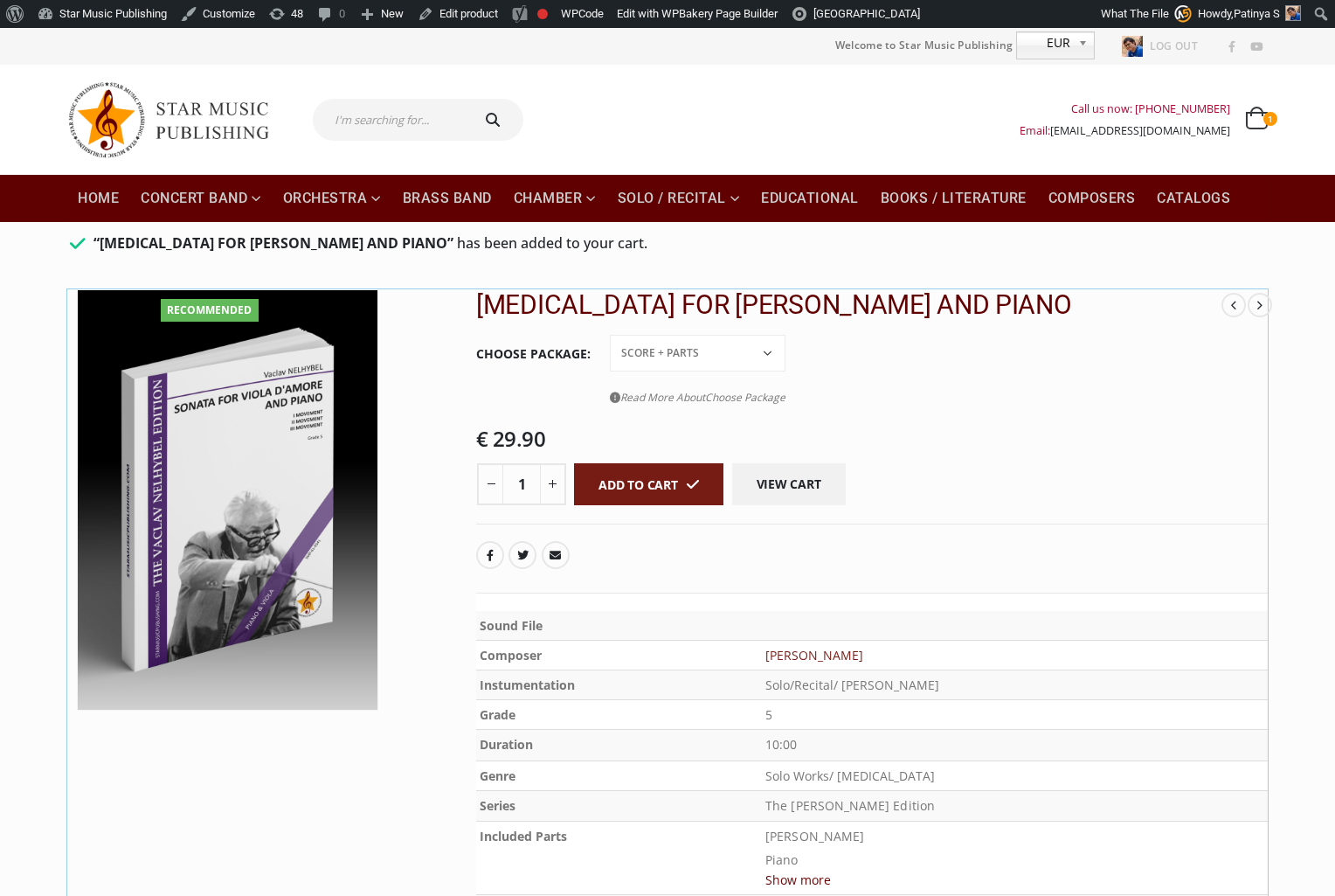
click at [812, 487] on link "View cart" at bounding box center [789, 483] width 114 height 42
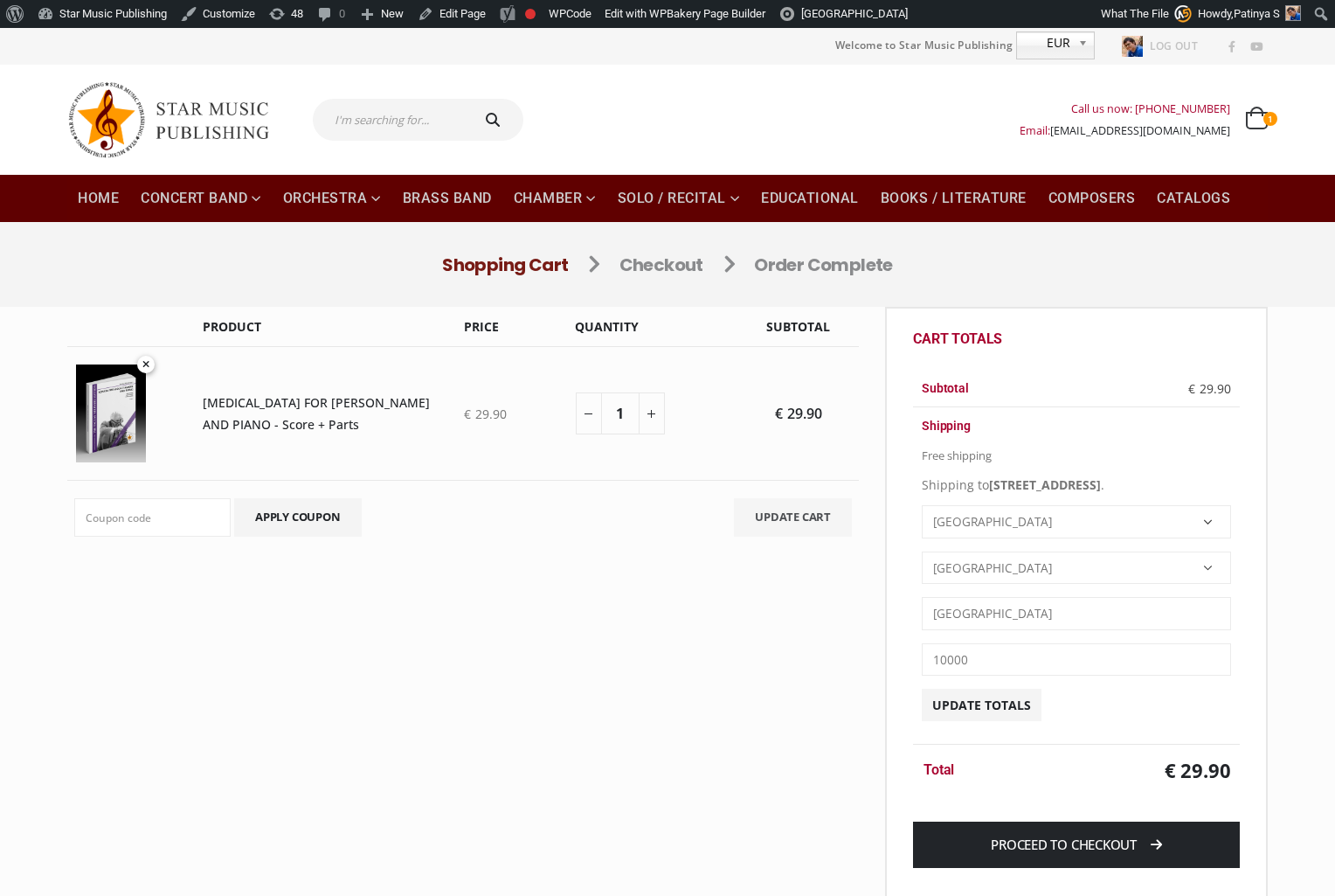
select select "TH-10"
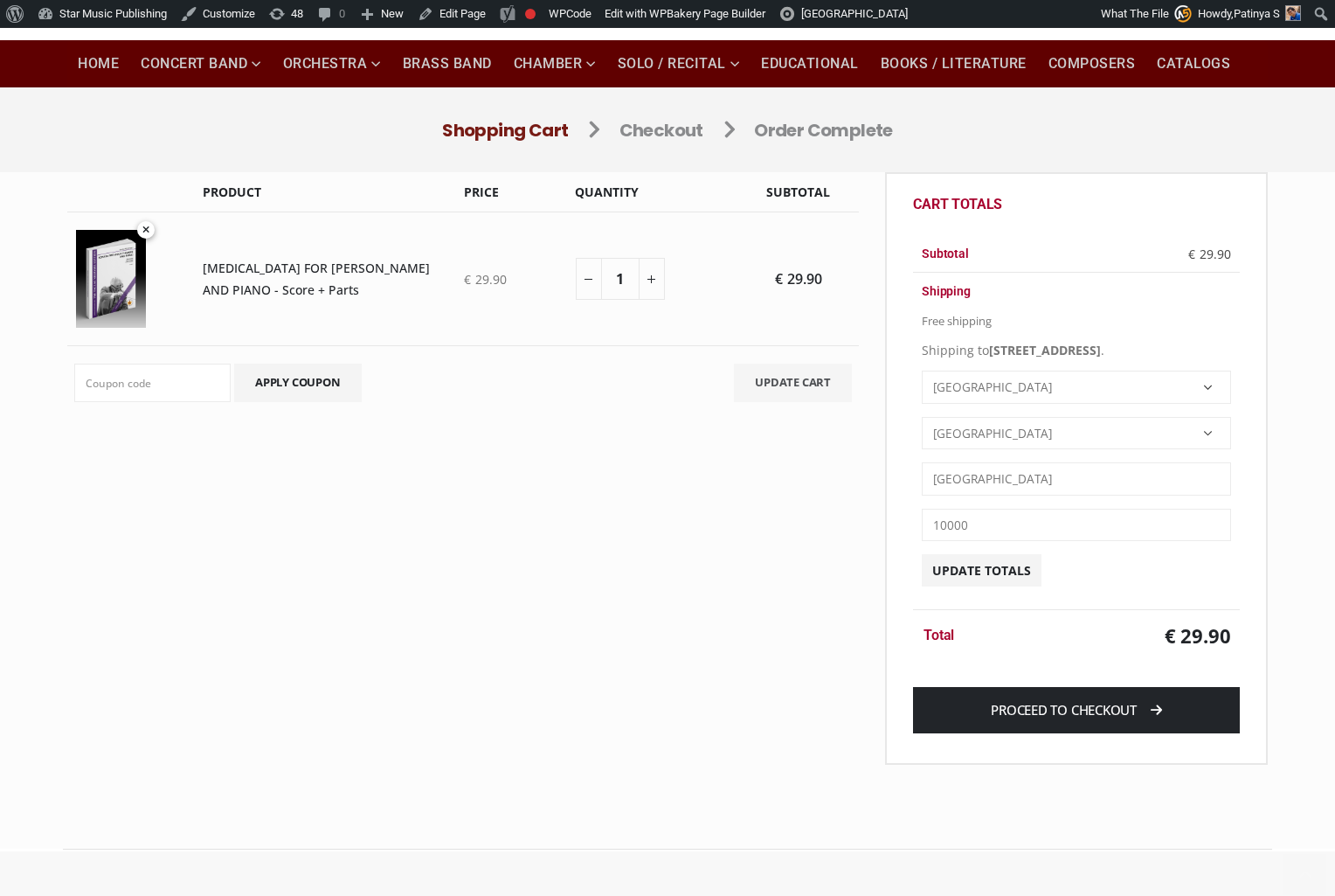
scroll to position [199, 0]
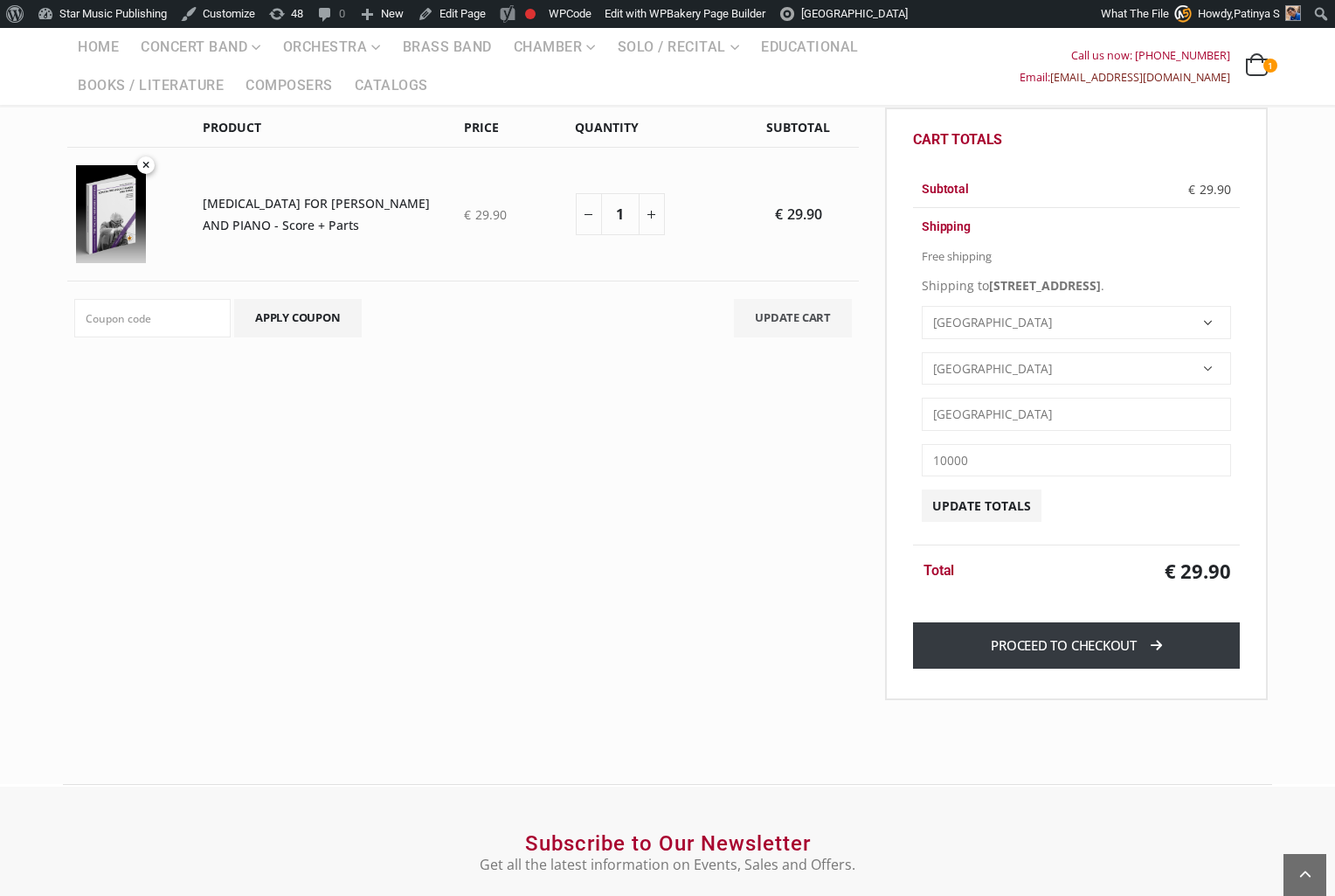
click at [1001, 668] on link "Proceed to checkout" at bounding box center [1076, 645] width 327 height 47
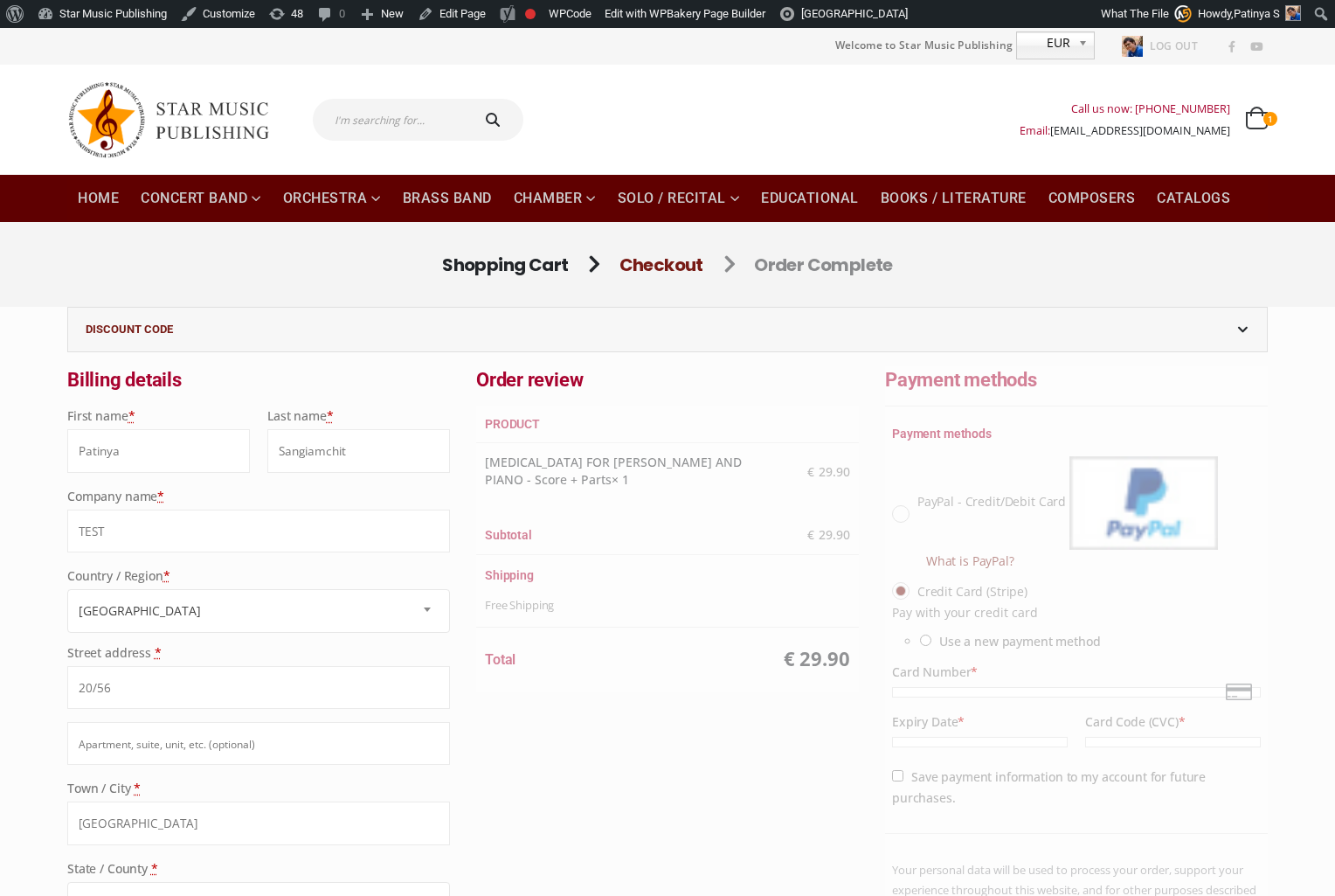
select select "TH-10"
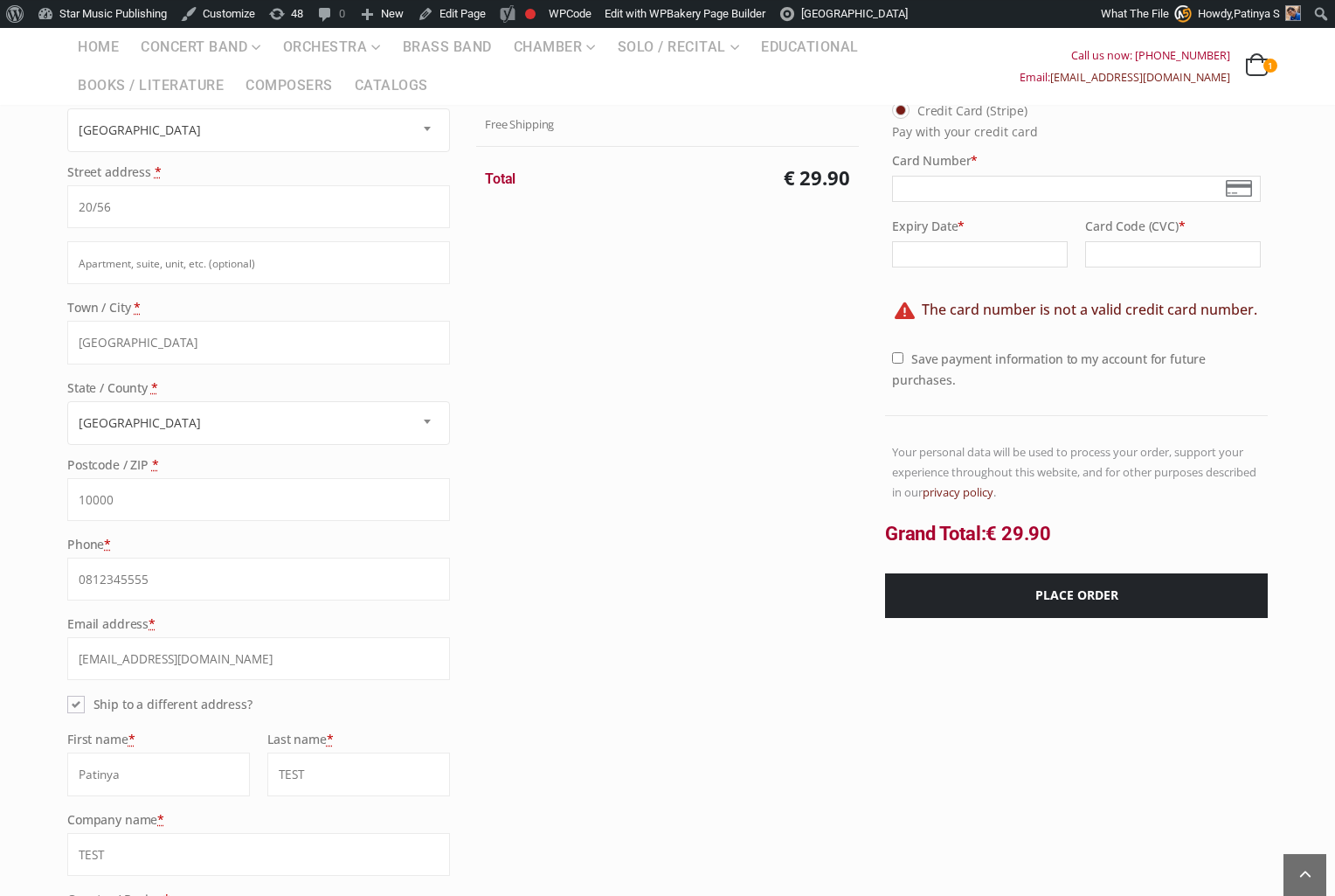
scroll to position [293, 0]
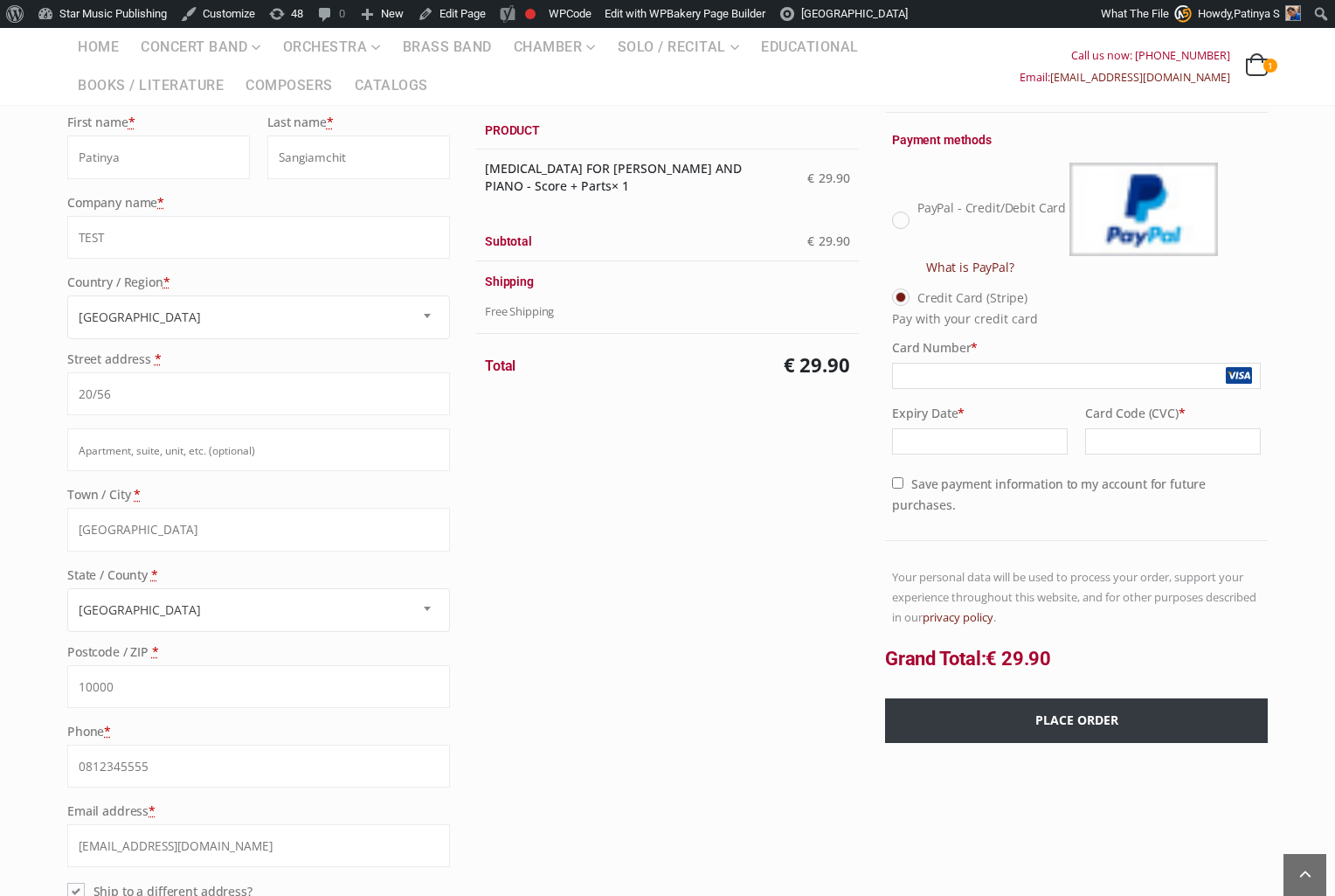
click at [1095, 718] on button "Place order" at bounding box center [1076, 721] width 383 height 45
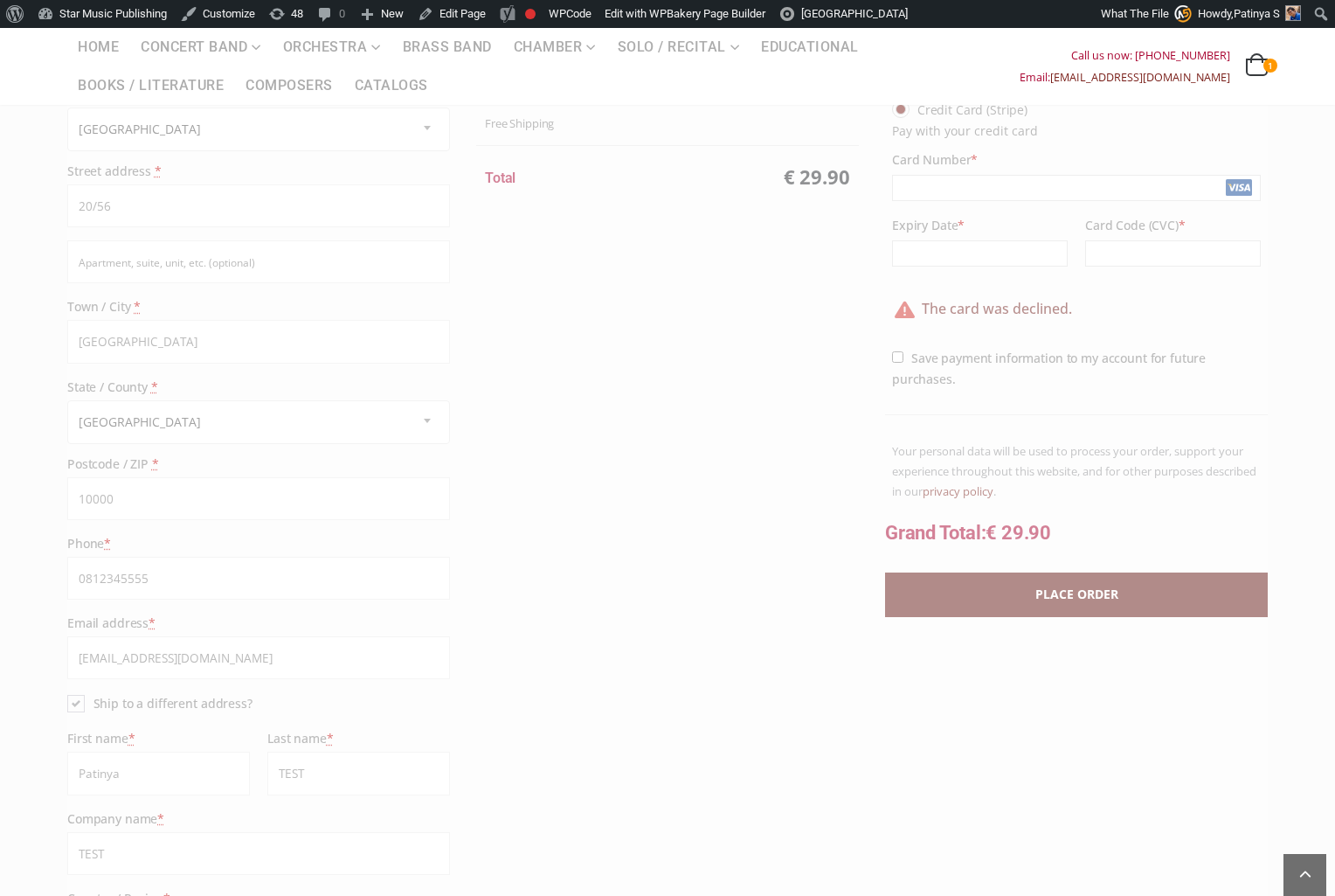
scroll to position [592, 0]
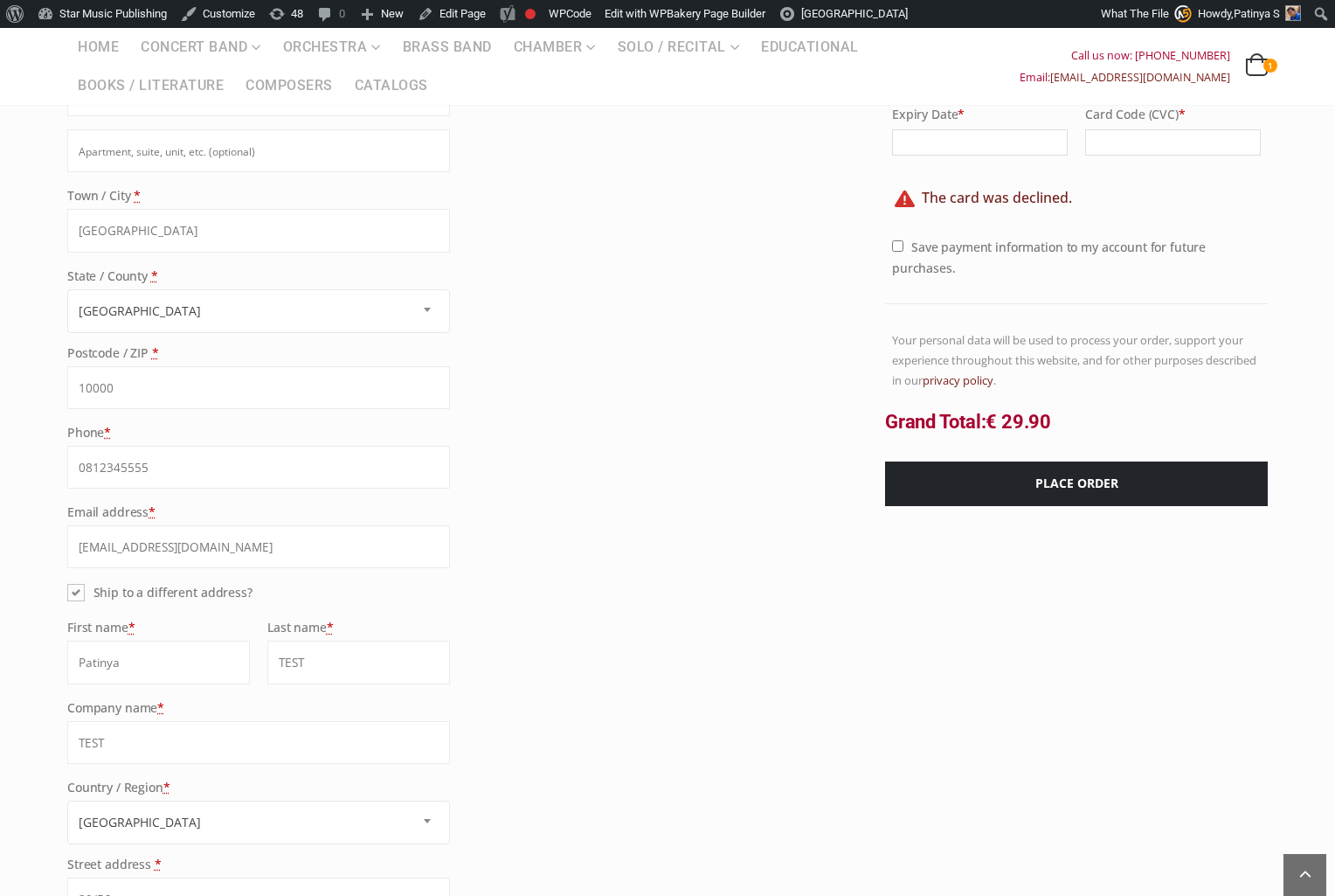
click at [787, 420] on div "Order review Product SONATA FOR VIOLA D'AMORE AND PIANO - Score + Parts × 1 € 2…" at bounding box center [667, 146] width 409 height 745
click at [809, 369] on div "Order review Product SONATA FOR VIOLA D'AMORE AND PIANO - Score + Parts × 1 € 2…" at bounding box center [667, 146] width 409 height 745
click at [804, 410] on div "Order review Product SONATA FOR VIOLA D'AMORE AND PIANO - Score + Parts × 1 € 2…" at bounding box center [667, 146] width 409 height 745
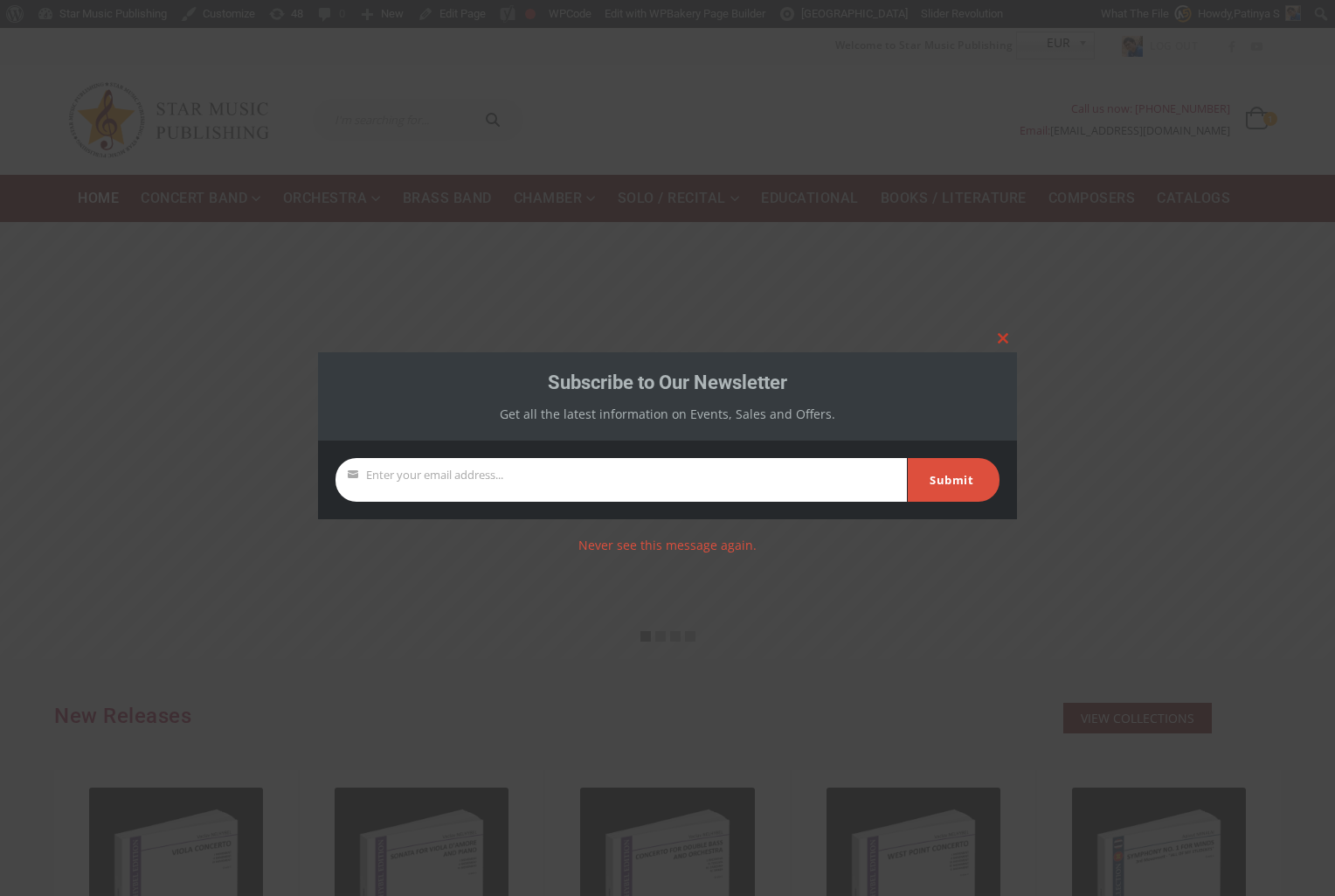
click at [1001, 336] on span at bounding box center [1003, 337] width 28 height 10
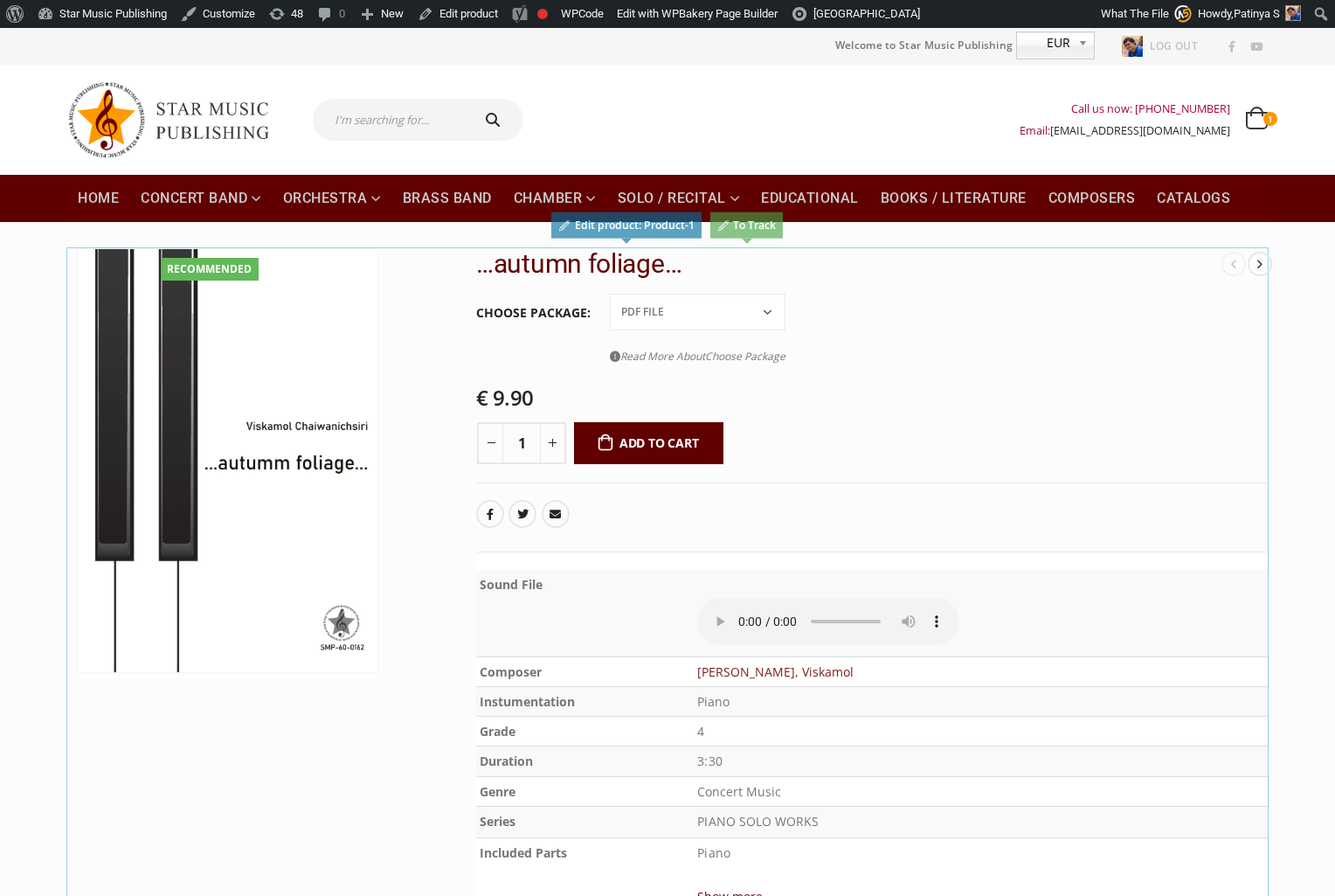
click at [688, 436] on button "Add to cart" at bounding box center [648, 442] width 149 height 42
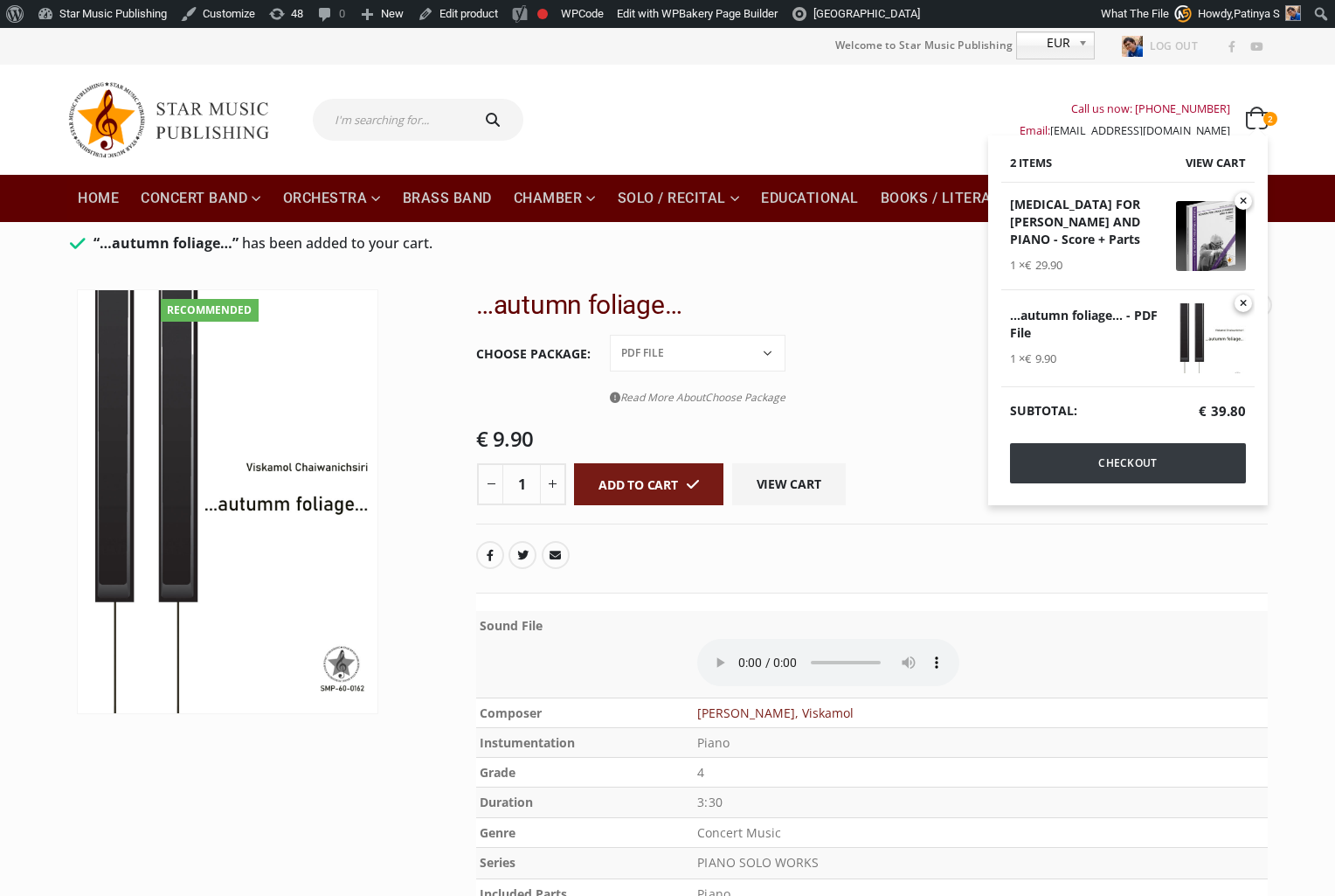
click at [1150, 466] on link "Checkout" at bounding box center [1127, 463] width 236 height 40
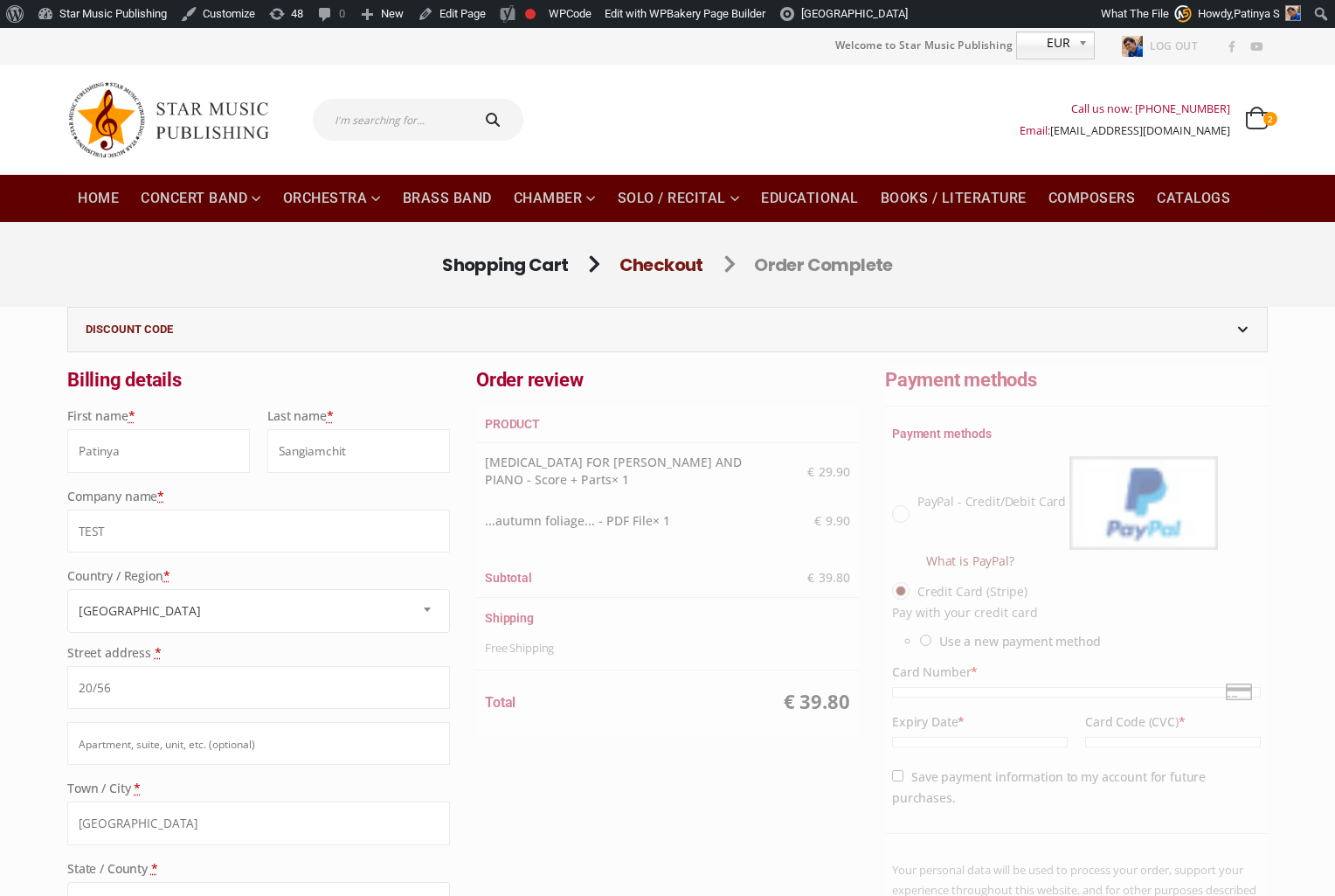
select select "TH-10"
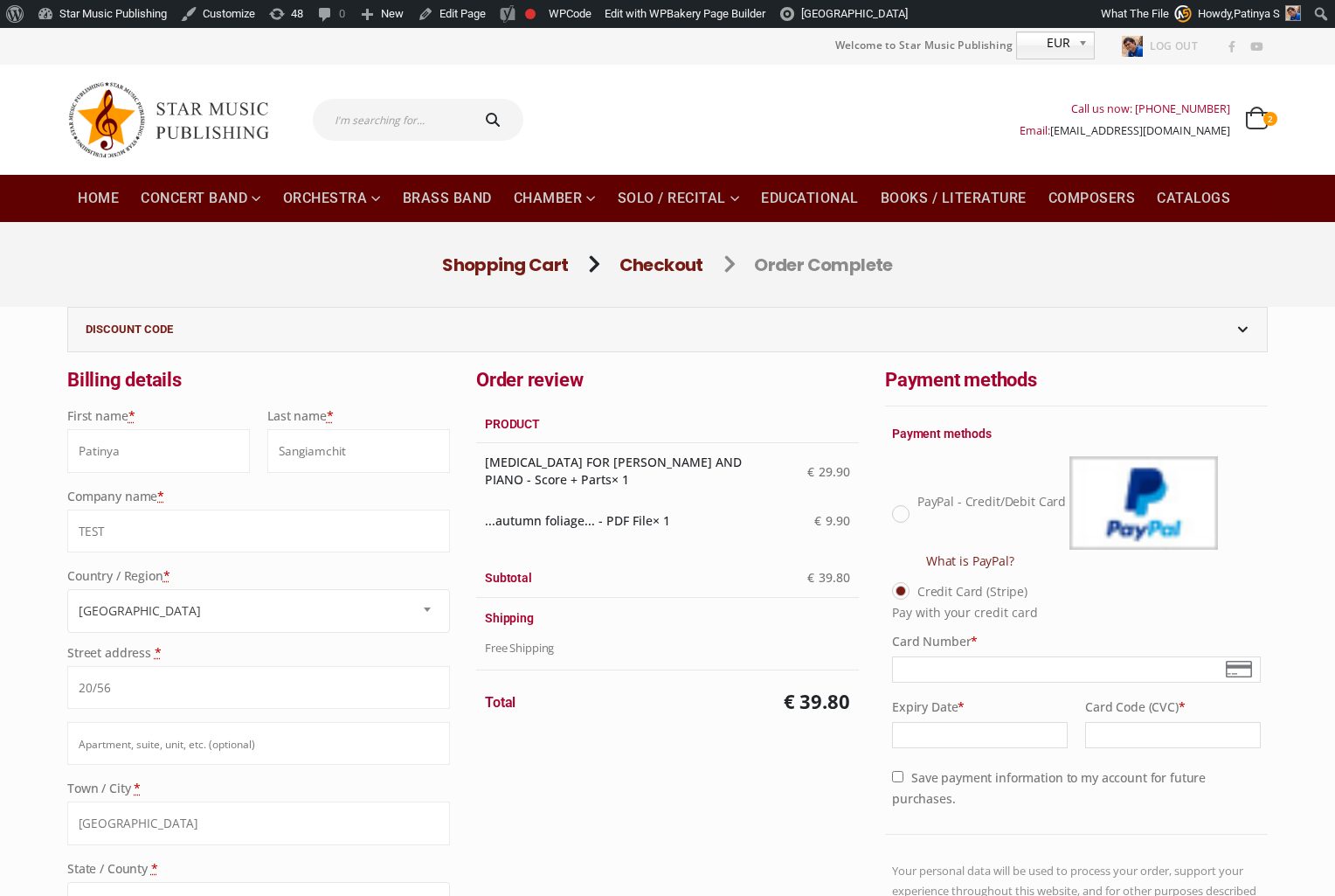
click at [505, 259] on link "Shopping Cart" at bounding box center [505, 265] width 126 height 24
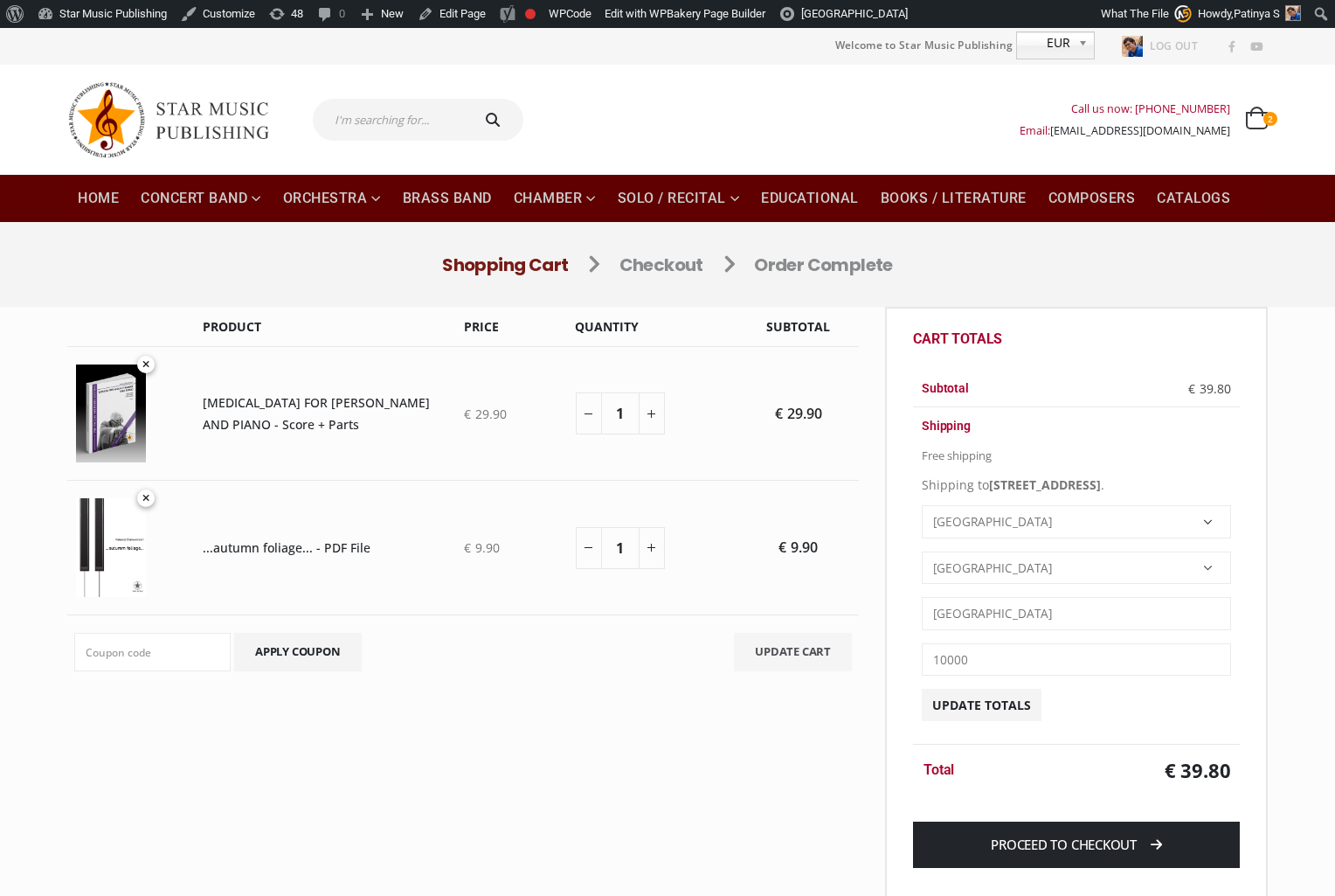
select select "TH-10"
click at [150, 363] on link "Remove SONATA FOR VIOLA D'AMORE AND PIANO - Score + Parts from cart" at bounding box center [145, 364] width 18 height 18
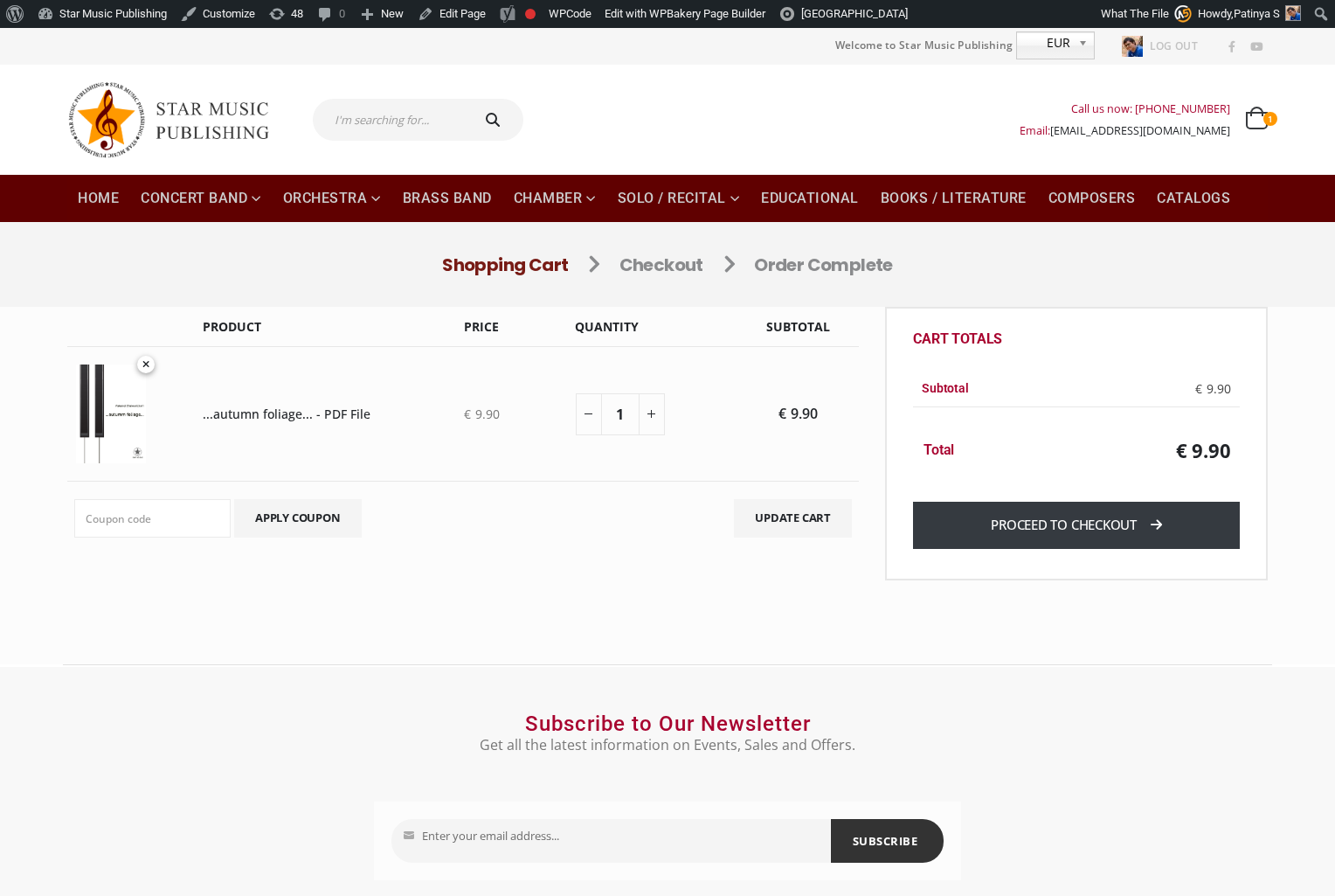
click at [1124, 543] on link "Proceed to checkout" at bounding box center [1076, 524] width 327 height 47
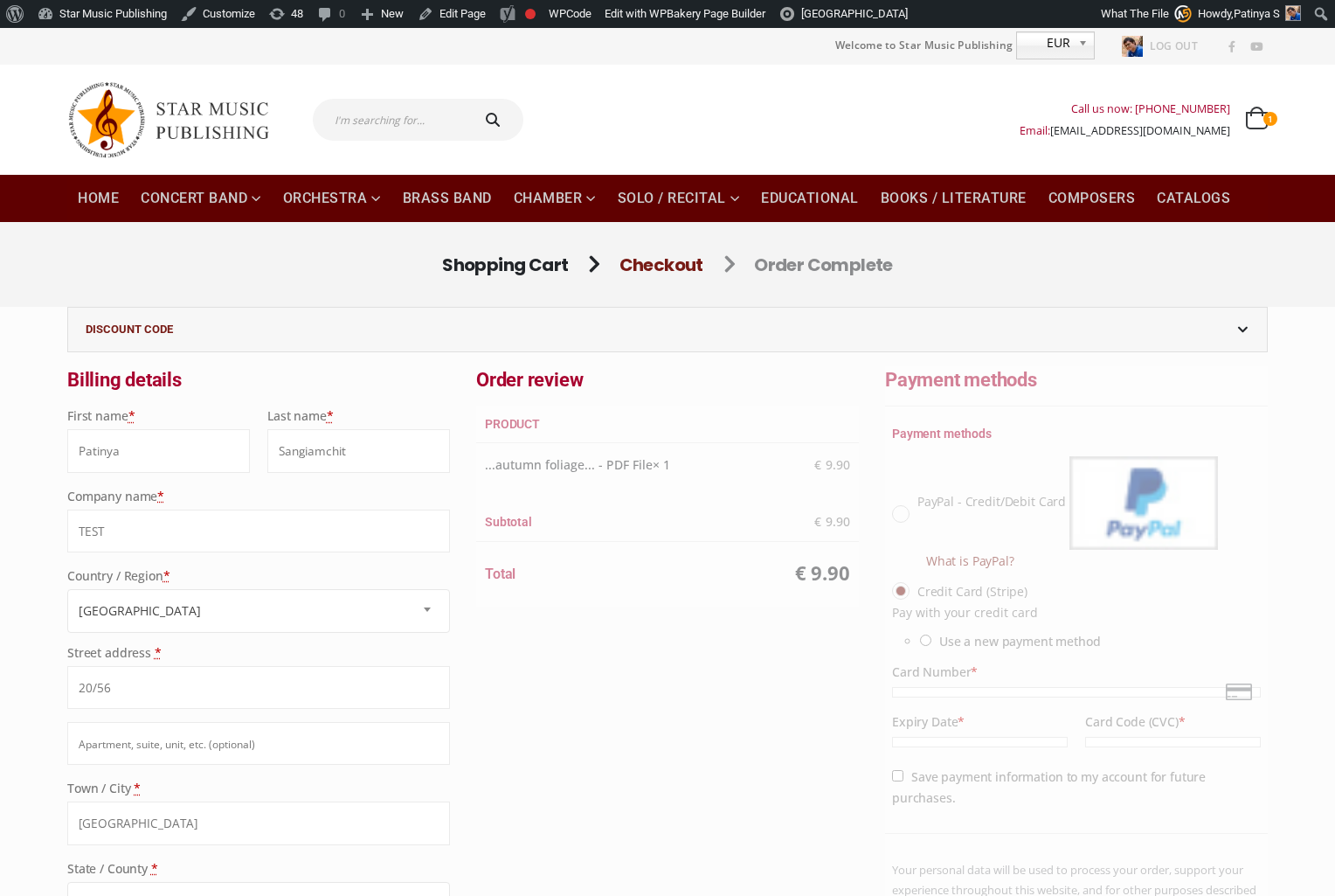
select select "TH-10"
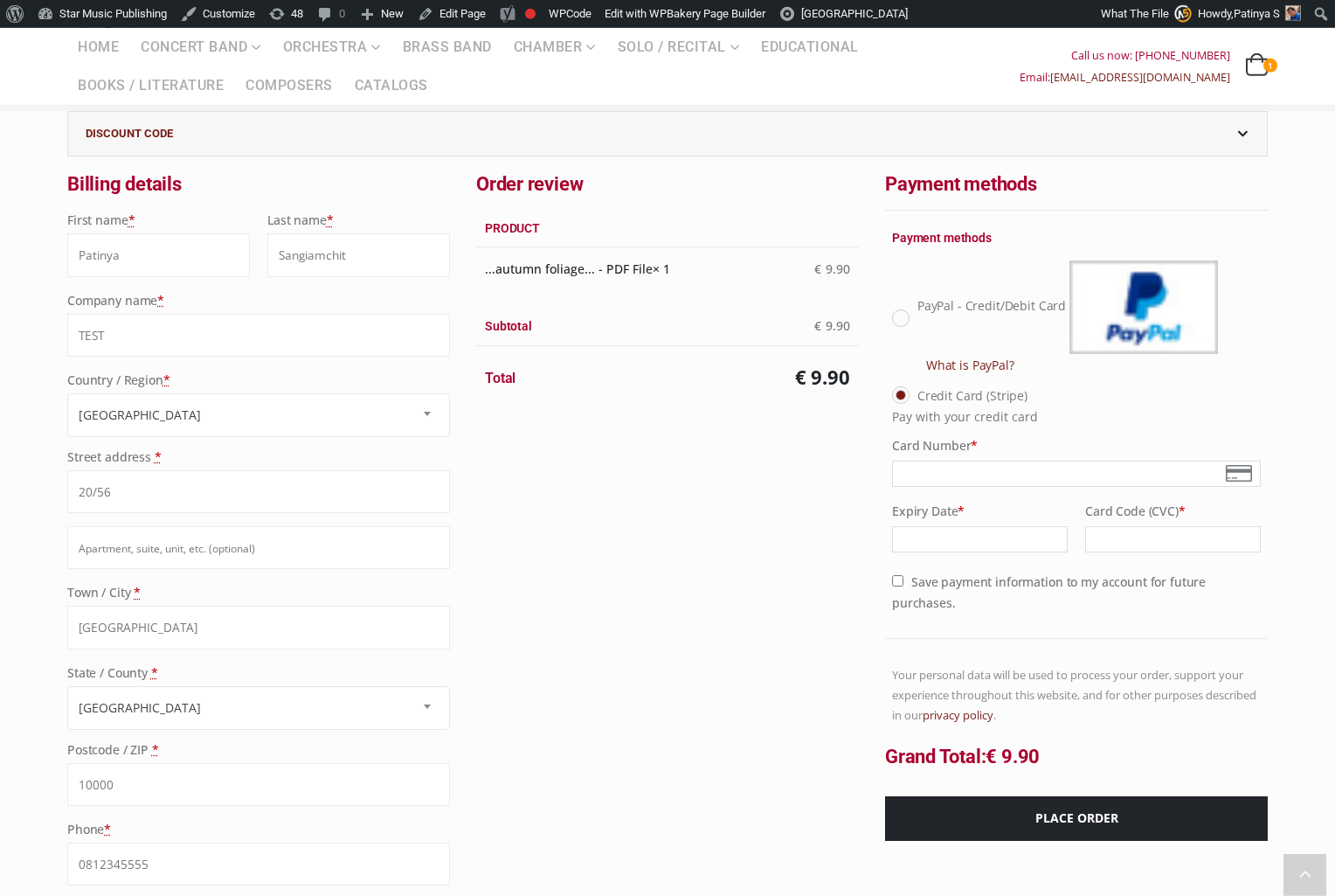
scroll to position [199, 0]
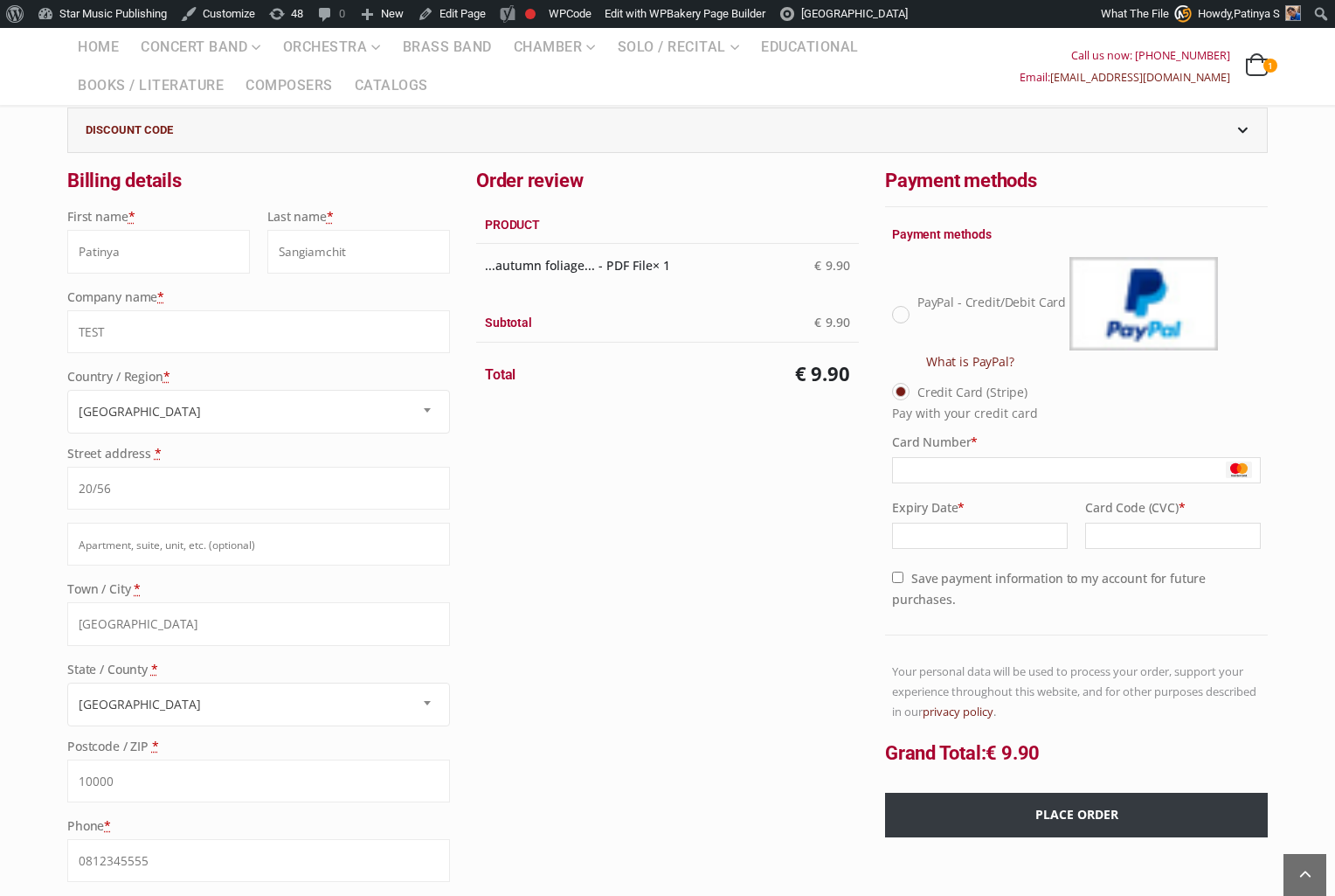
click at [1077, 817] on button "Place order" at bounding box center [1076, 815] width 383 height 45
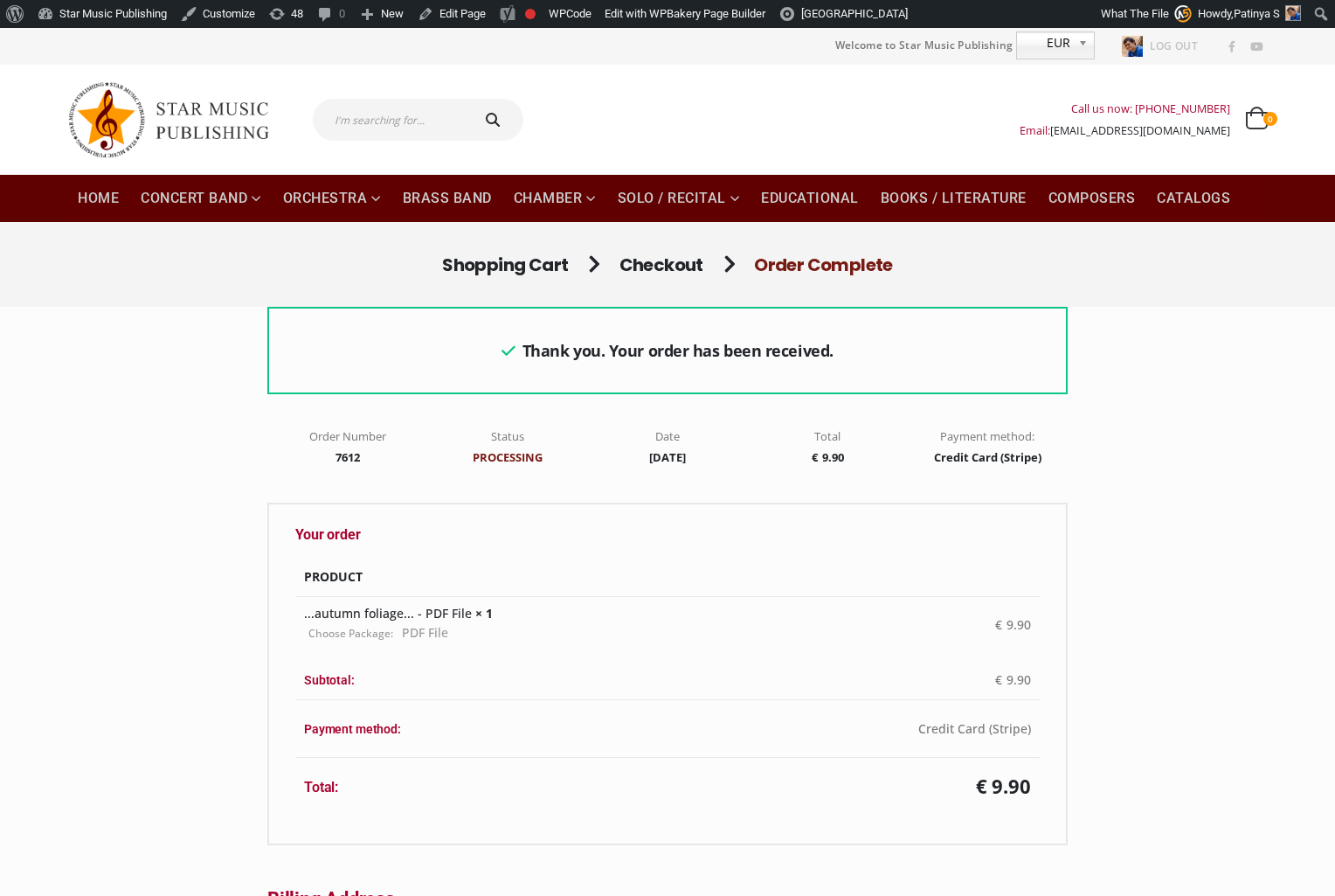
click at [590, 292] on div "Shopping Cart Checkout Order Complete" at bounding box center [667, 264] width 1335 height 85
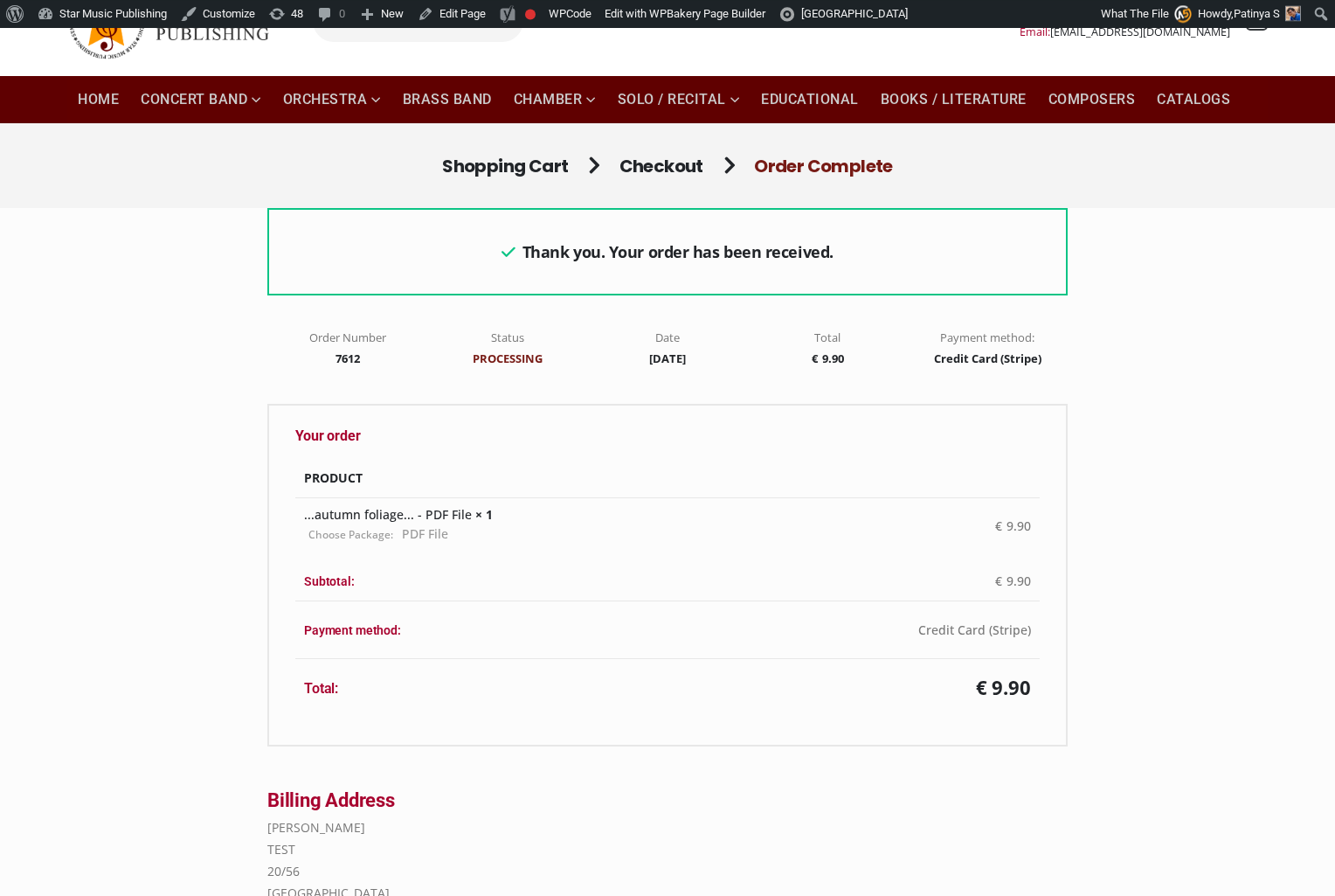
scroll to position [199, 0]
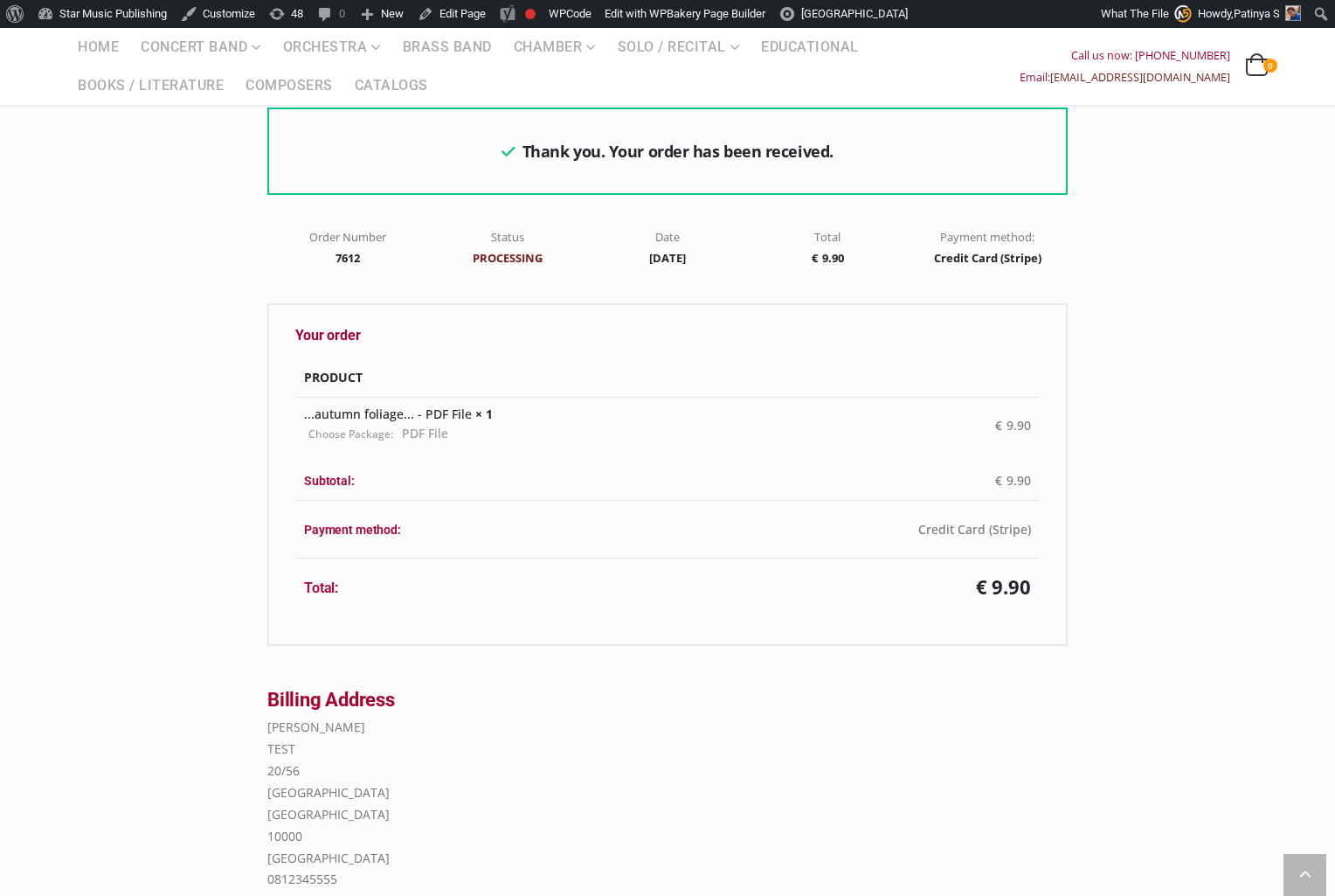
click at [1246, 400] on div "Thank you. Your order has been received. Order Number 7612 Status Processing Da…" at bounding box center [667, 559] width 1201 height 904
click at [479, 359] on th "Product" at bounding box center [667, 377] width 744 height 40
